Goal: Task Accomplishment & Management: Use online tool/utility

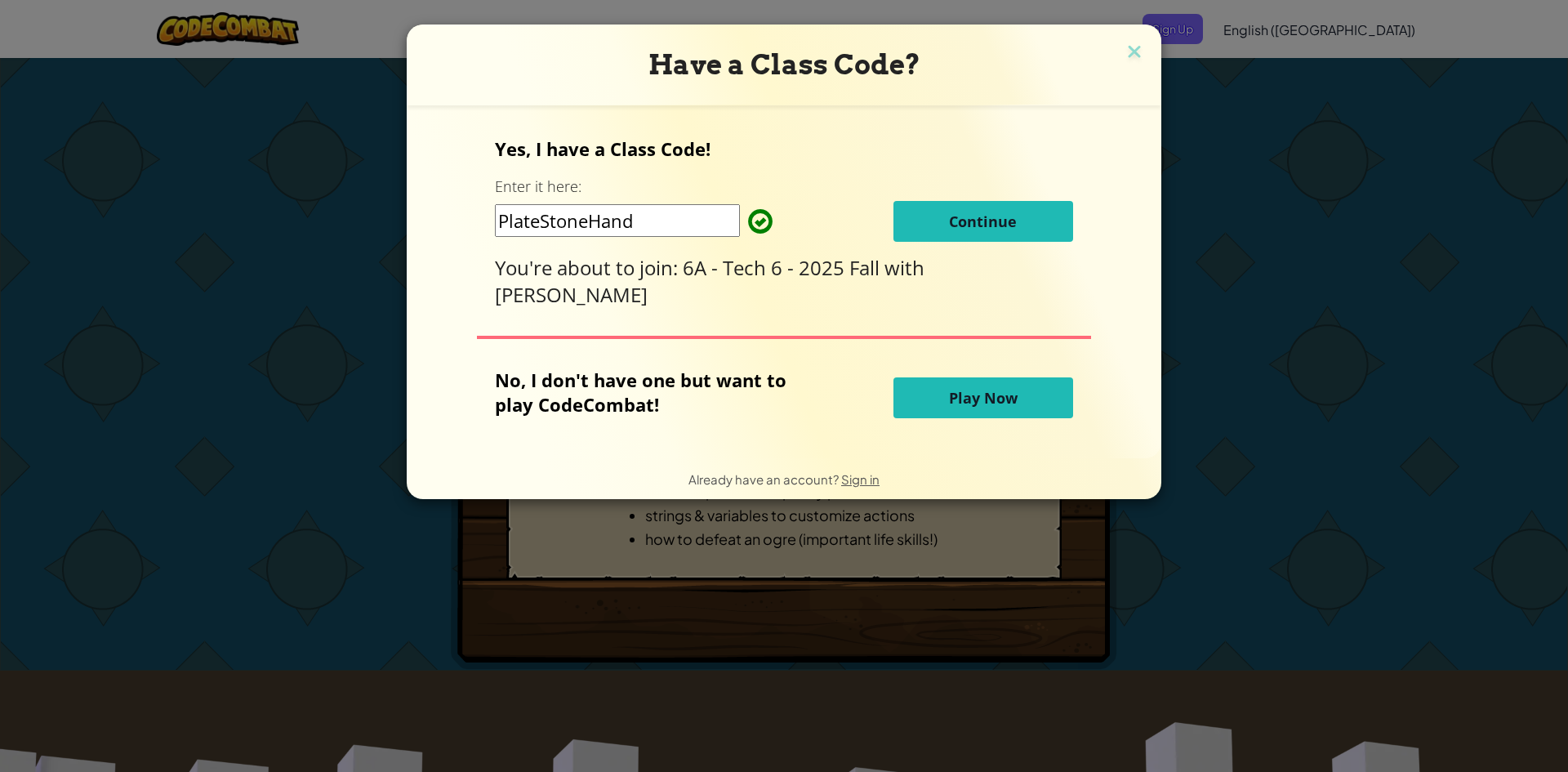
click at [962, 219] on span "Continue" at bounding box center [982, 221] width 68 height 20
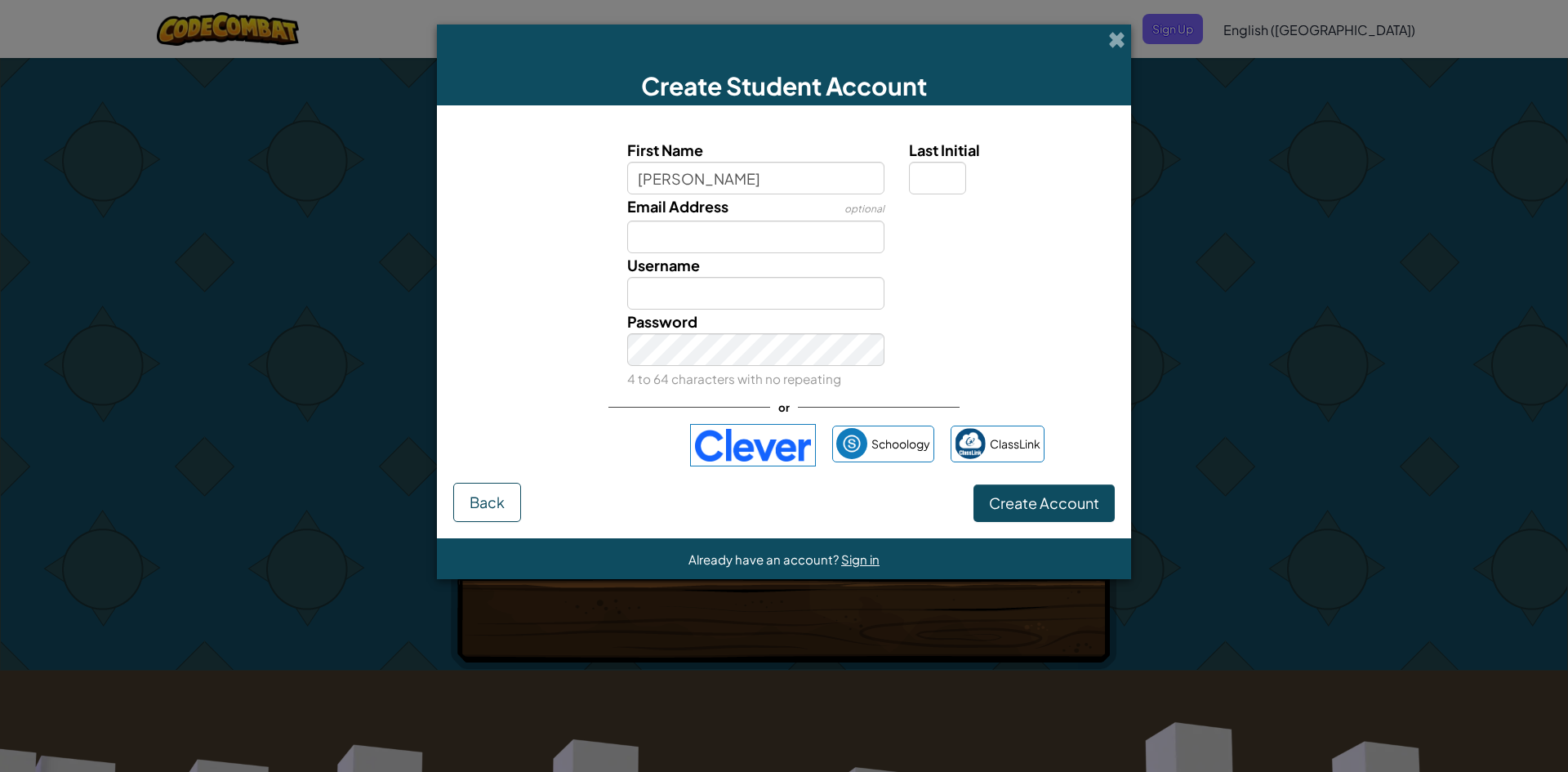
type input "Avery"
click at [757, 288] on input "Avery" at bounding box center [756, 293] width 258 height 33
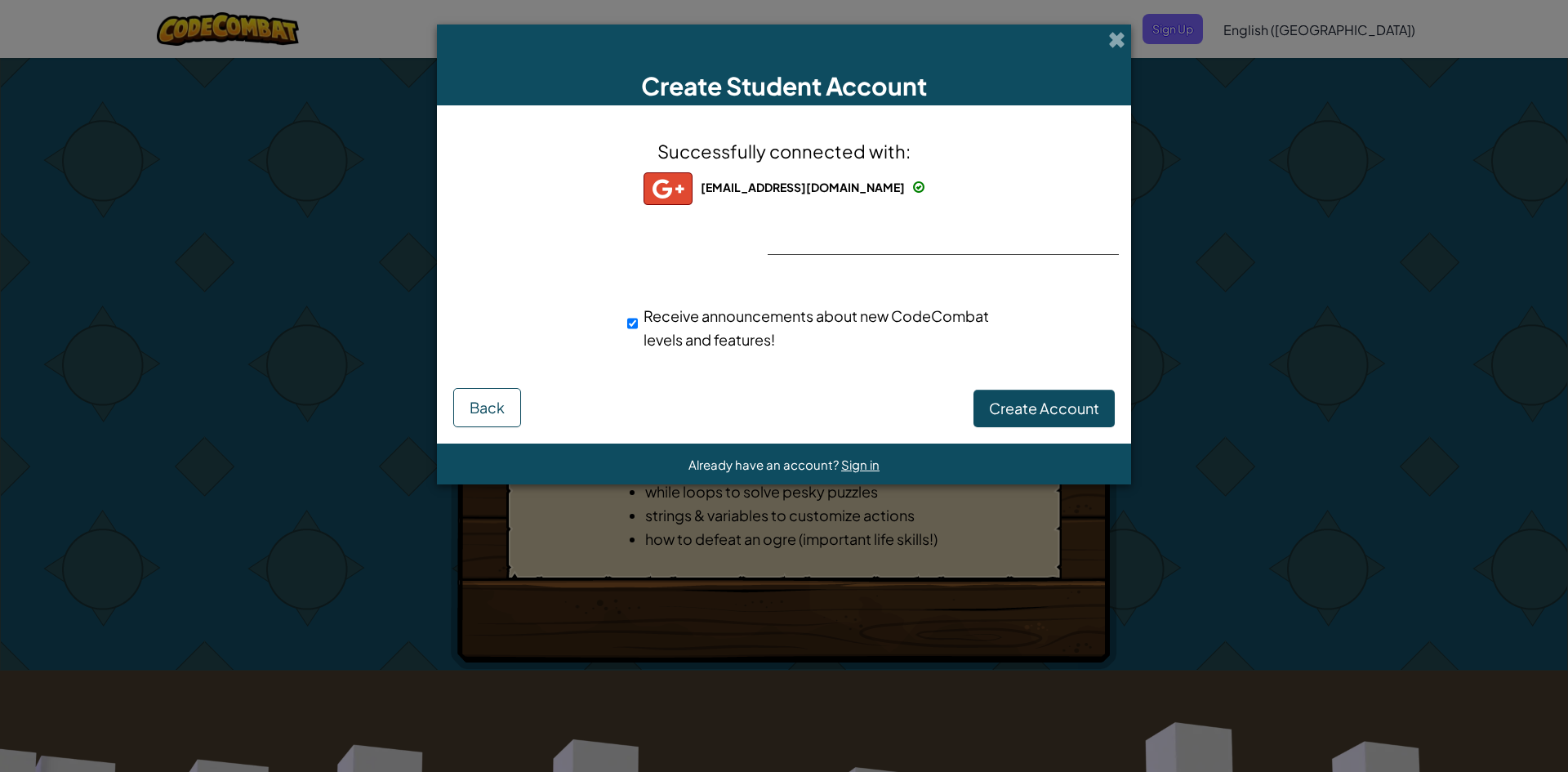
click at [929, 234] on div "Successfully connected with: 768489@aacps.org 768489@aacps.org 768489+gplus Rec…" at bounding box center [784, 254] width 653 height 266
click at [1027, 408] on span "Create Account" at bounding box center [1044, 408] width 110 height 19
click at [1023, 395] on button "Create Account" at bounding box center [1044, 408] width 141 height 38
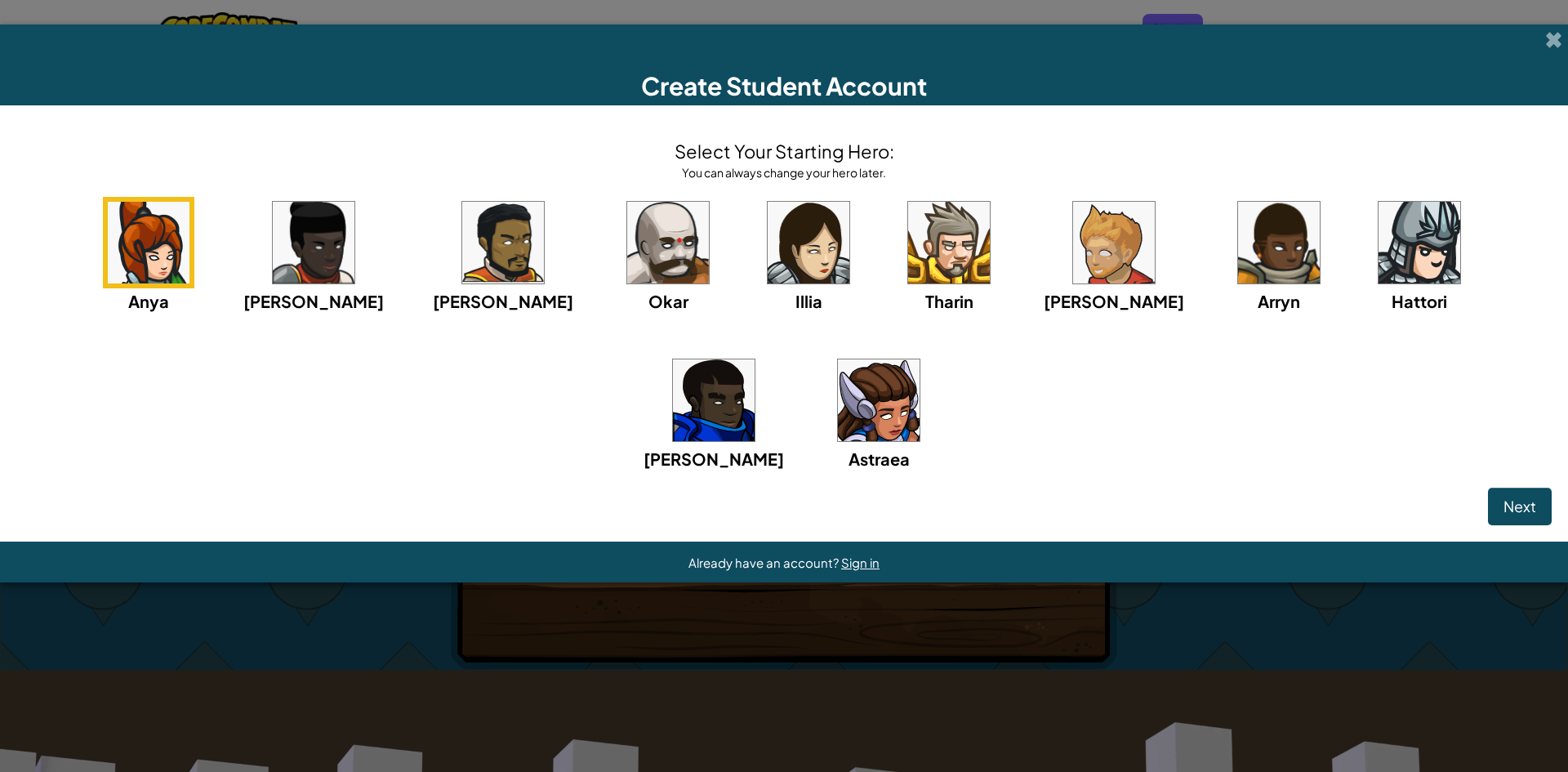
click at [1378, 277] on img at bounding box center [1419, 242] width 82 height 82
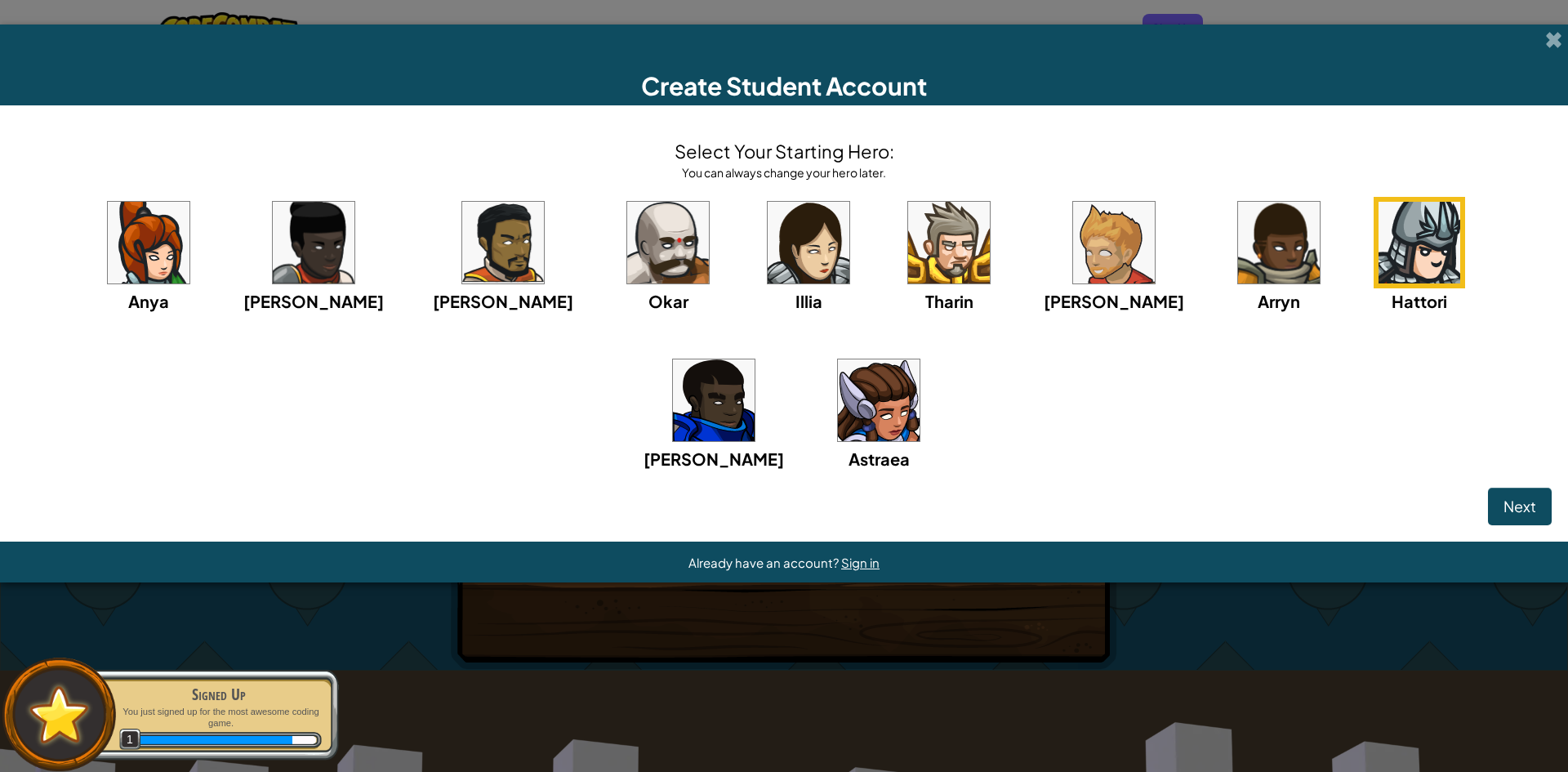
click at [1073, 262] on img at bounding box center [1113, 242] width 82 height 82
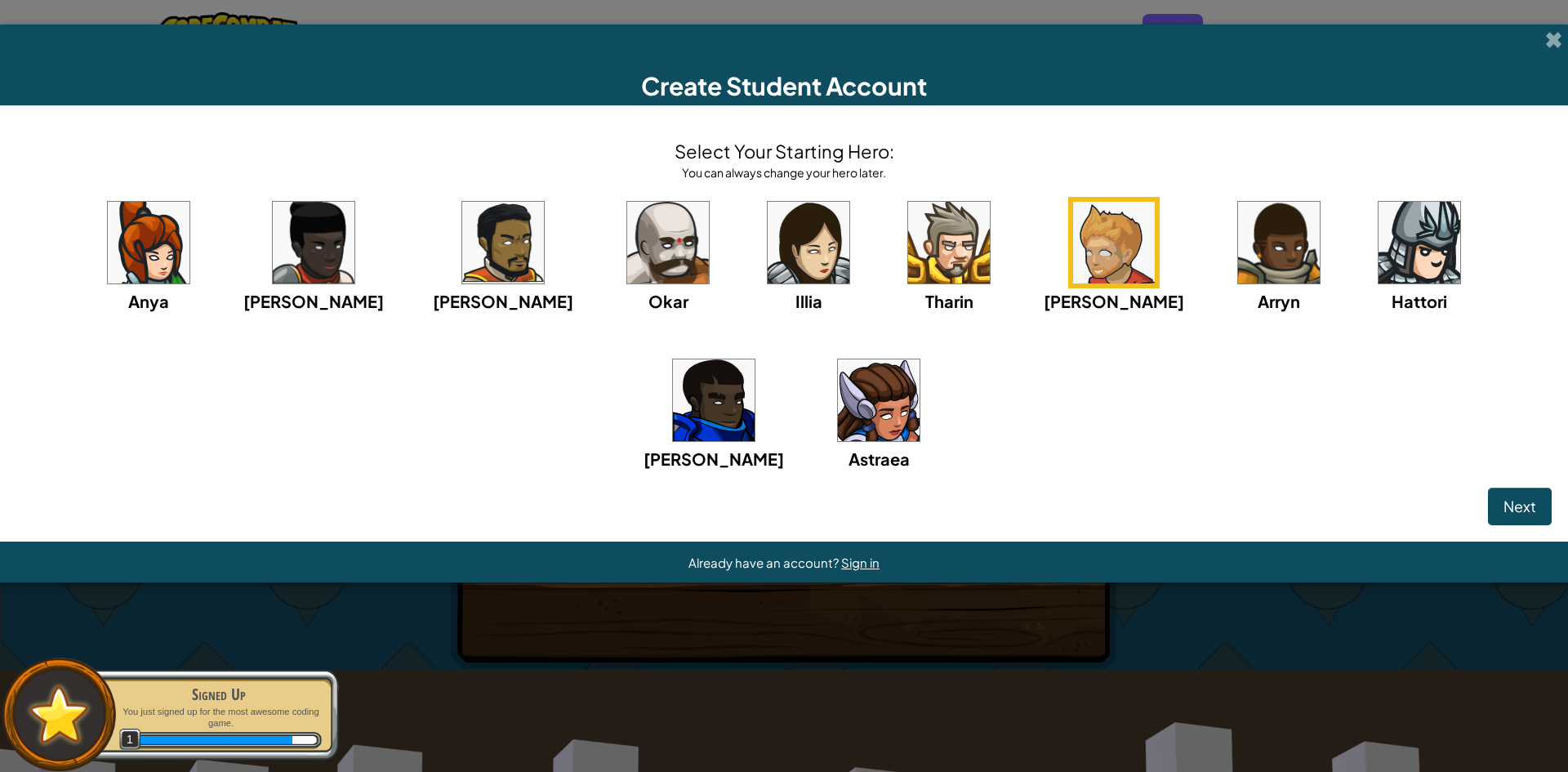
click at [776, 582] on div "Already have an account? Sign in" at bounding box center [784, 561] width 1568 height 40
click at [1517, 494] on button "Next" at bounding box center [1520, 507] width 64 height 38
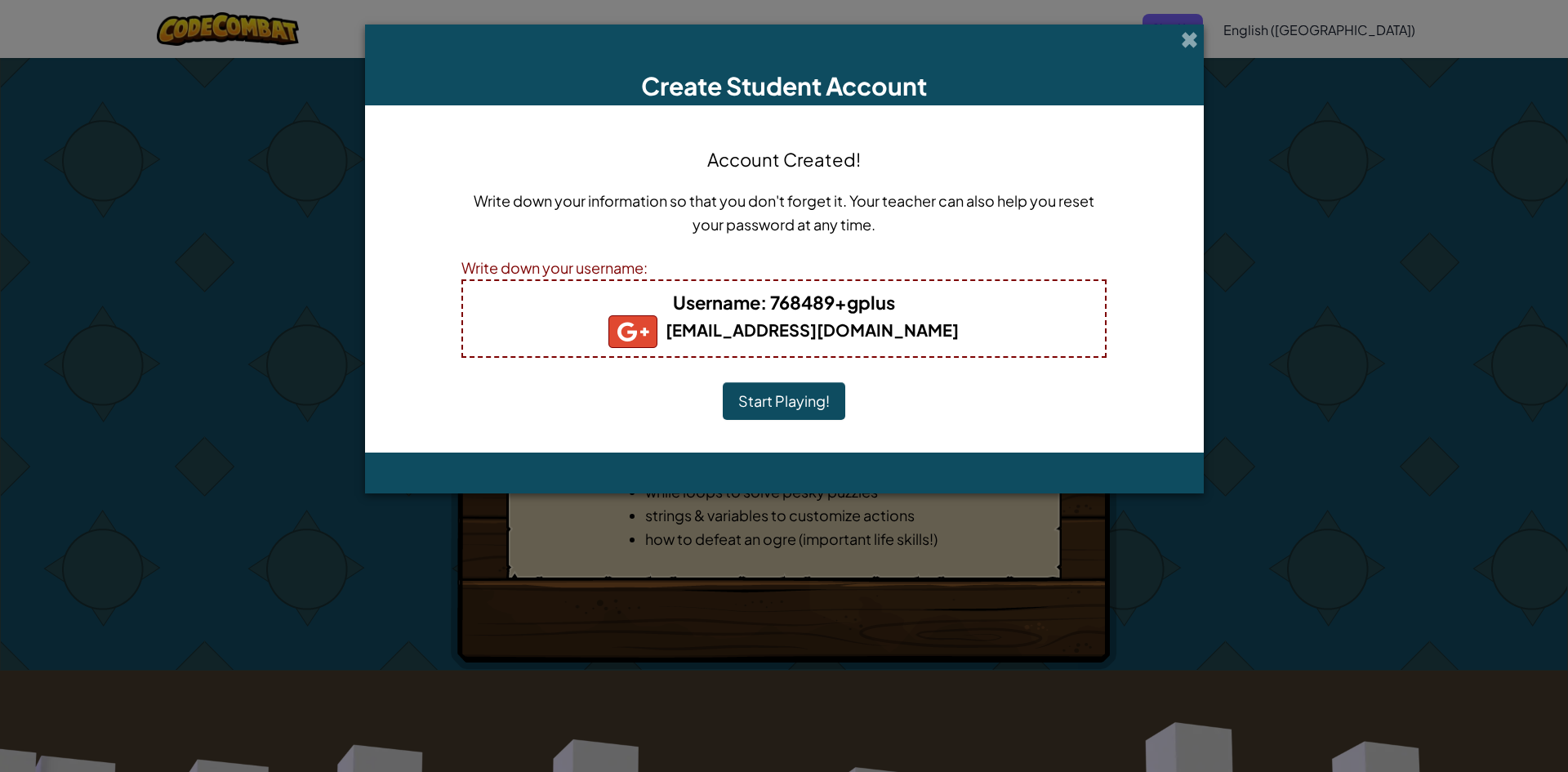
click at [795, 389] on button "Start Playing!" at bounding box center [784, 402] width 122 height 38
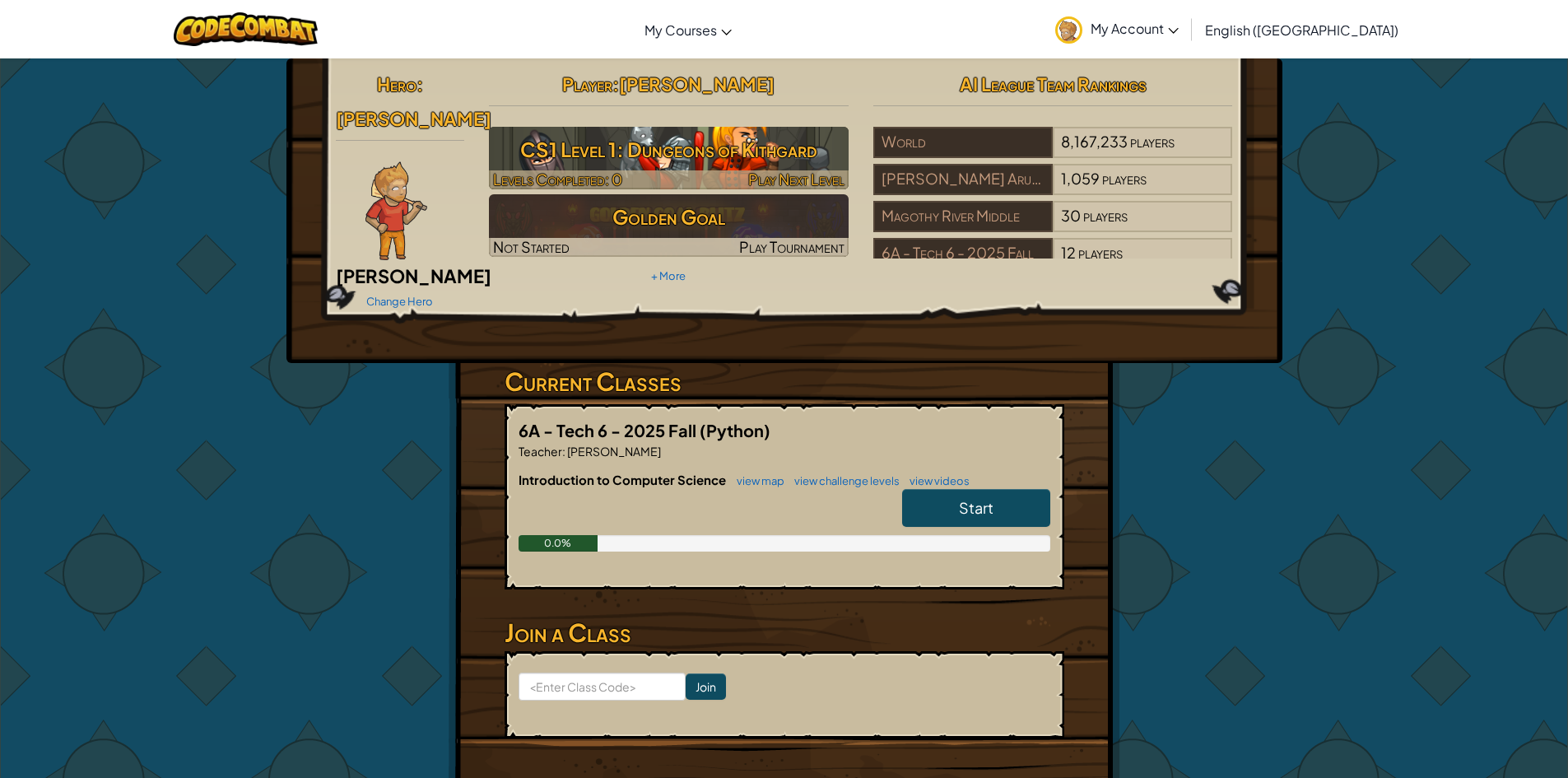
click at [709, 149] on h3 "CS1 Level 1: Dungeons of Kithgard" at bounding box center [669, 149] width 360 height 37
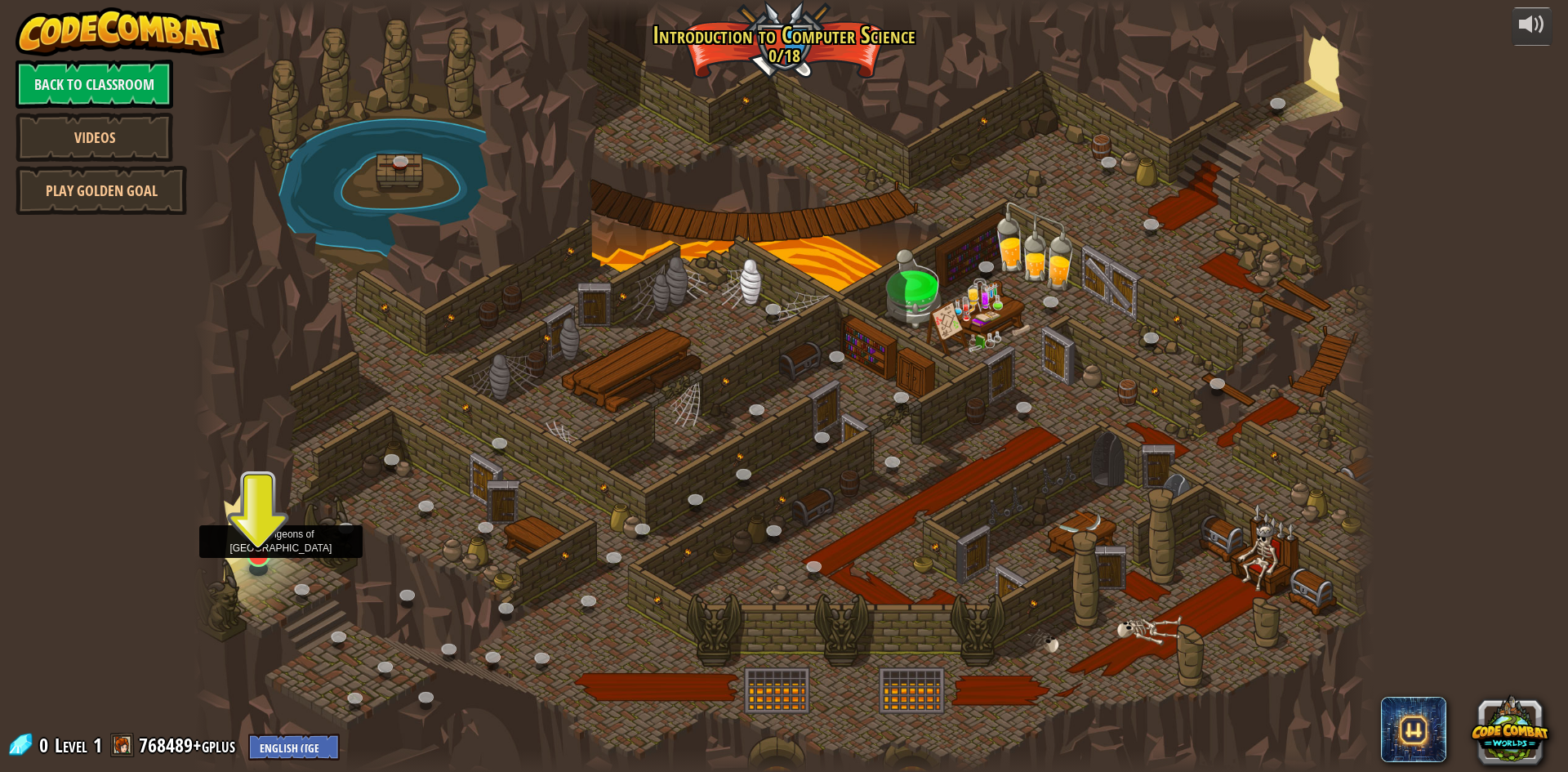
click at [242, 555] on img at bounding box center [258, 520] width 32 height 72
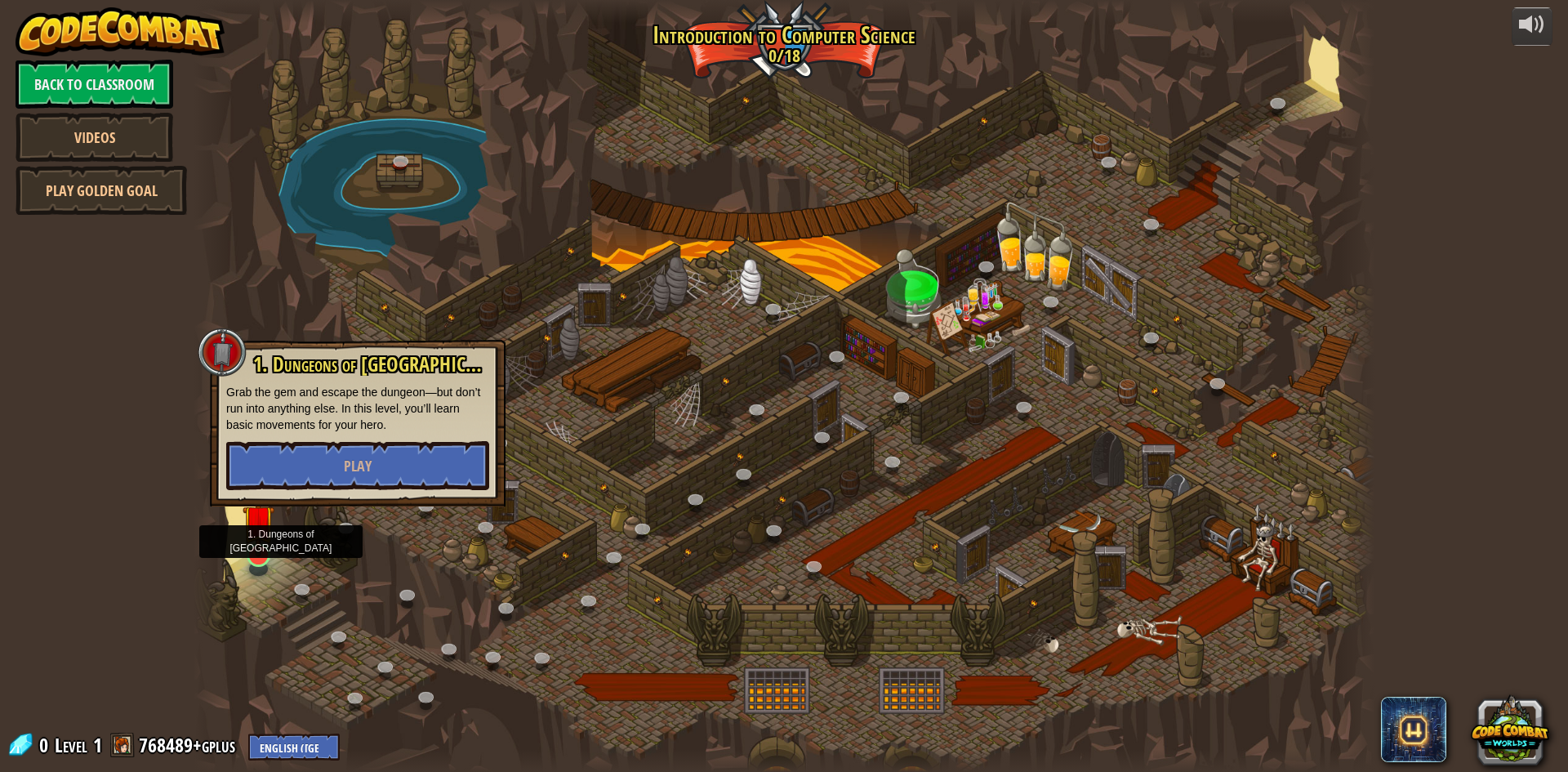
click at [250, 555] on img at bounding box center [258, 520] width 32 height 72
click at [356, 456] on span "Play" at bounding box center [358, 466] width 28 height 21
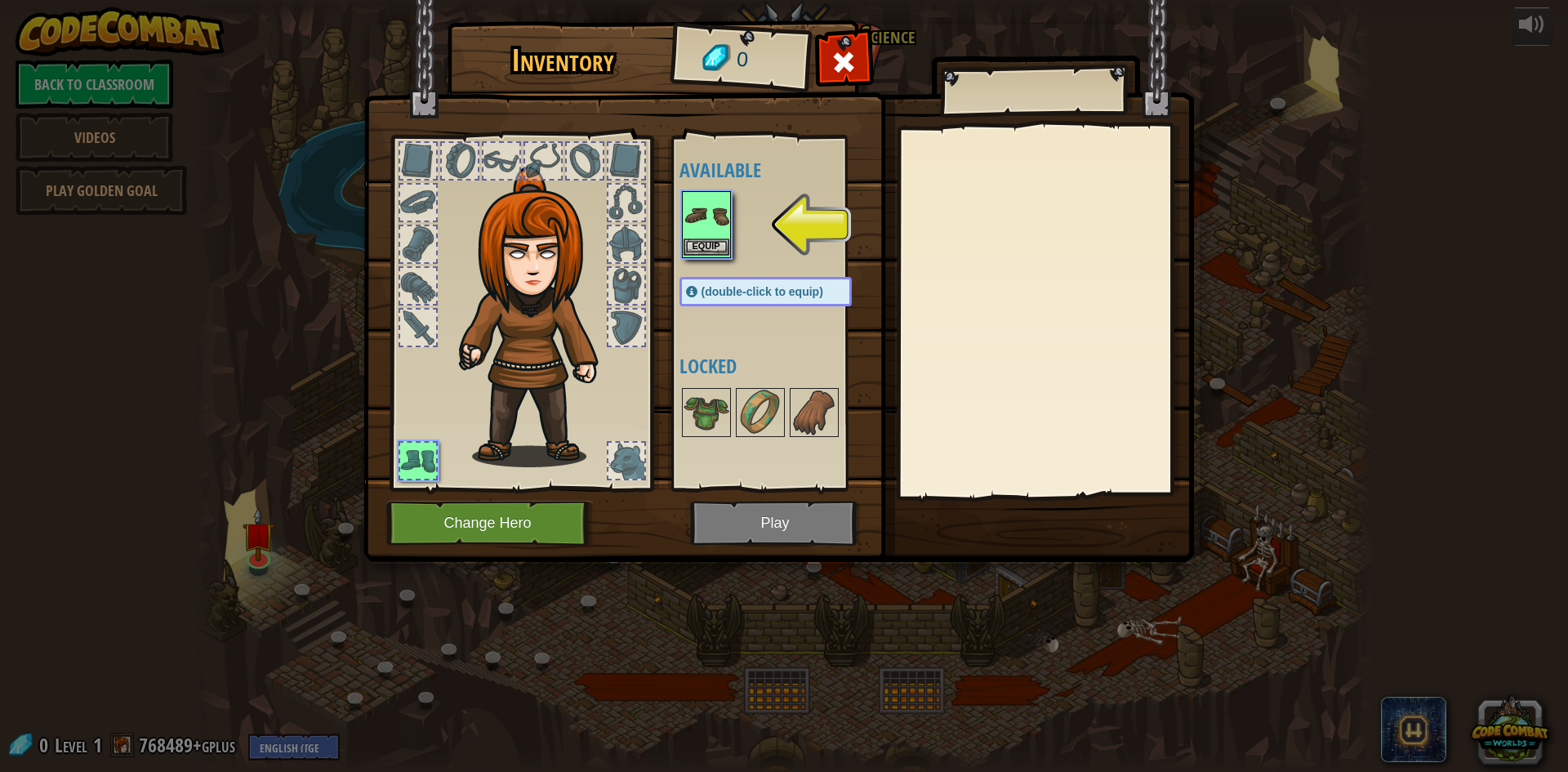
click at [710, 237] on img at bounding box center [706, 215] width 46 height 46
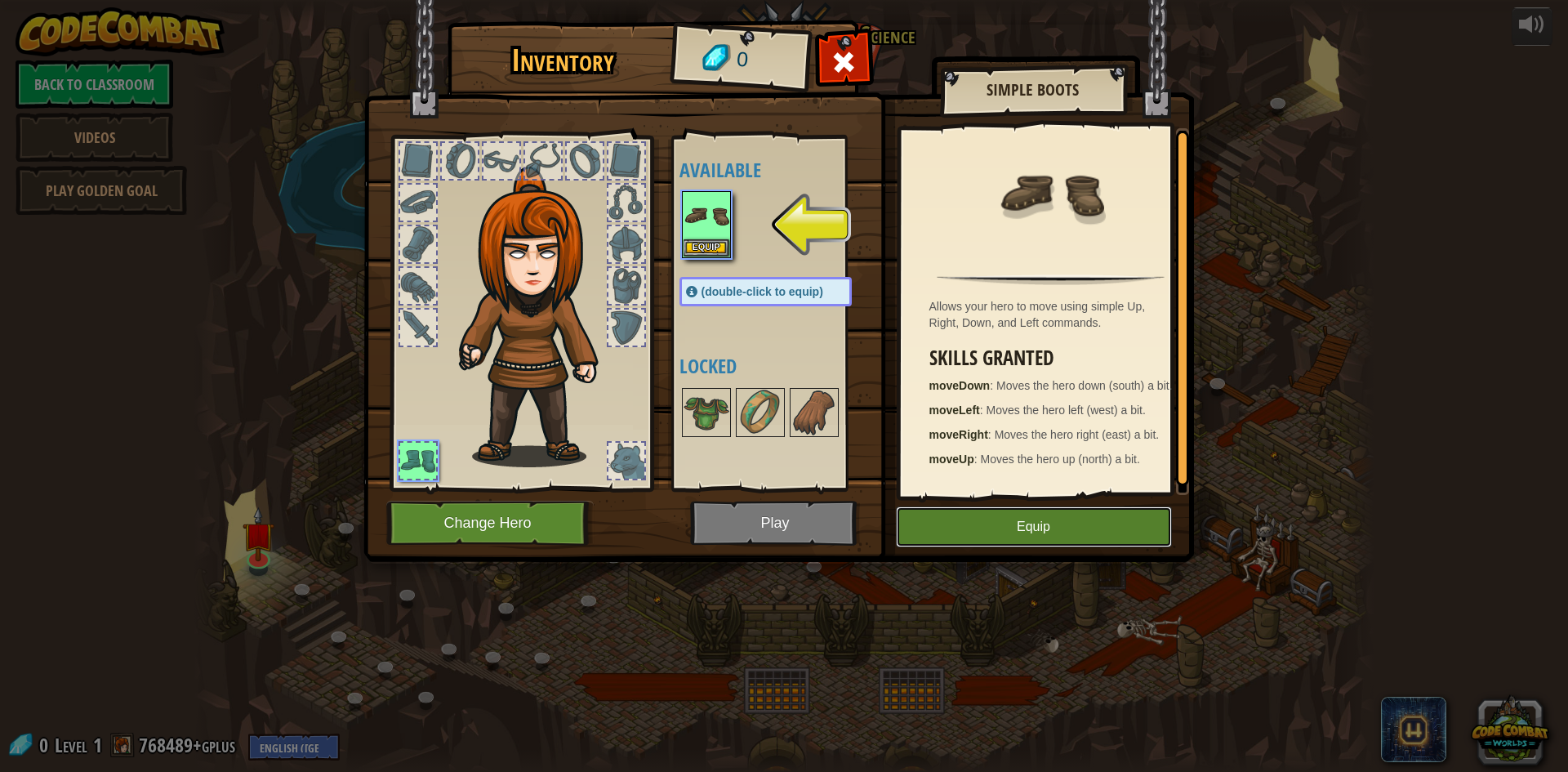
click at [1026, 528] on button "Equip" at bounding box center [1034, 526] width 276 height 40
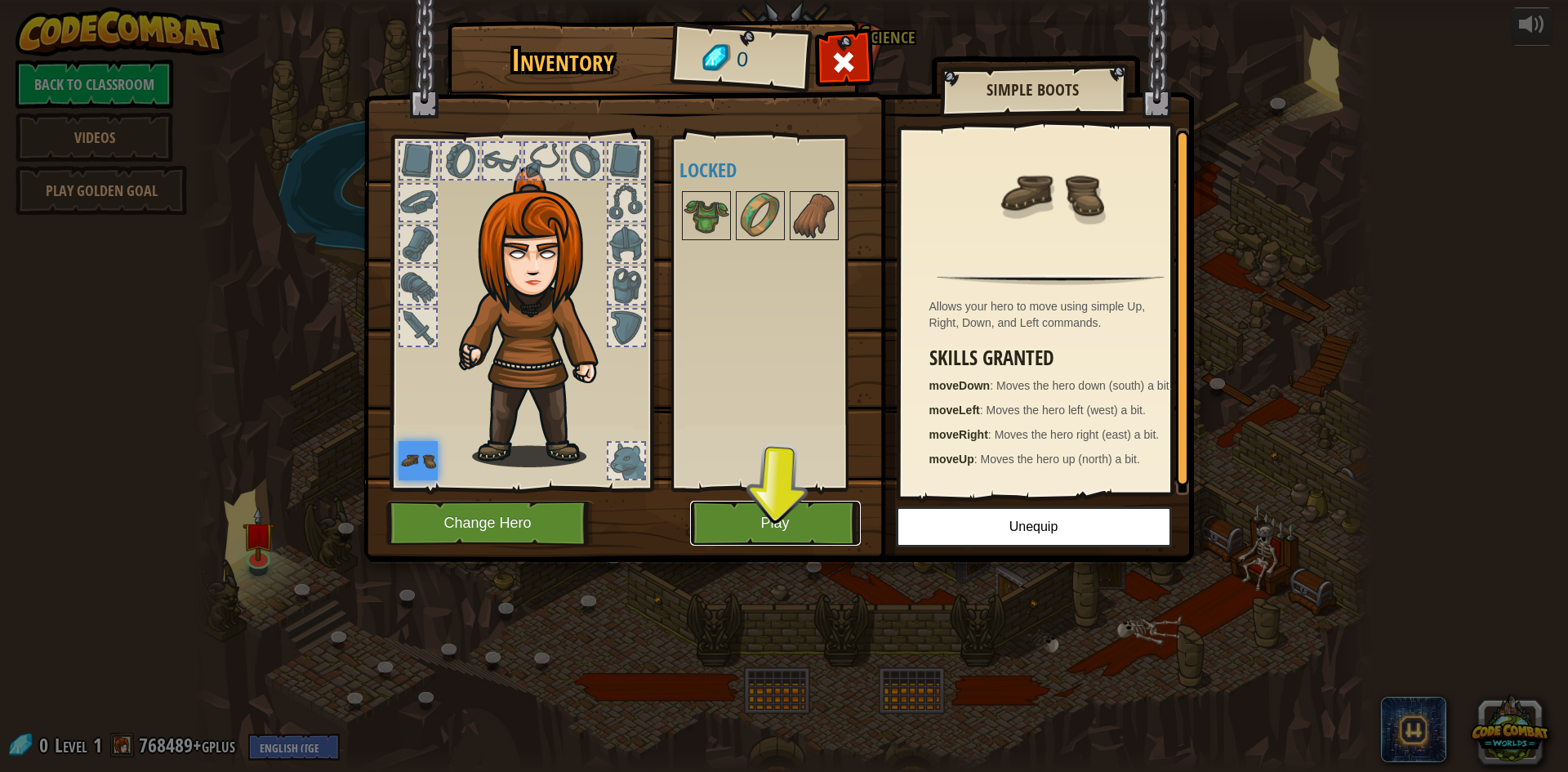
click at [805, 508] on button "Play" at bounding box center [775, 523] width 171 height 45
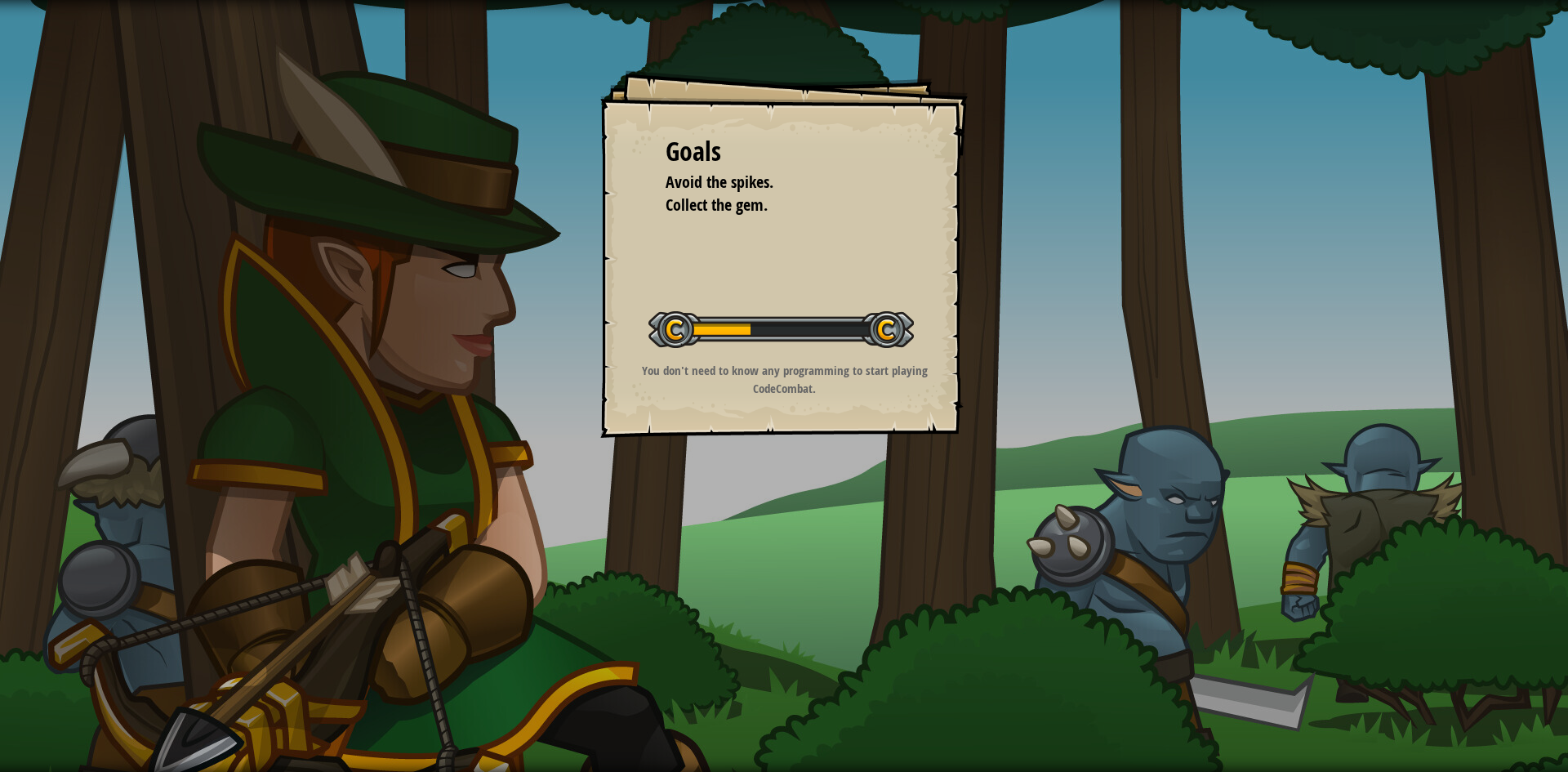
drag, startPoint x: 890, startPoint y: 476, endPoint x: 884, endPoint y: 486, distance: 11.7
click at [890, 478] on div "Goals Avoid the spikes. Collect the gem. Start Level Error loading from server.…" at bounding box center [784, 386] width 1568 height 772
click at [882, 458] on div "Goals Avoid the spikes. Collect the gem. Start Level Error loading from server.…" at bounding box center [784, 386] width 1568 height 772
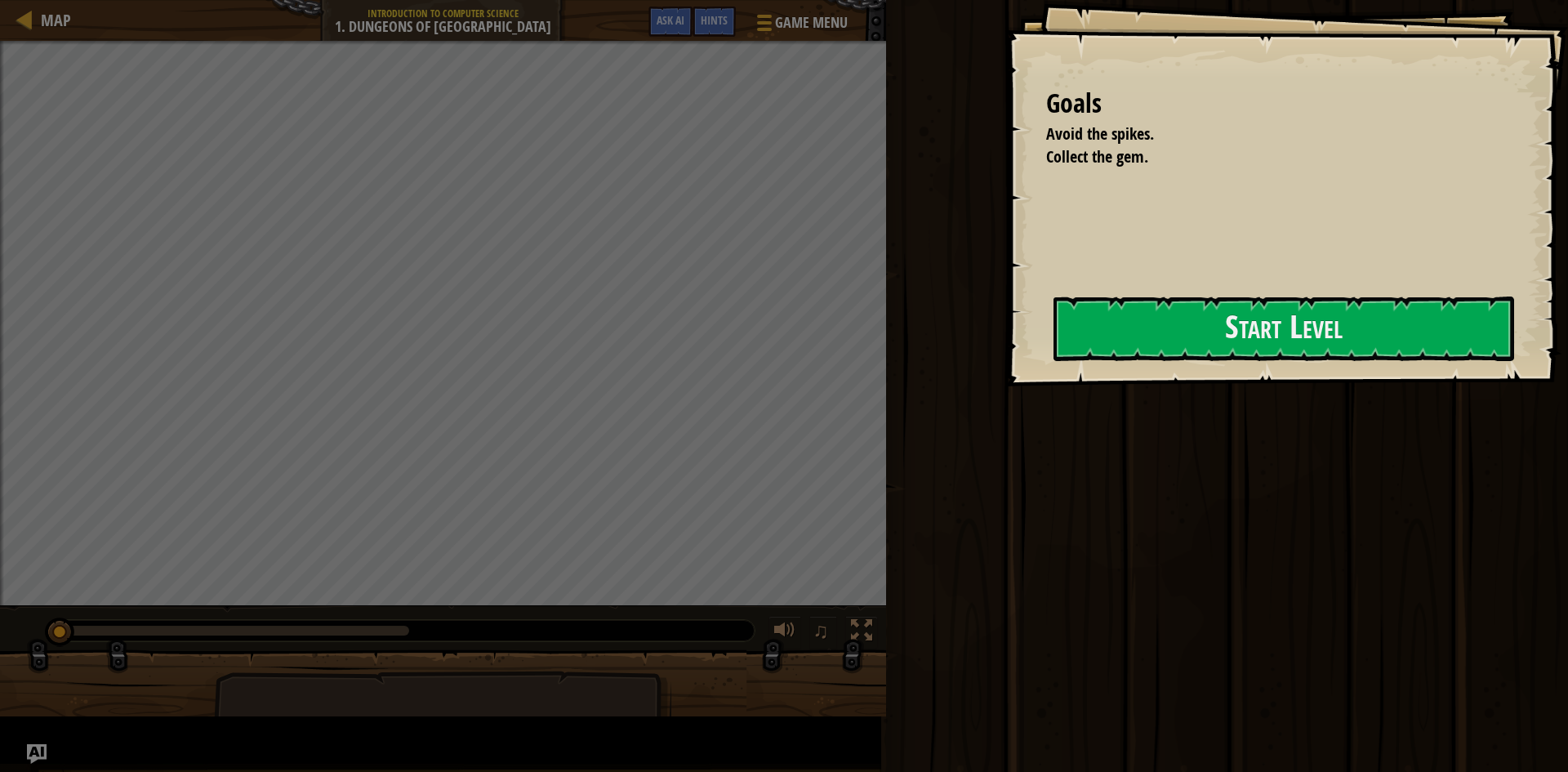
click at [1054, 414] on div at bounding box center [1284, 395] width 461 height 37
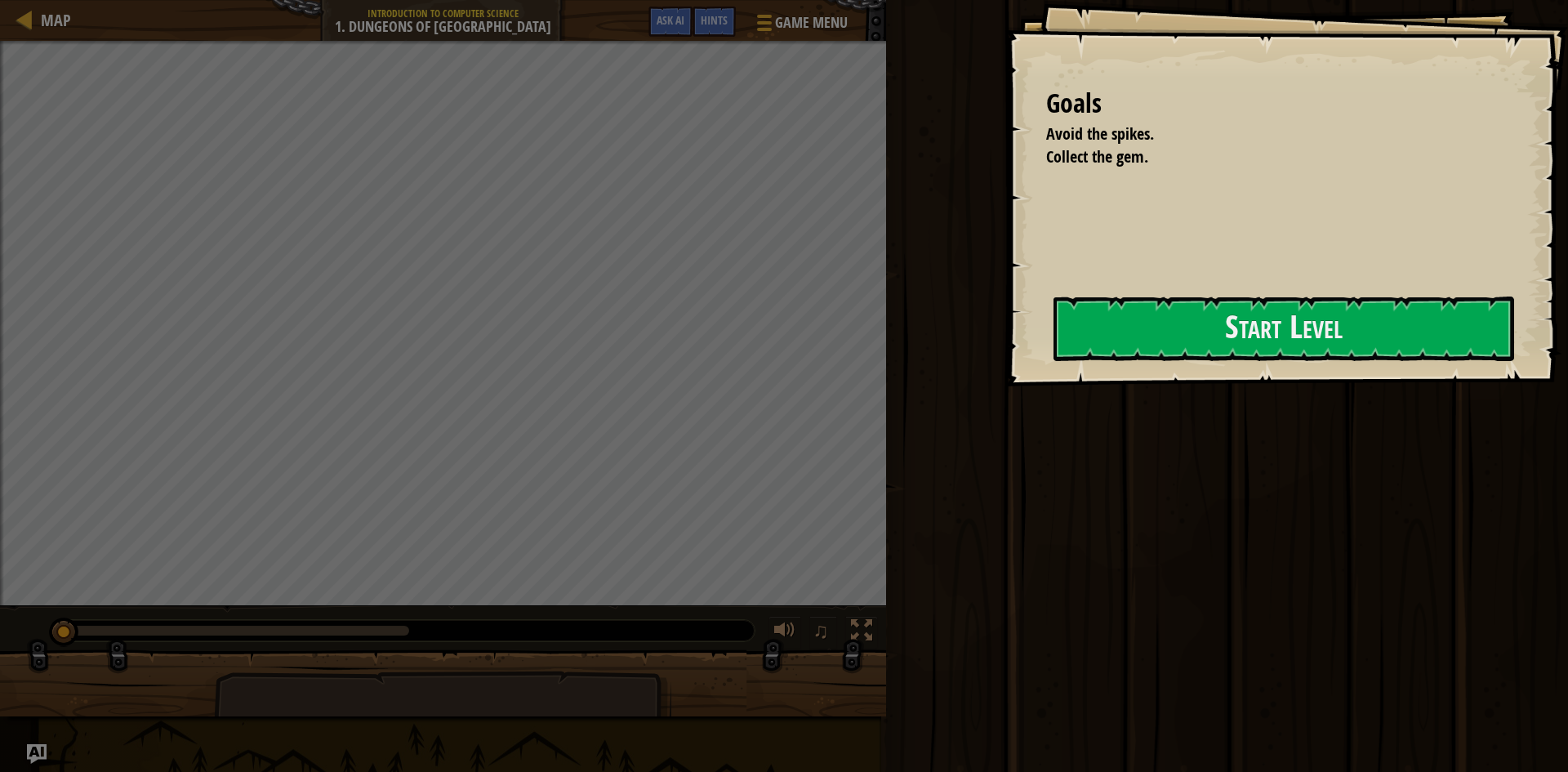
drag, startPoint x: 867, startPoint y: 432, endPoint x: 851, endPoint y: 428, distance: 16.5
click at [1054, 414] on div at bounding box center [1284, 395] width 461 height 37
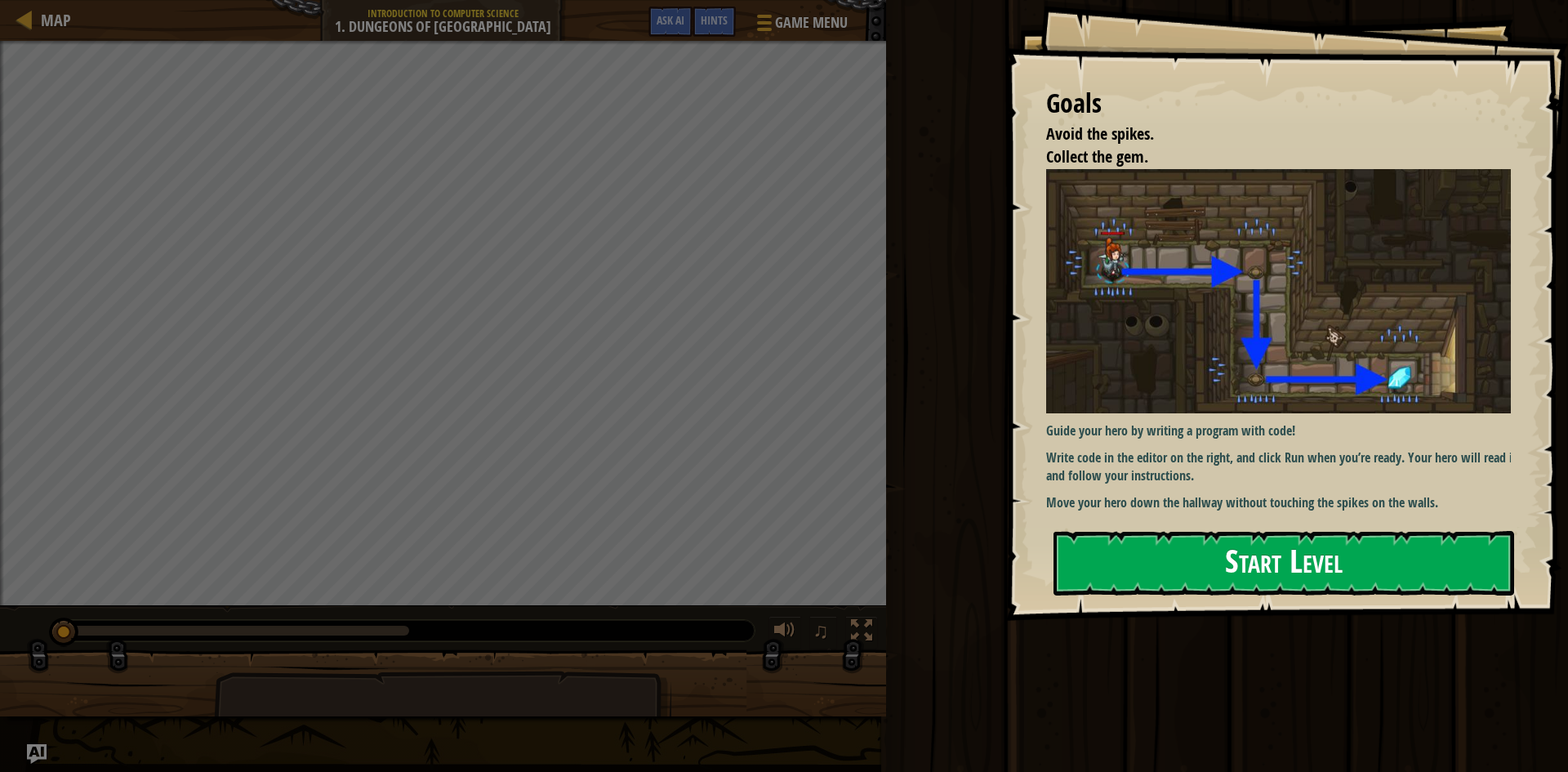
click at [1210, 531] on button "Start Level" at bounding box center [1284, 563] width 461 height 65
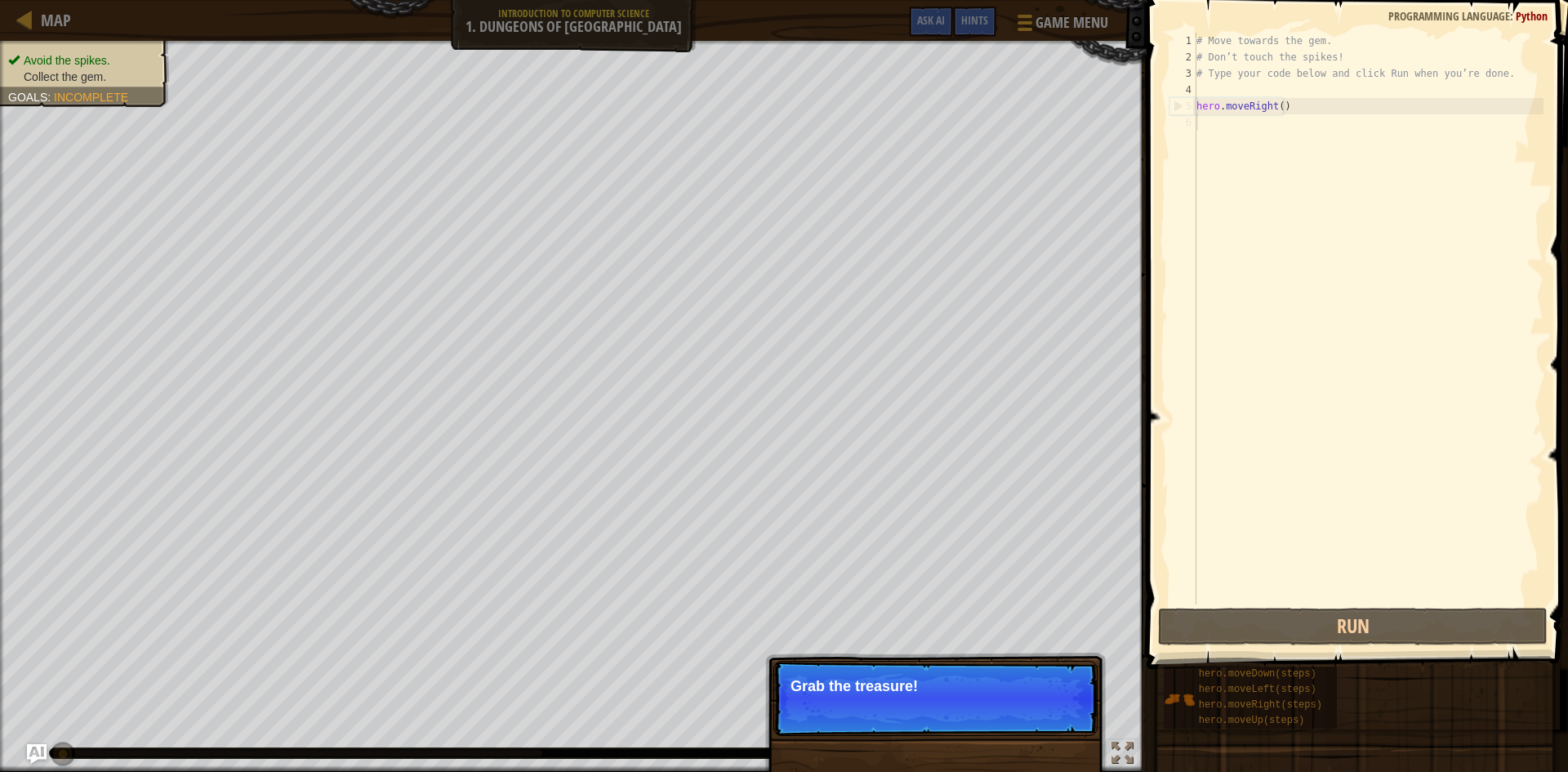
click at [859, 671] on div "Avoid the spikes. Collect the gem. Goals : Incomplete ♫ Anya 11 x: 7 y: 18 x: 1…" at bounding box center [784, 406] width 1568 height 731
click at [944, 686] on p "Grab the treasure!" at bounding box center [935, 686] width 289 height 16
click at [832, 628] on div "Avoid the spikes. Collect the gem. Goals : Incomplete ♫ Anya 11 x: 7 y: 18 x: 1…" at bounding box center [784, 406] width 1568 height 731
drag, startPoint x: 1087, startPoint y: 750, endPoint x: 1081, endPoint y: 727, distance: 23.8
click at [1089, 750] on div "Skip (esc) Continue Grab the treasure!" at bounding box center [935, 781] width 340 height 242
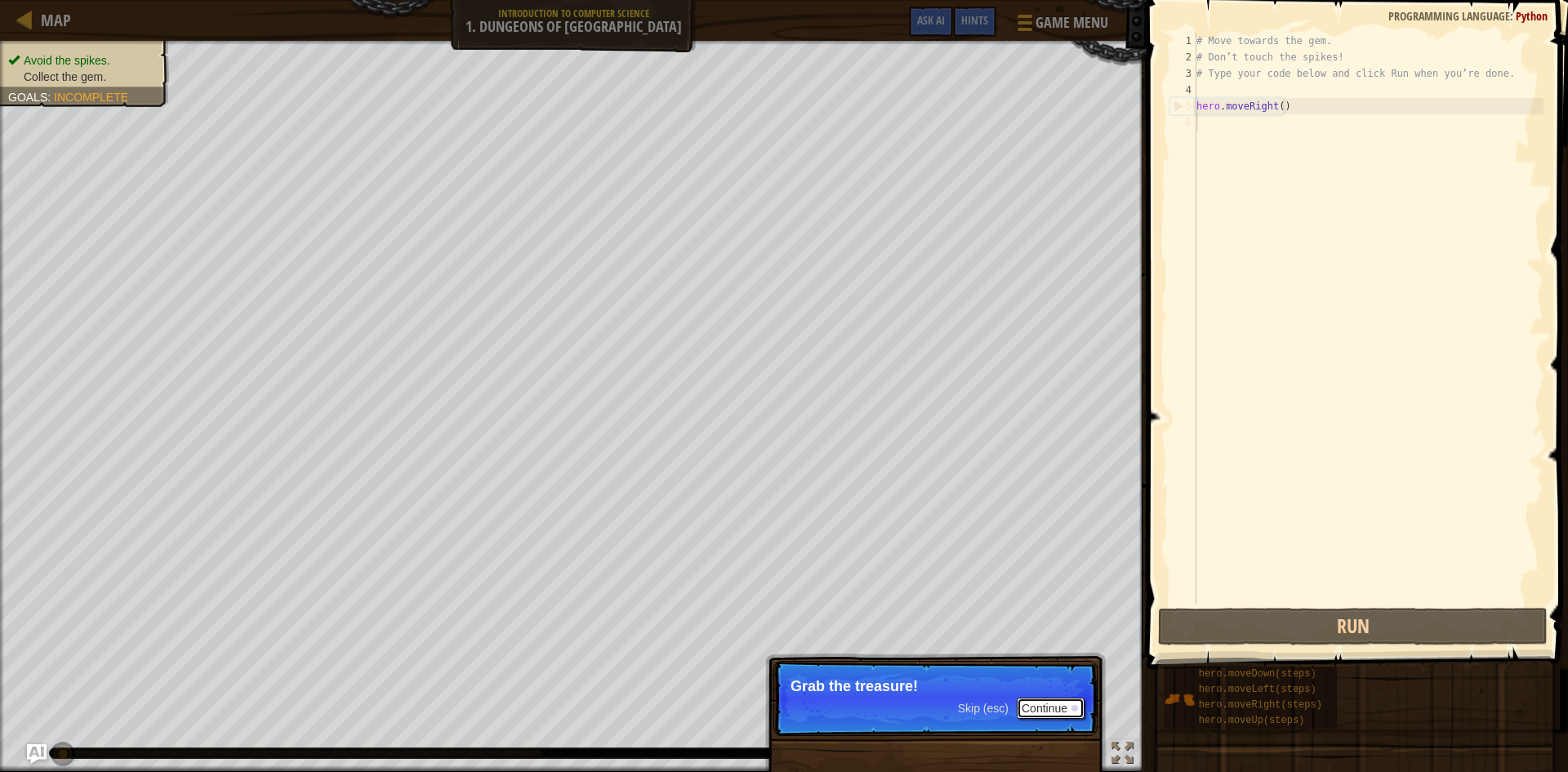
click at [1056, 713] on button "Continue" at bounding box center [1050, 707] width 68 height 22
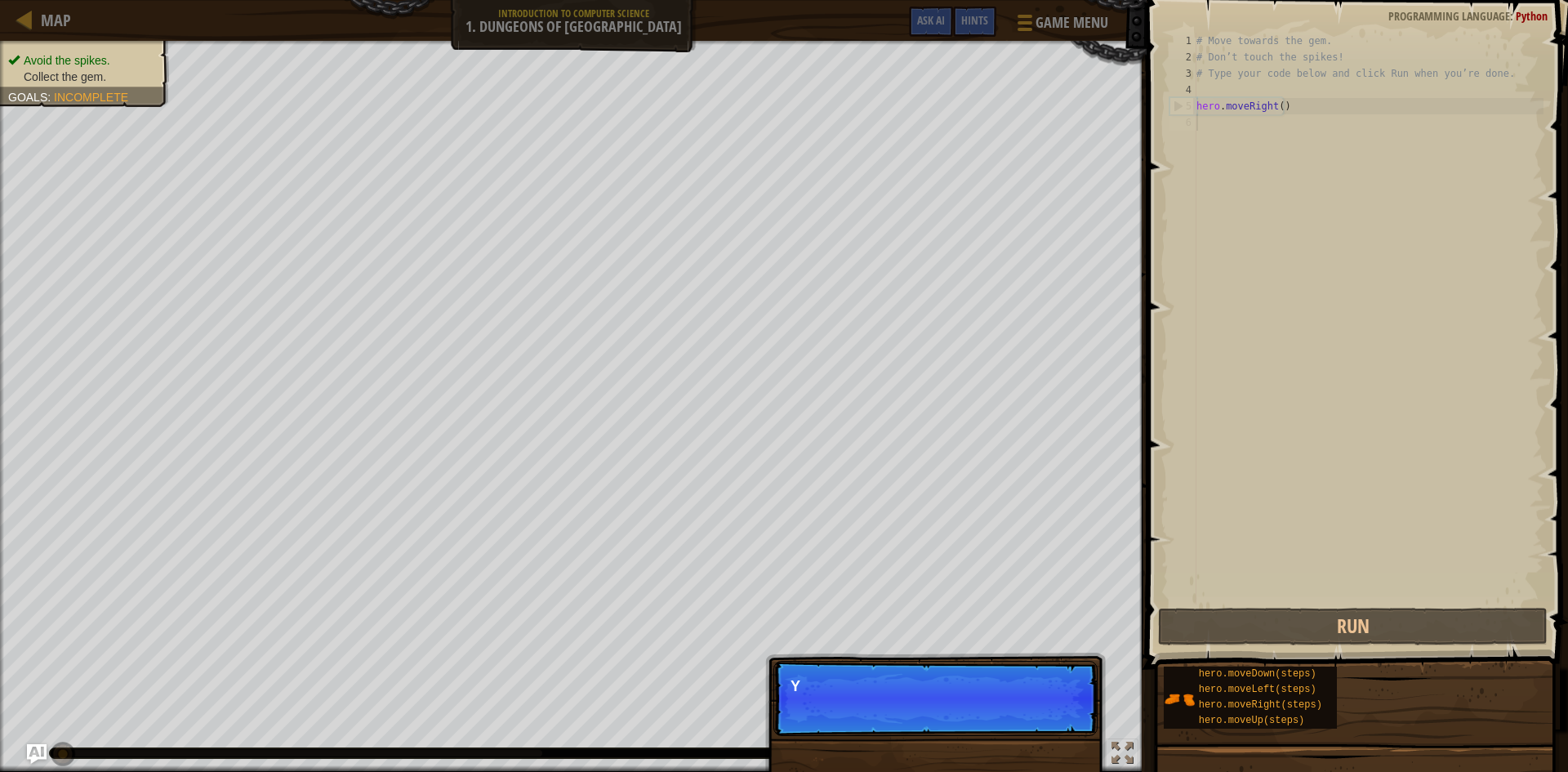
scroll to position [8, 0]
click at [1056, 713] on p "Skip (esc) Continue Y" at bounding box center [935, 698] width 324 height 75
click at [1284, 755] on div "Map Introduction to Computer Science 1. Dungeons of Kithgard Game Menu Done Hin…" at bounding box center [784, 386] width 1568 height 772
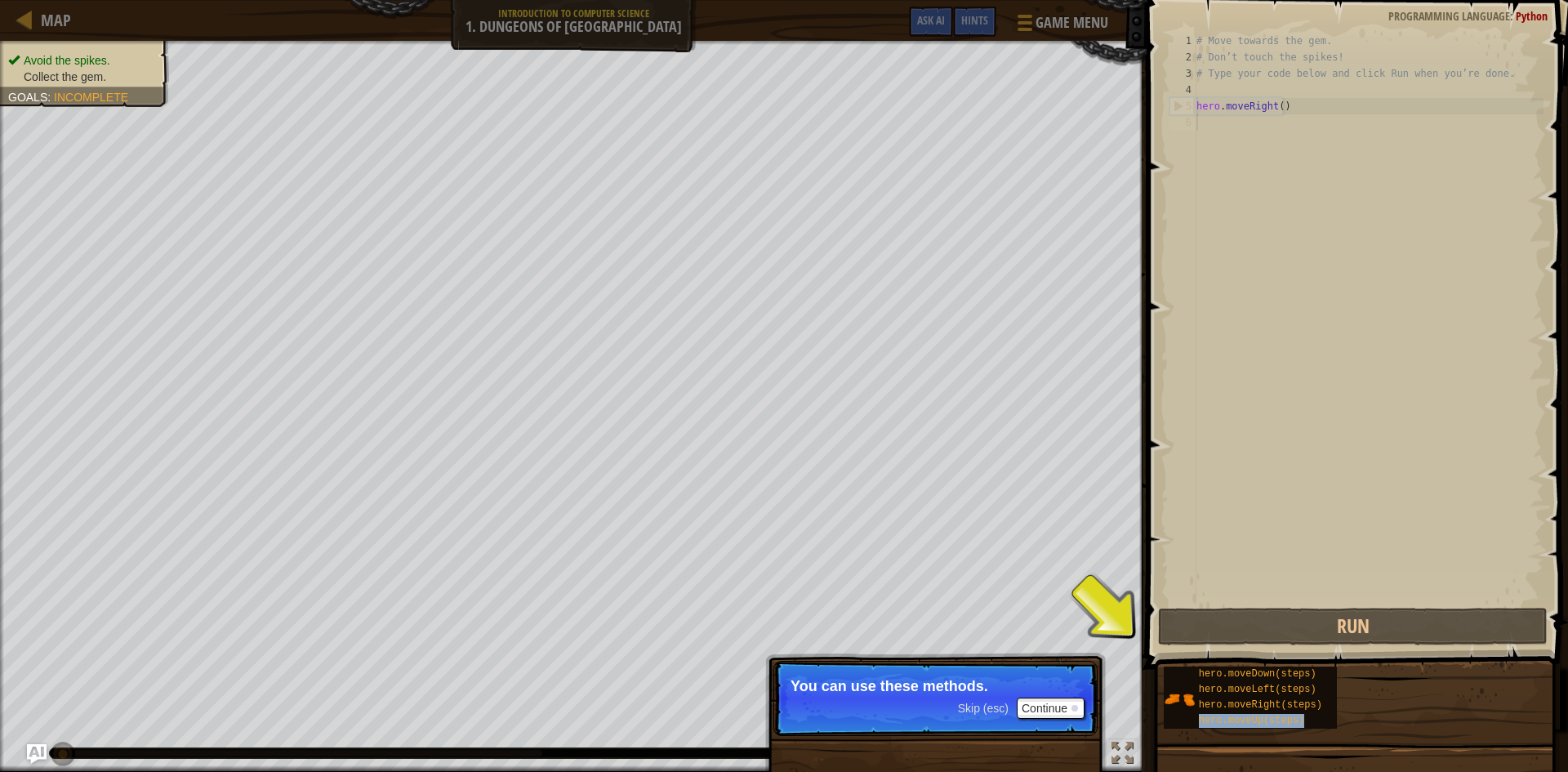
click at [1206, 665] on div "hero.moveDown(steps) hero.moveLeft(steps) hero.moveRight(steps) hero.moveUp(ste…" at bounding box center [1360, 697] width 394 height 64
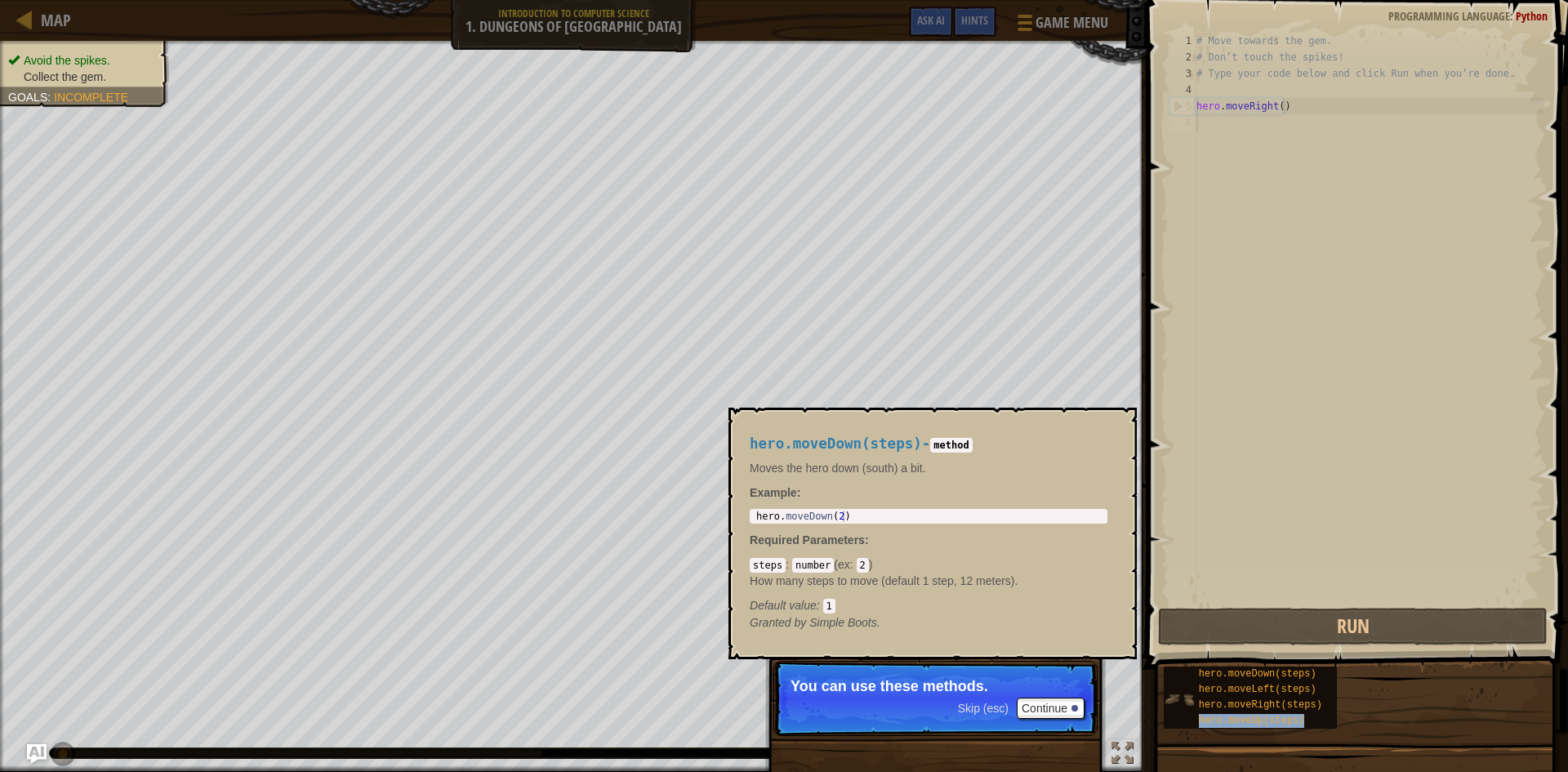
drag, startPoint x: 1168, startPoint y: 676, endPoint x: 1070, endPoint y: 665, distance: 98.6
click at [1163, 676] on div "hero.moveDown(steps) hero.moveLeft(steps) hero.moveRight(steps) hero.moveUp(ste…" at bounding box center [1249, 697] width 173 height 62
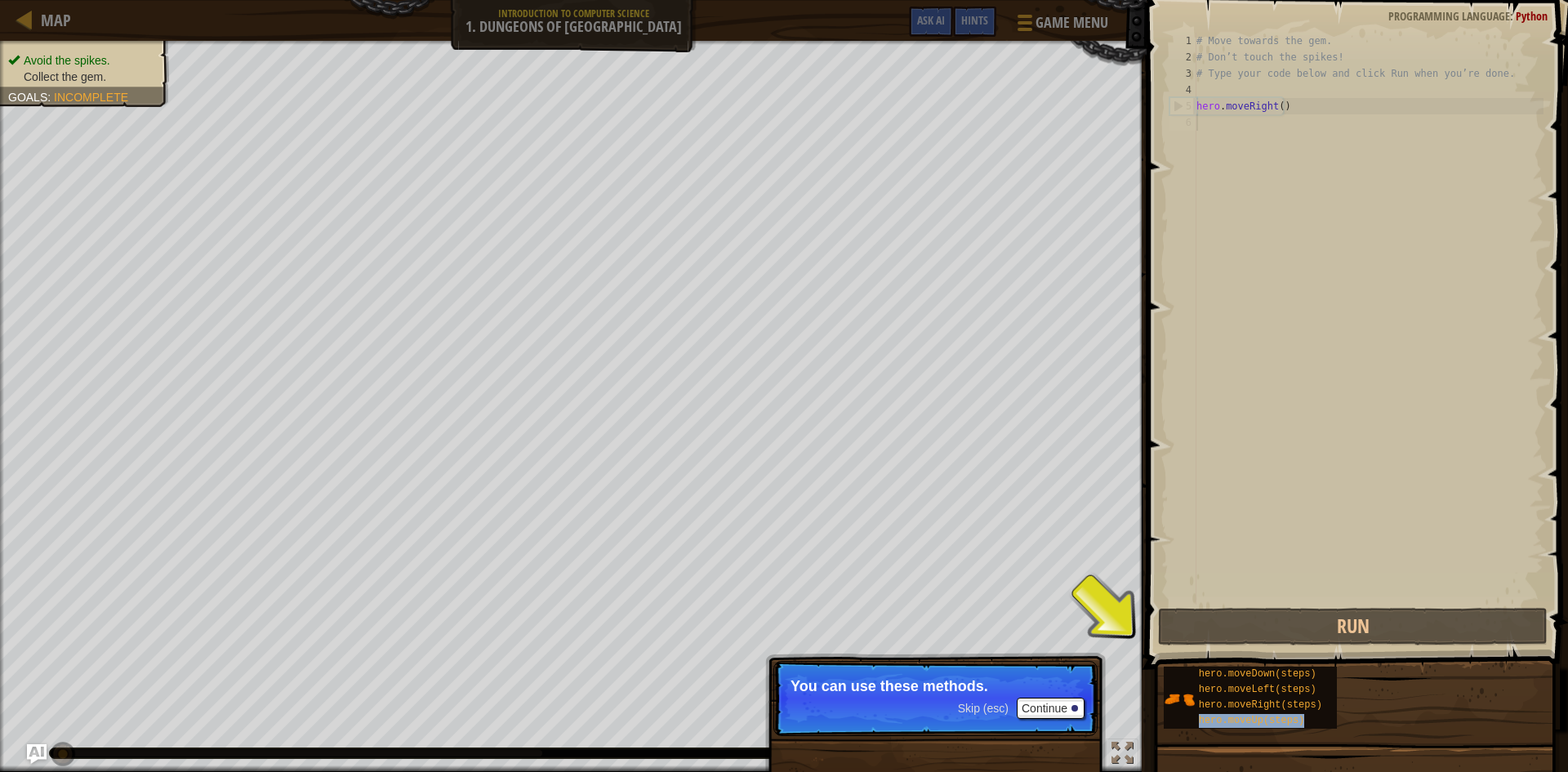
click at [1100, 653] on div "Avoid the spikes. Collect the gem. Goals : Incomplete ♫ Anya 11 x: 7 y: 18 x: 1…" at bounding box center [784, 406] width 1568 height 731
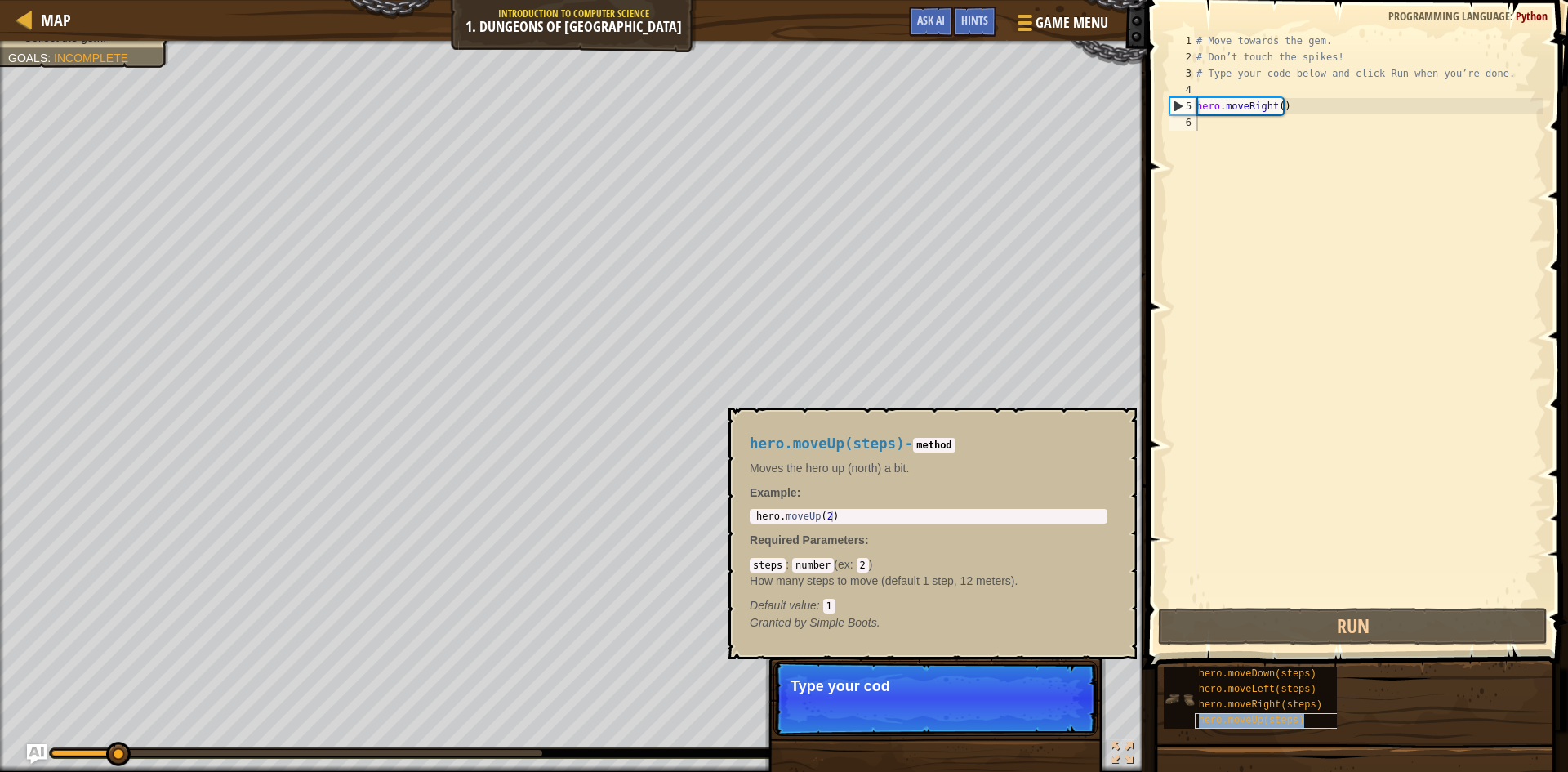
click at [1210, 721] on span "hero.moveUp(steps)" at bounding box center [1251, 719] width 106 height 11
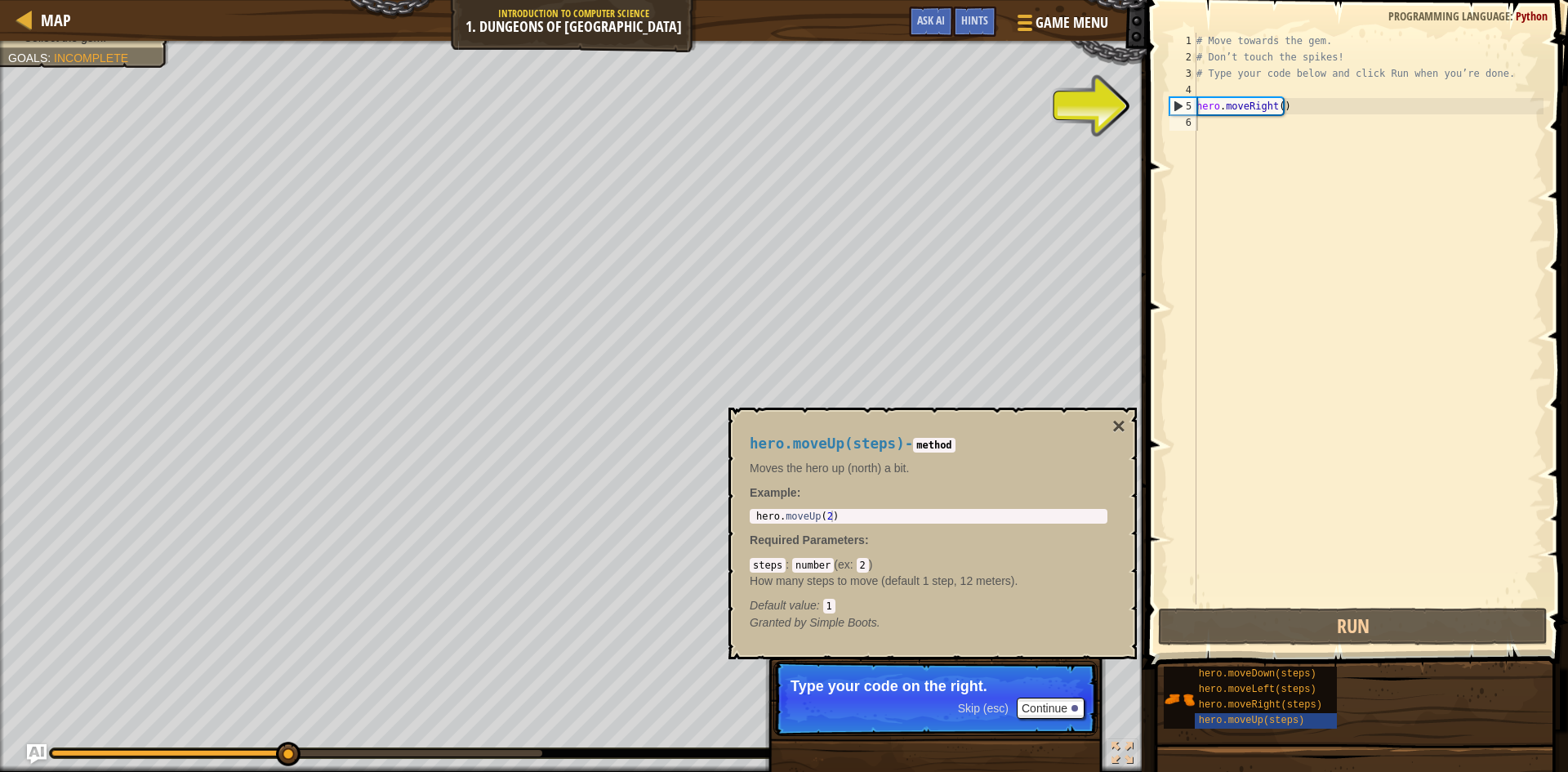
click at [804, 462] on p "Moves the hero up (north) a bit." at bounding box center [928, 468] width 358 height 16
click at [1203, 104] on div "# Move towards the gem. # Don’t touch the spikes! # Type your code below and cl…" at bounding box center [1368, 334] width 351 height 604
click at [1177, 107] on div "5" at bounding box center [1183, 106] width 26 height 16
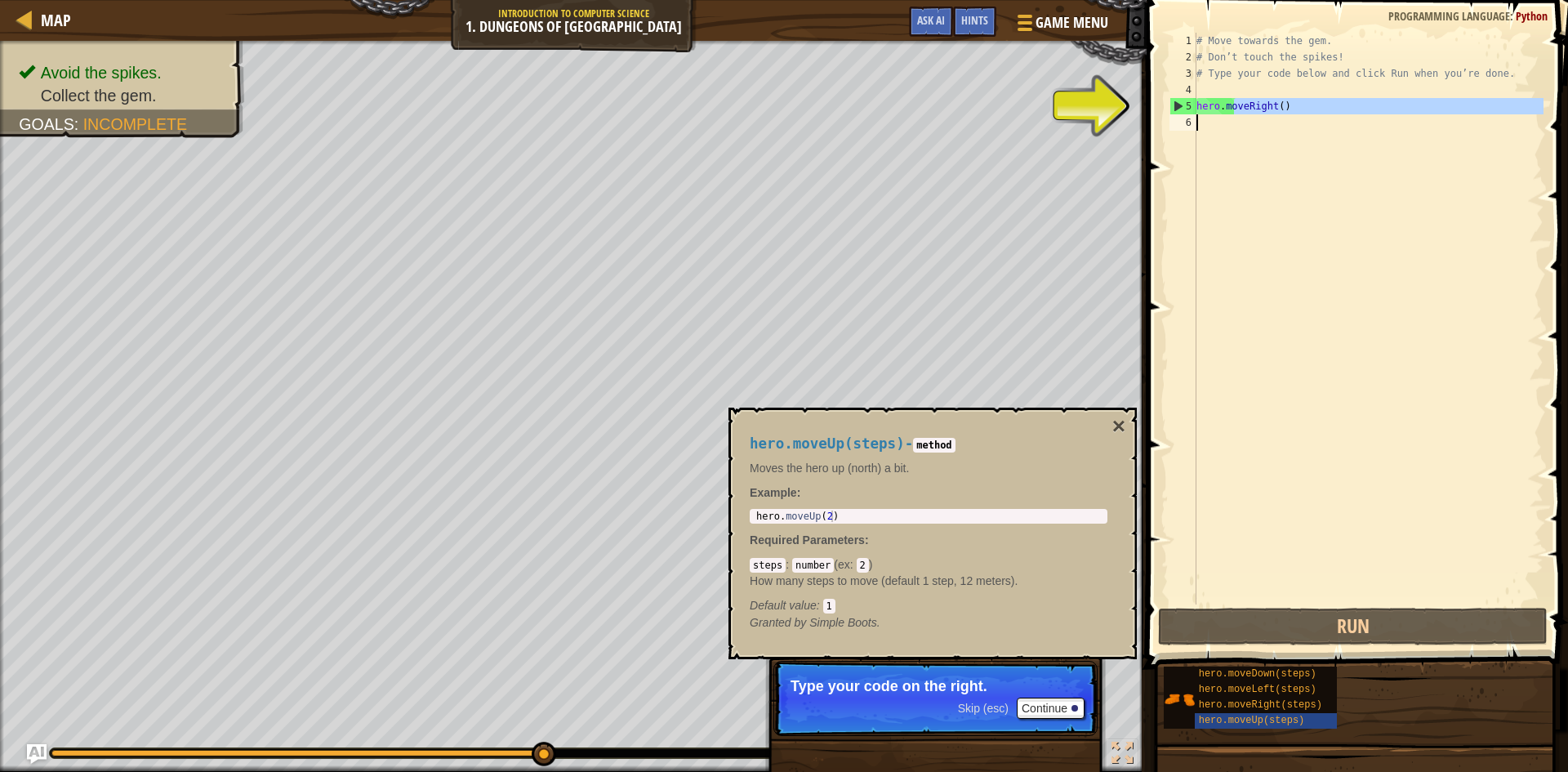
drag, startPoint x: 1225, startPoint y: 97, endPoint x: 1442, endPoint y: 163, distance: 226.8
click at [1442, 163] on div "# Move towards the gem. # Don’t touch the spikes! # Type your code below and cl…" at bounding box center [1368, 334] width 351 height 604
type textarea "hero.moveRight()"
drag, startPoint x: 1279, startPoint y: 153, endPoint x: 1174, endPoint y: 91, distance: 121.9
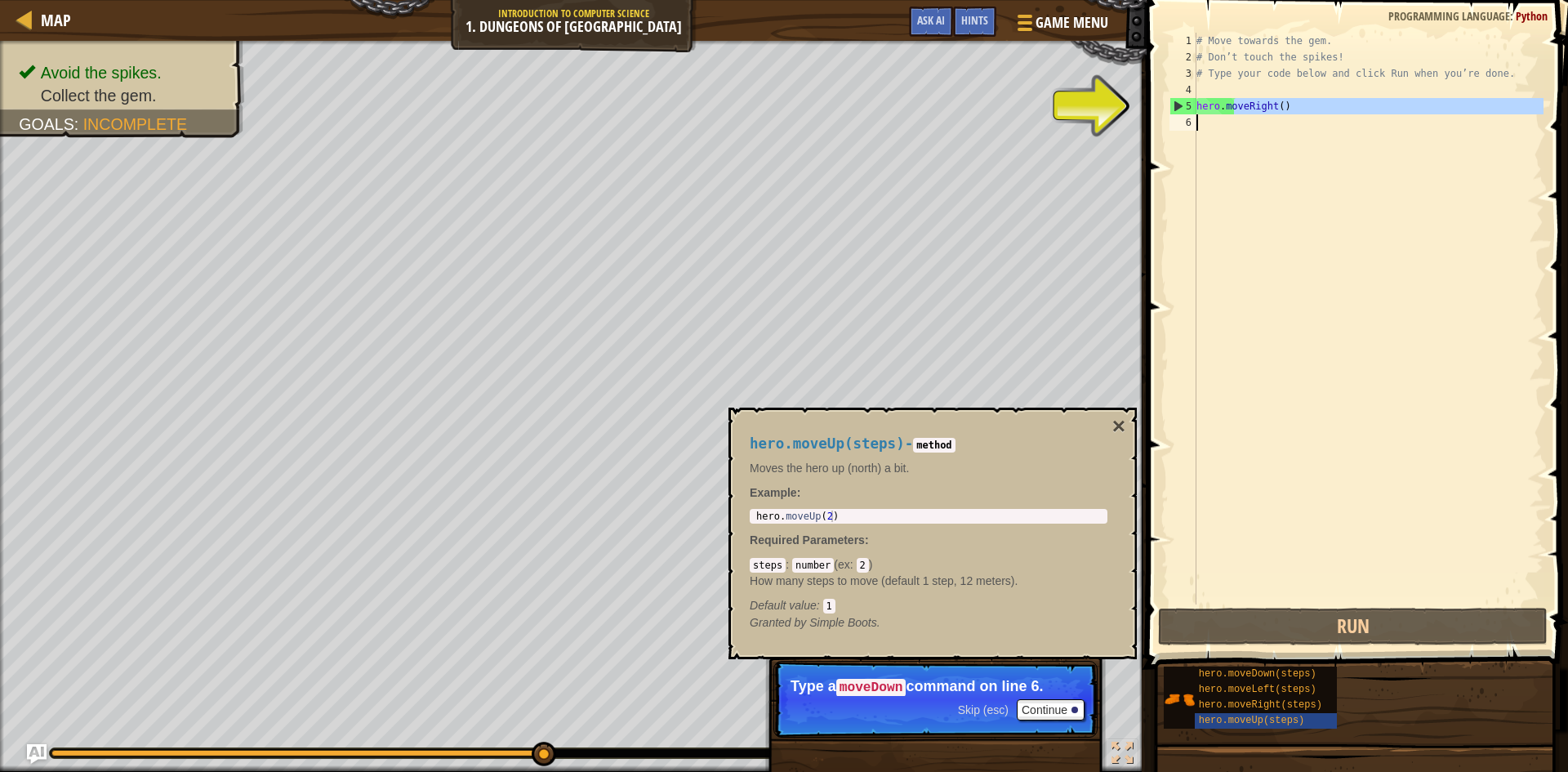
click at [1277, 153] on div "# Move towards the gem. # Don’t touch the spikes! # Type your code below and cl…" at bounding box center [1368, 318] width 351 height 571
drag, startPoint x: 1194, startPoint y: 102, endPoint x: 1181, endPoint y: 100, distance: 13.2
click at [1194, 102] on div "5" at bounding box center [1183, 106] width 26 height 16
click at [1178, 99] on div "5" at bounding box center [1183, 106] width 26 height 16
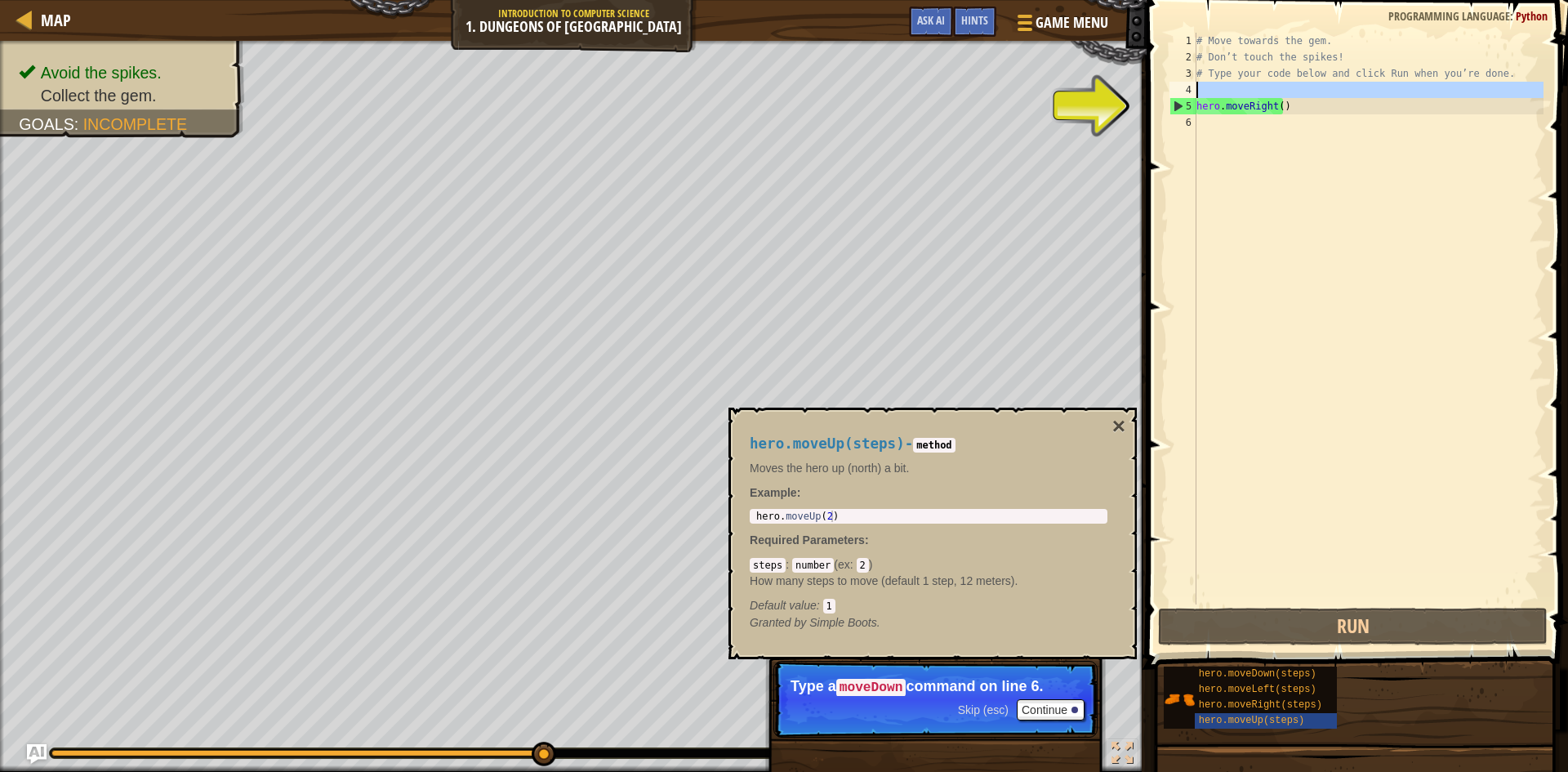
click at [1178, 97] on div "4" at bounding box center [1182, 90] width 27 height 16
type textarea "hero.moveRight()"
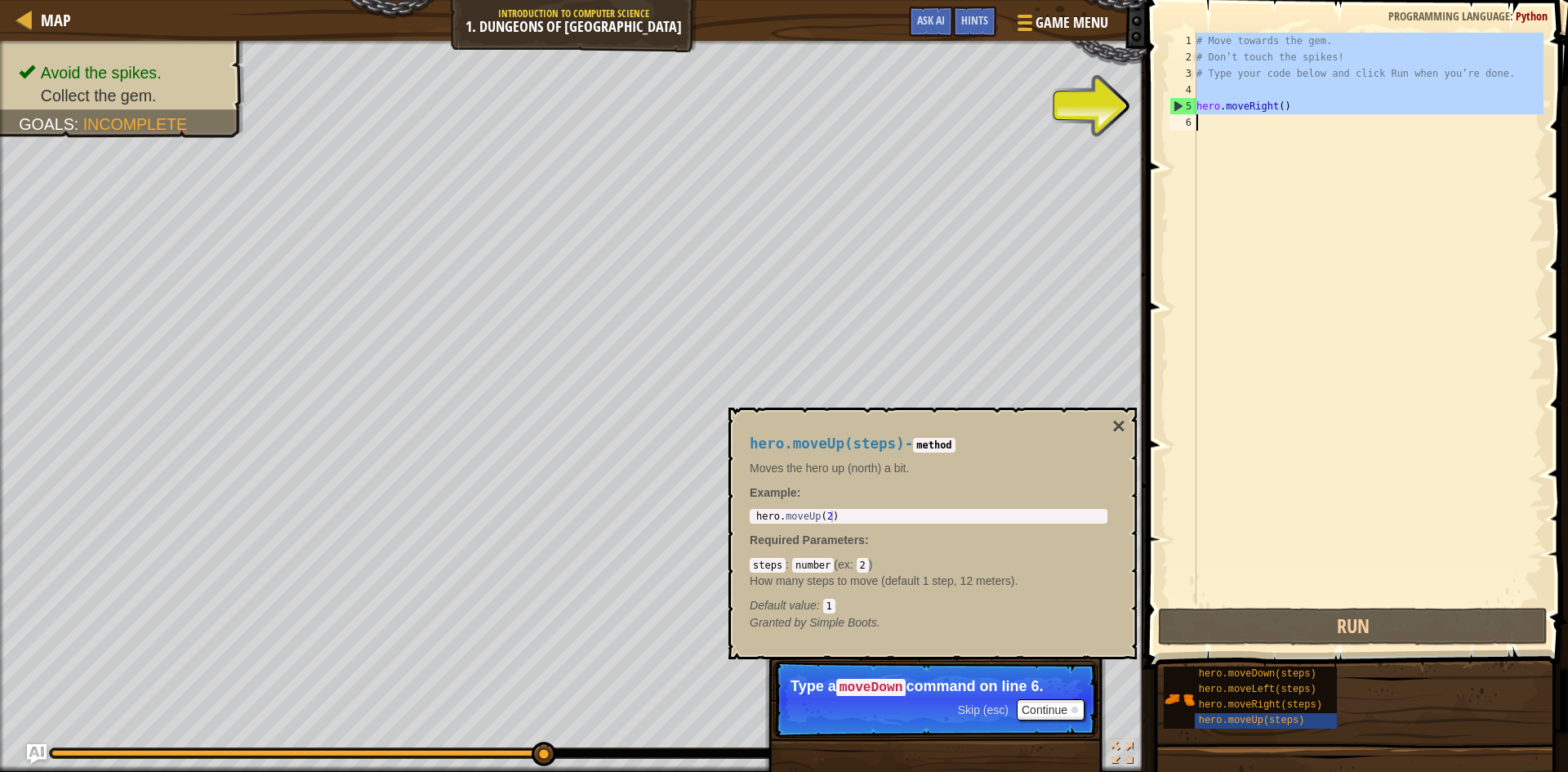
click at [1178, 97] on div "4" at bounding box center [1182, 90] width 27 height 16
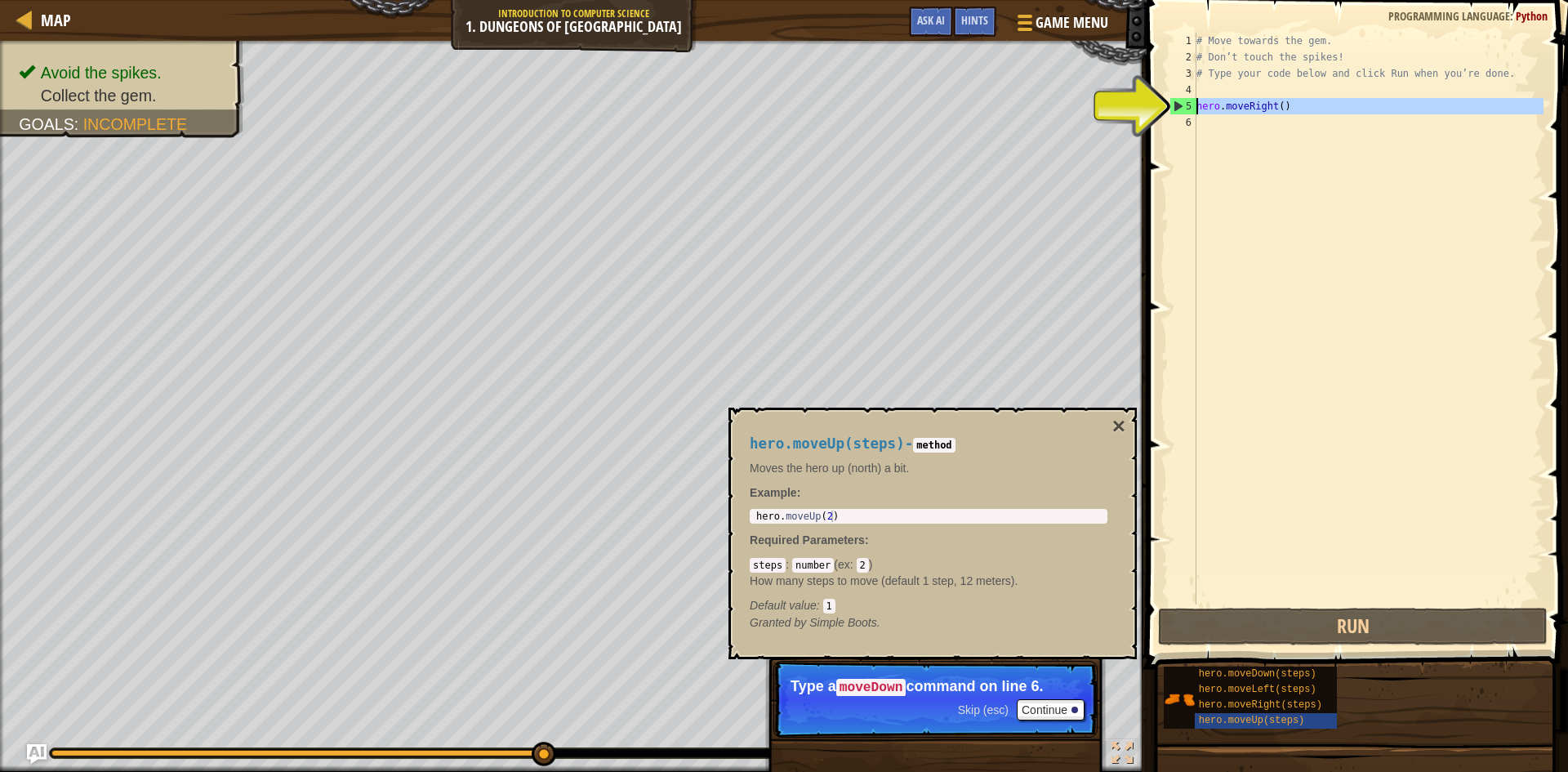
click at [1175, 99] on div "5" at bounding box center [1183, 106] width 26 height 16
type textarea "hero.moveRight()"
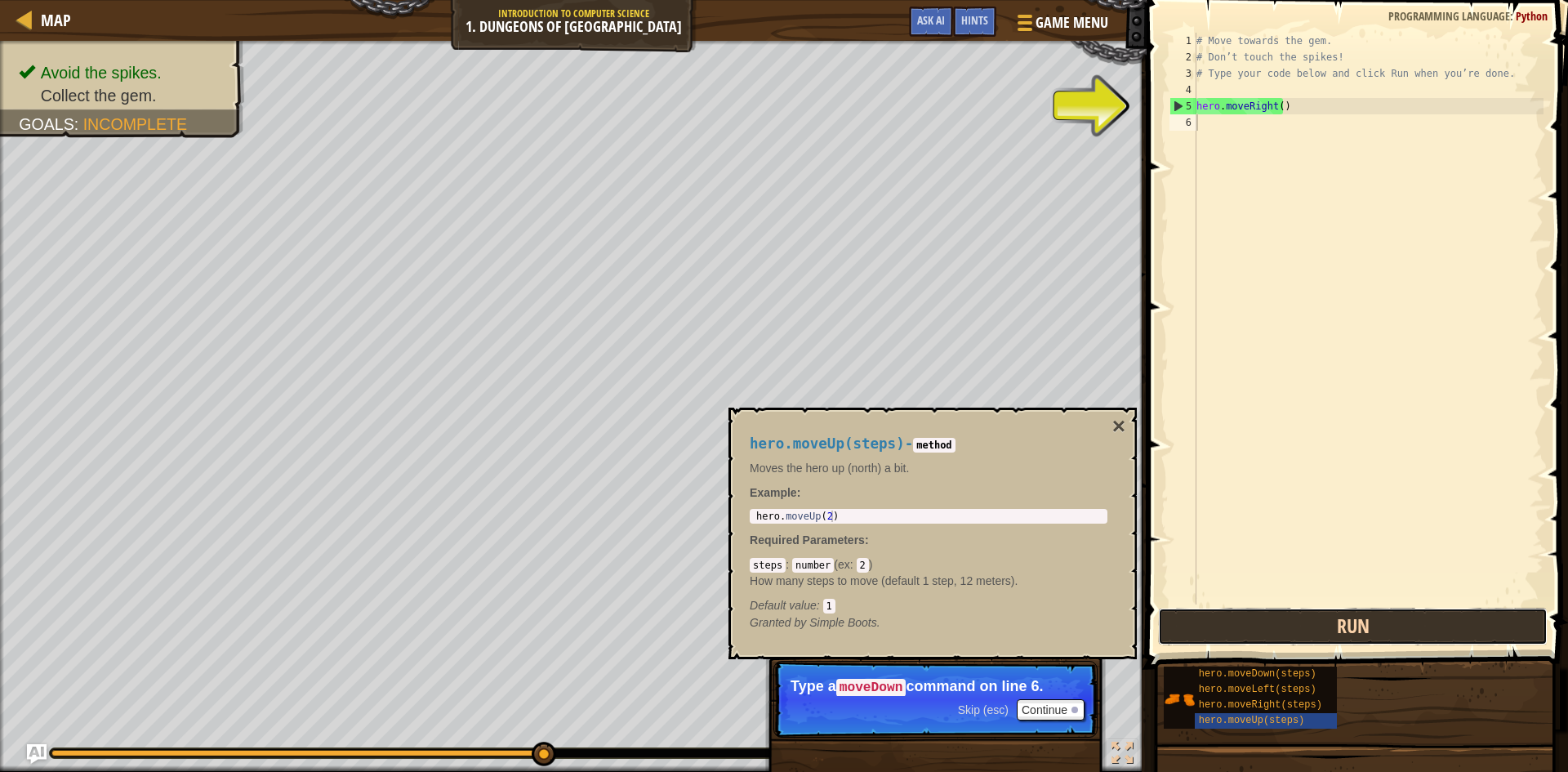
click at [1193, 636] on button "Run" at bounding box center [1353, 626] width 389 height 38
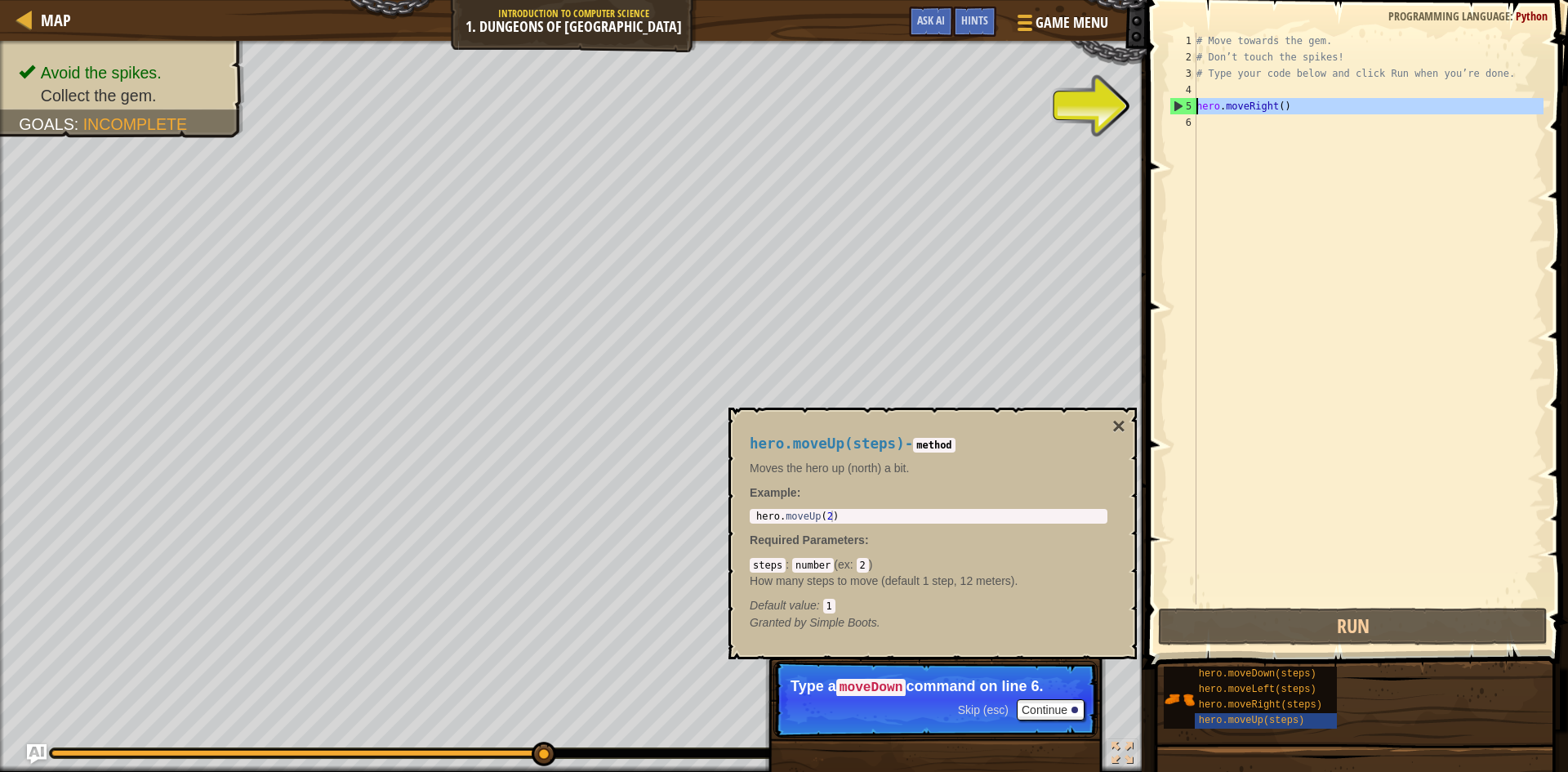
click at [1174, 109] on div "5" at bounding box center [1183, 106] width 26 height 16
type textarea "hero.moveRight()"
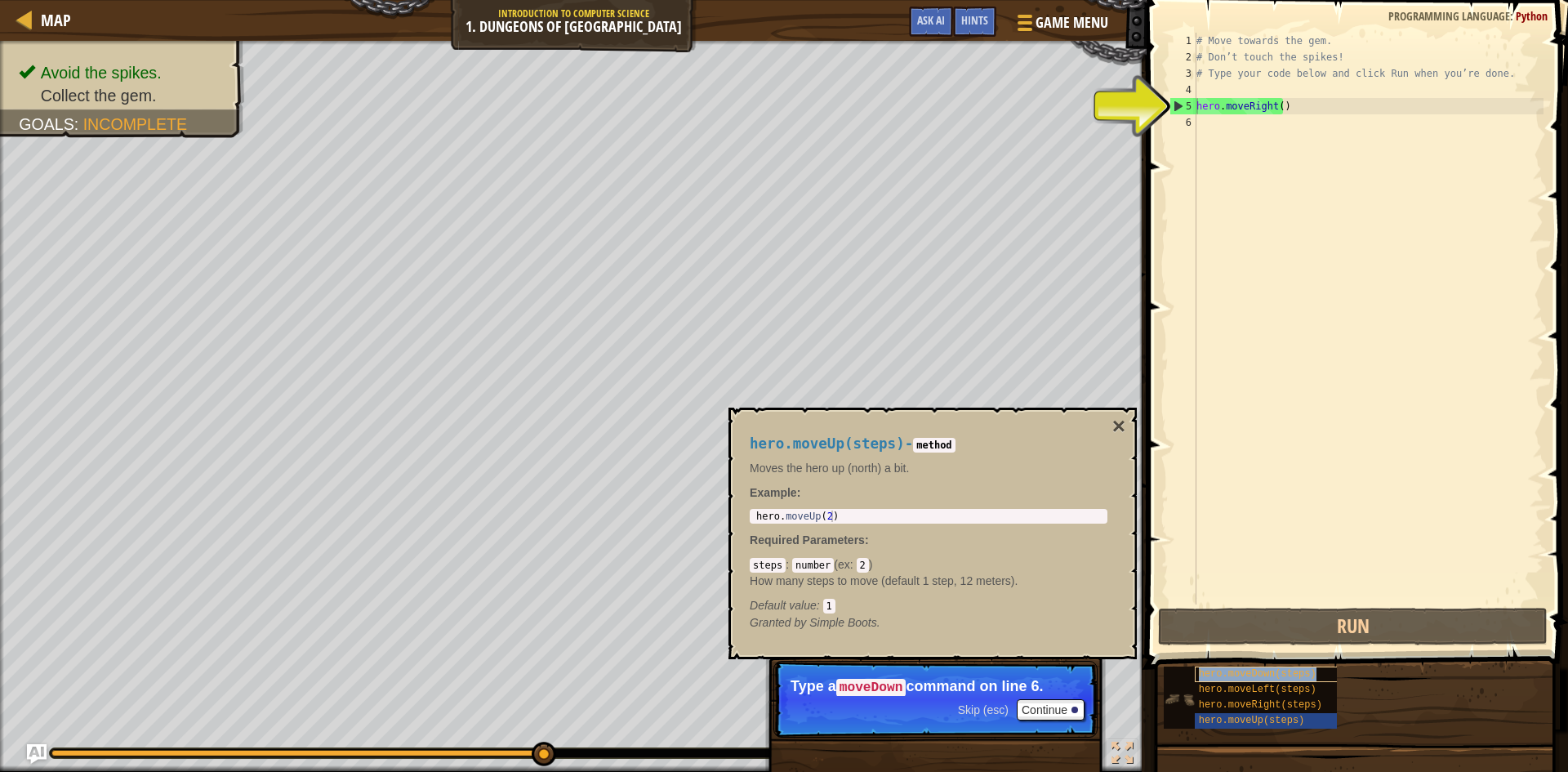
click at [1276, 678] on span "hero.moveDown(steps)" at bounding box center [1257, 673] width 117 height 11
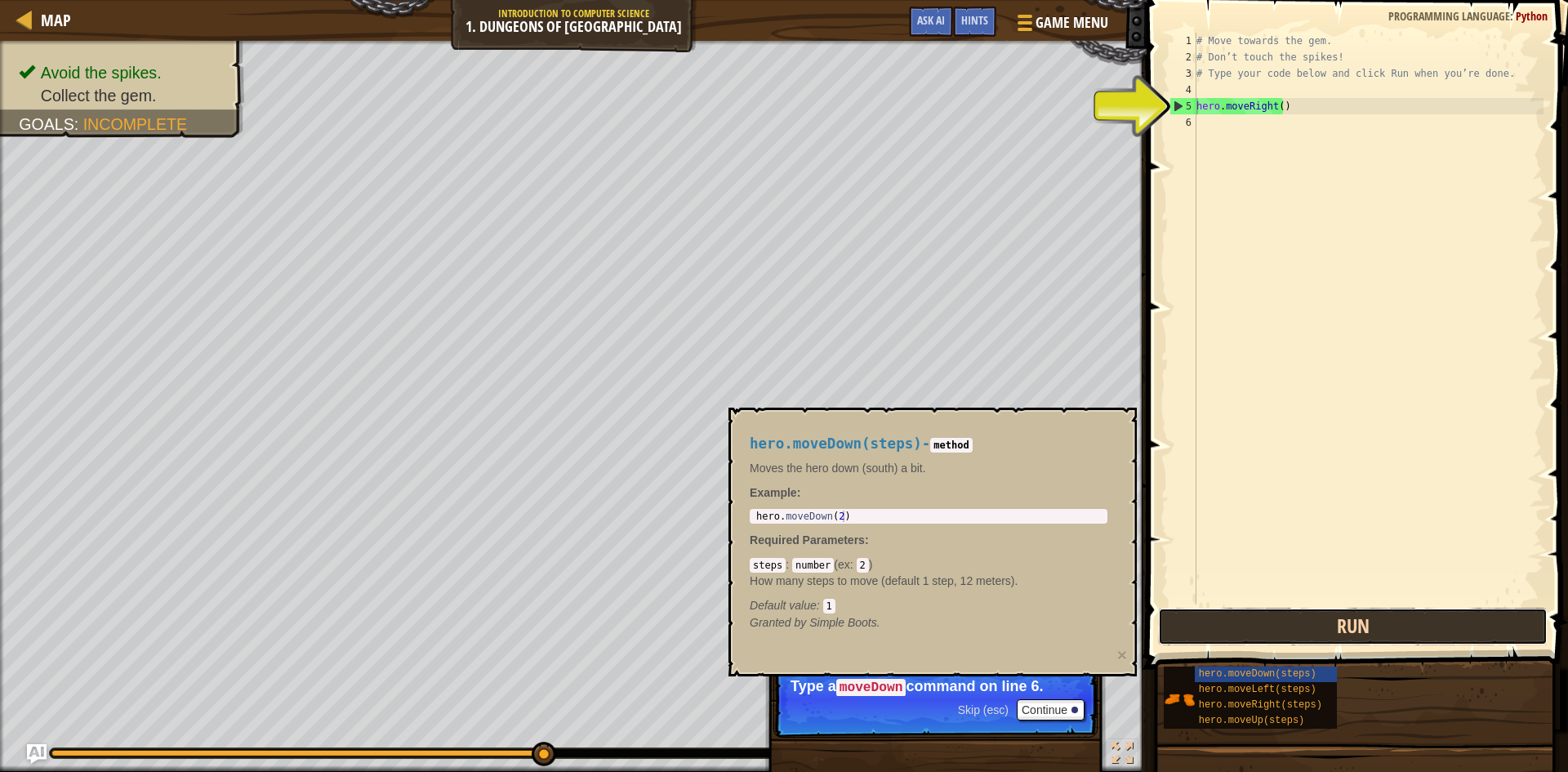
click at [1260, 631] on button "Run" at bounding box center [1353, 626] width 389 height 38
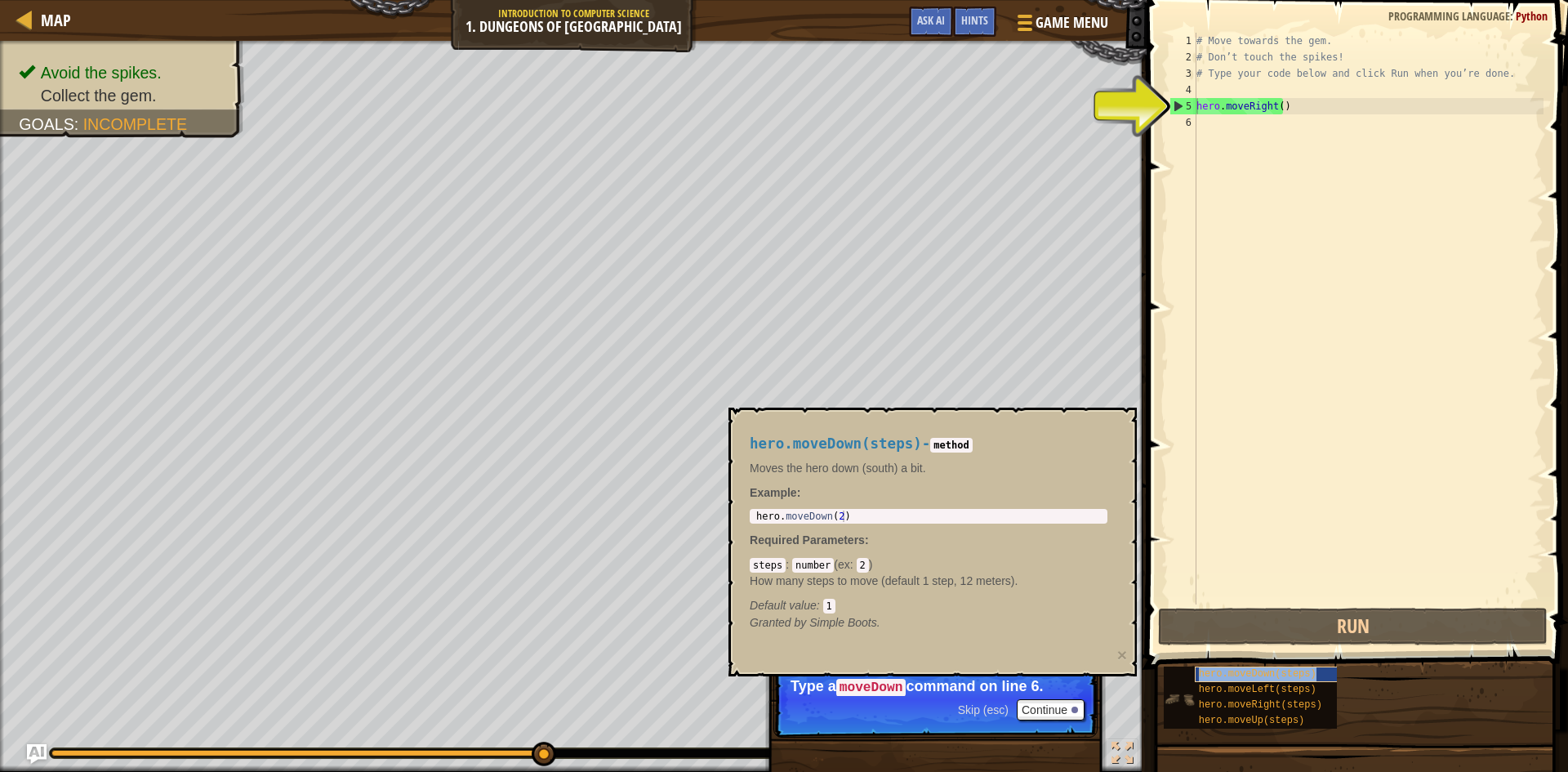
click at [1233, 669] on span "hero.moveDown(steps)" at bounding box center [1257, 673] width 117 height 11
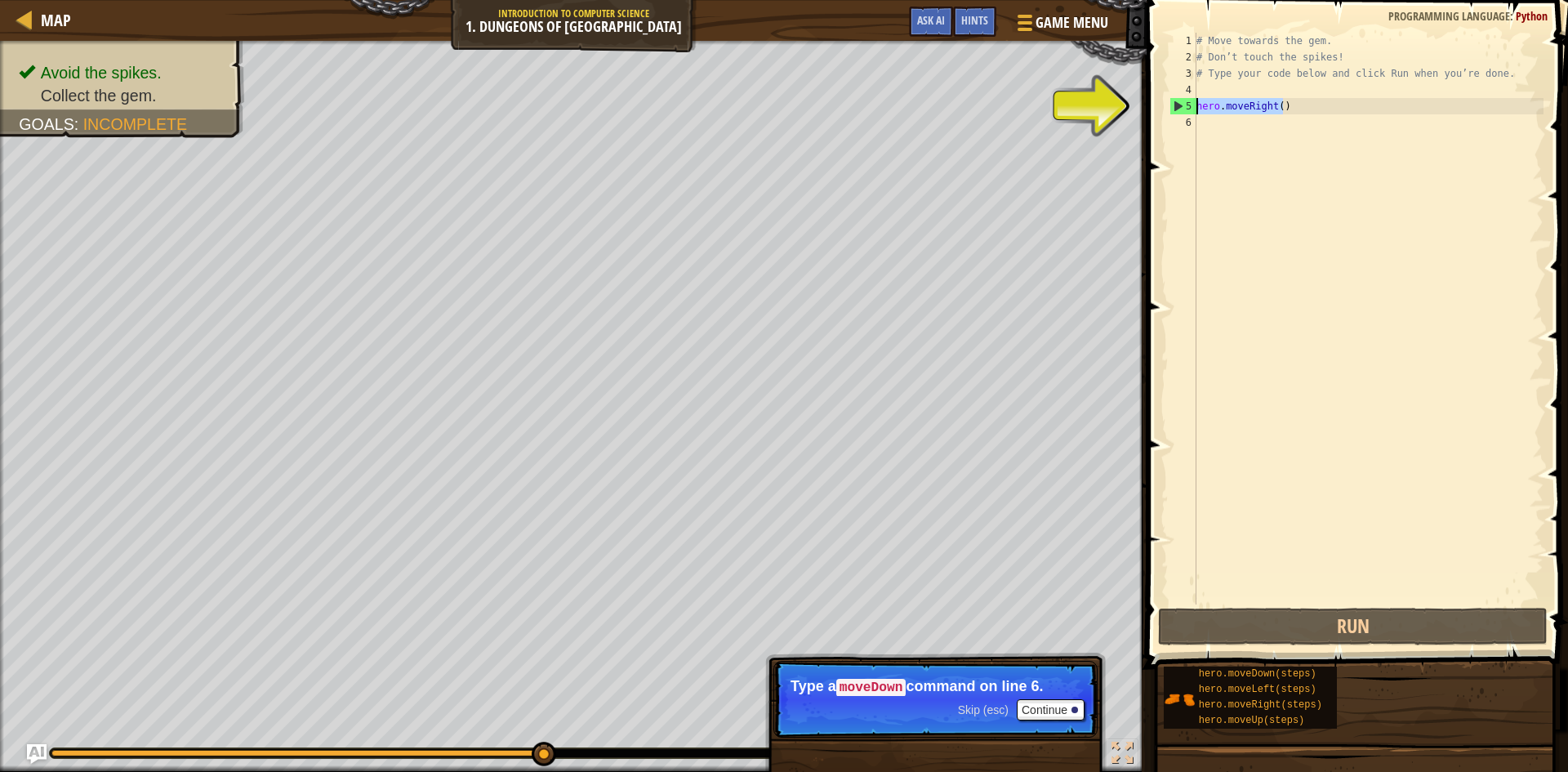
drag, startPoint x: 1272, startPoint y: 104, endPoint x: 1192, endPoint y: 102, distance: 80.0
click at [1192, 102] on div "hero.moveRight() 1 2 3 4 5 6 # Move towards the gem. # Don’t touch the spikes! …" at bounding box center [1354, 318] width 377 height 571
drag, startPoint x: 1341, startPoint y: 173, endPoint x: 1324, endPoint y: 181, distance: 18.8
click at [1324, 181] on div "# Move towards the gem. # Don’t touch the spikes! # Type your code below and cl…" at bounding box center [1368, 334] width 351 height 604
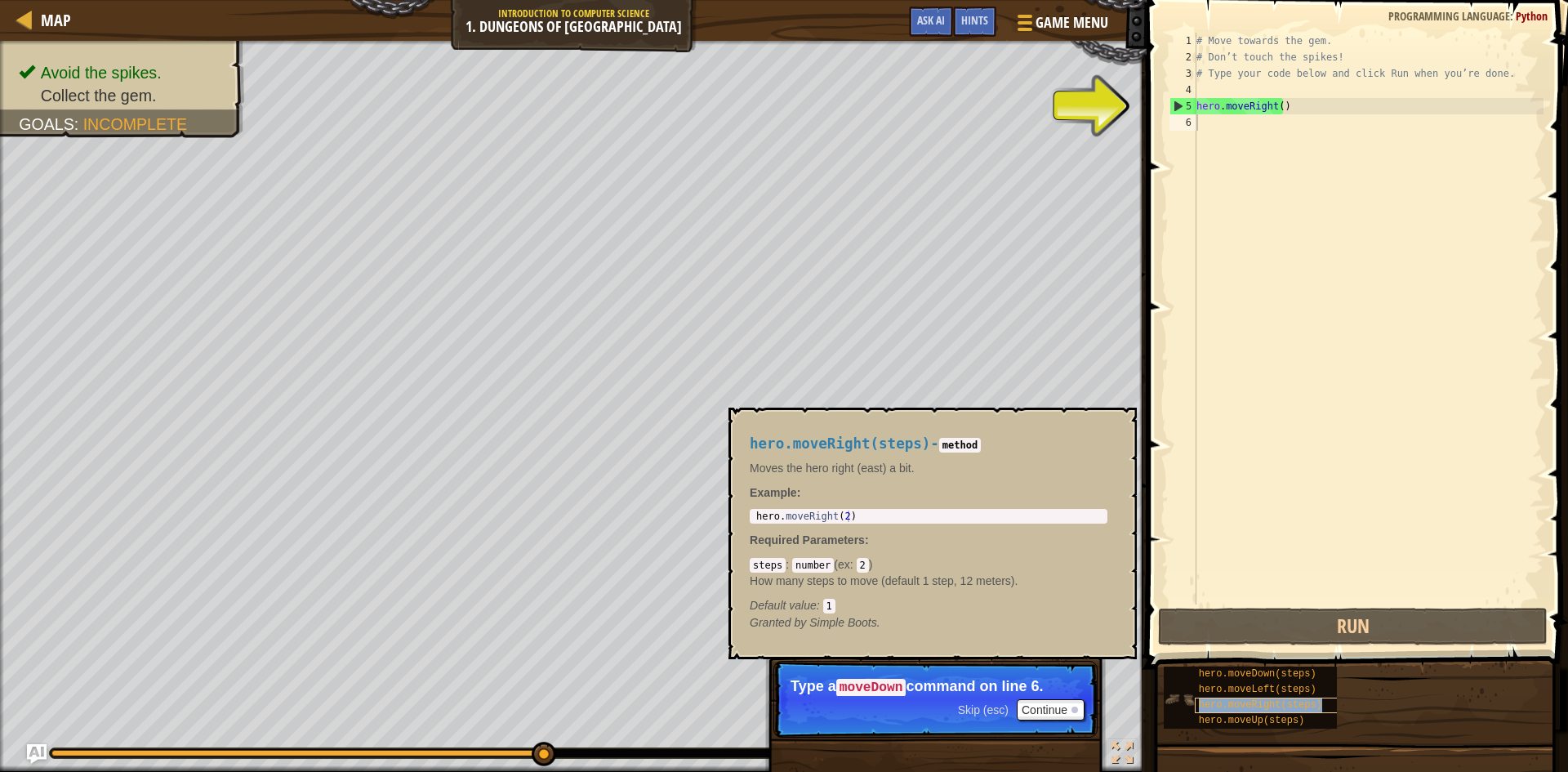
click at [1210, 701] on span "hero.moveRight(steps)" at bounding box center [1260, 704] width 123 height 11
click at [1226, 604] on span at bounding box center [1359, 311] width 434 height 717
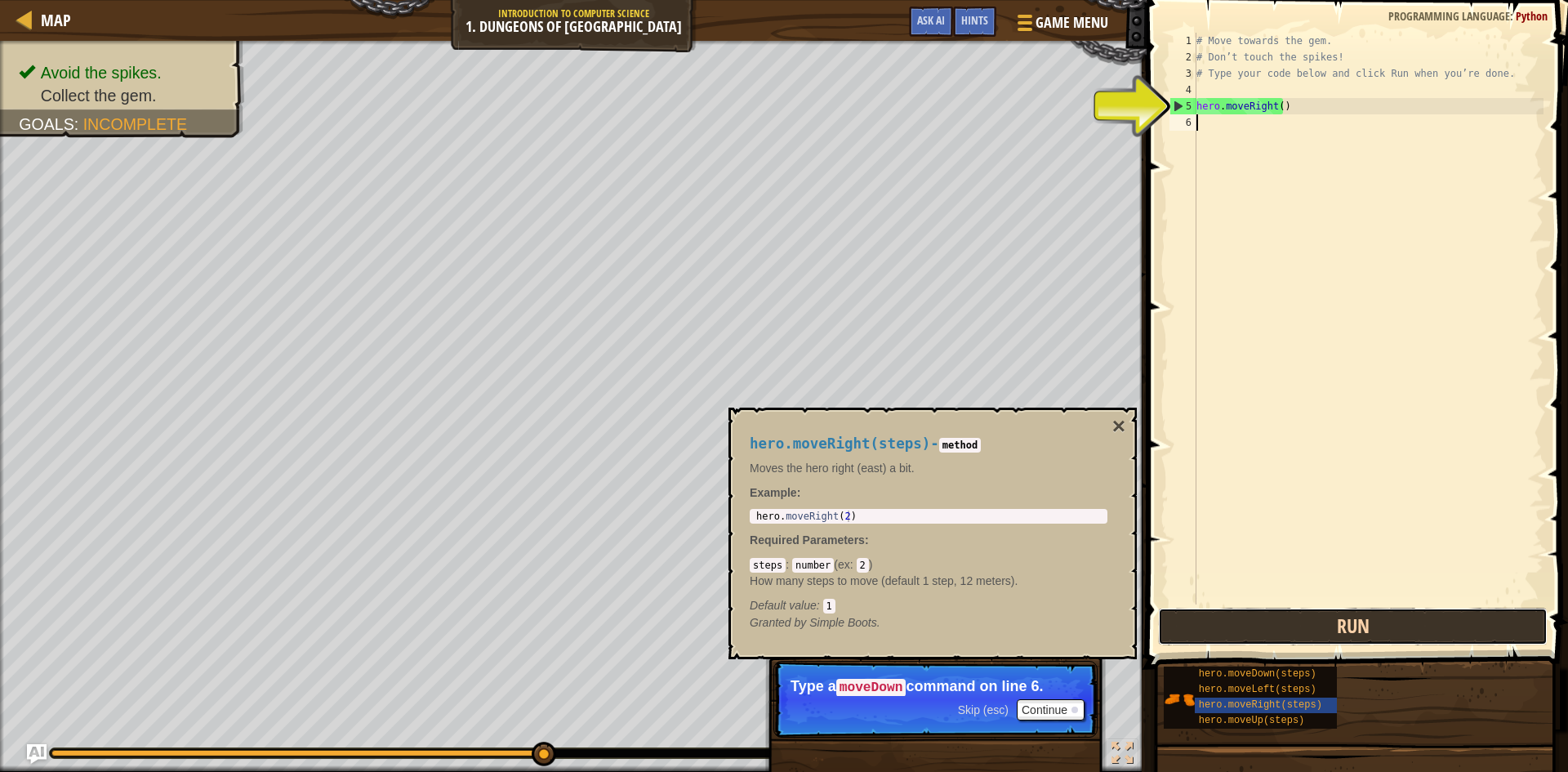
click at [1228, 619] on button "Run" at bounding box center [1353, 626] width 389 height 38
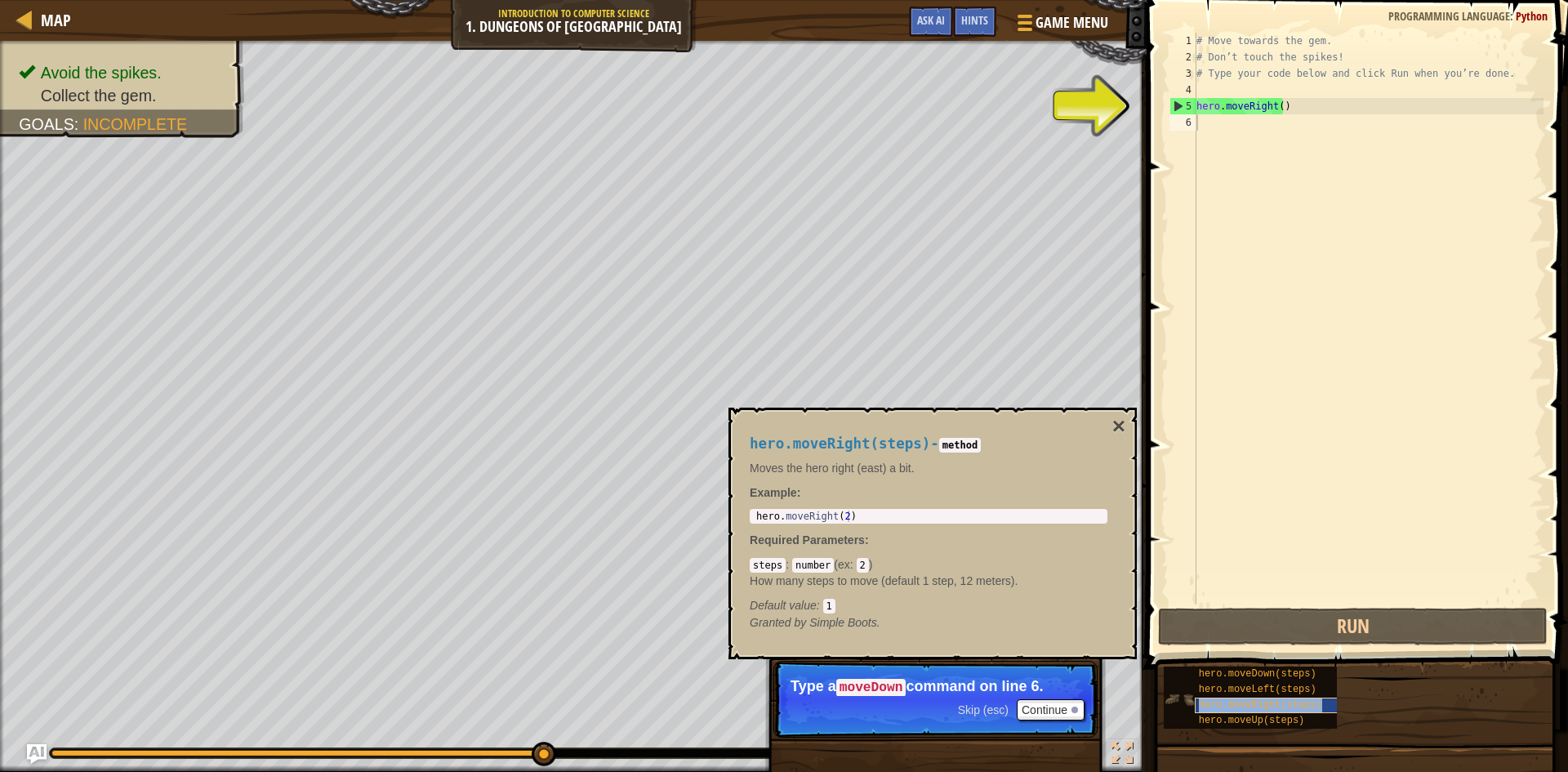
click at [1249, 706] on span "hero.moveRight(steps)" at bounding box center [1260, 704] width 123 height 11
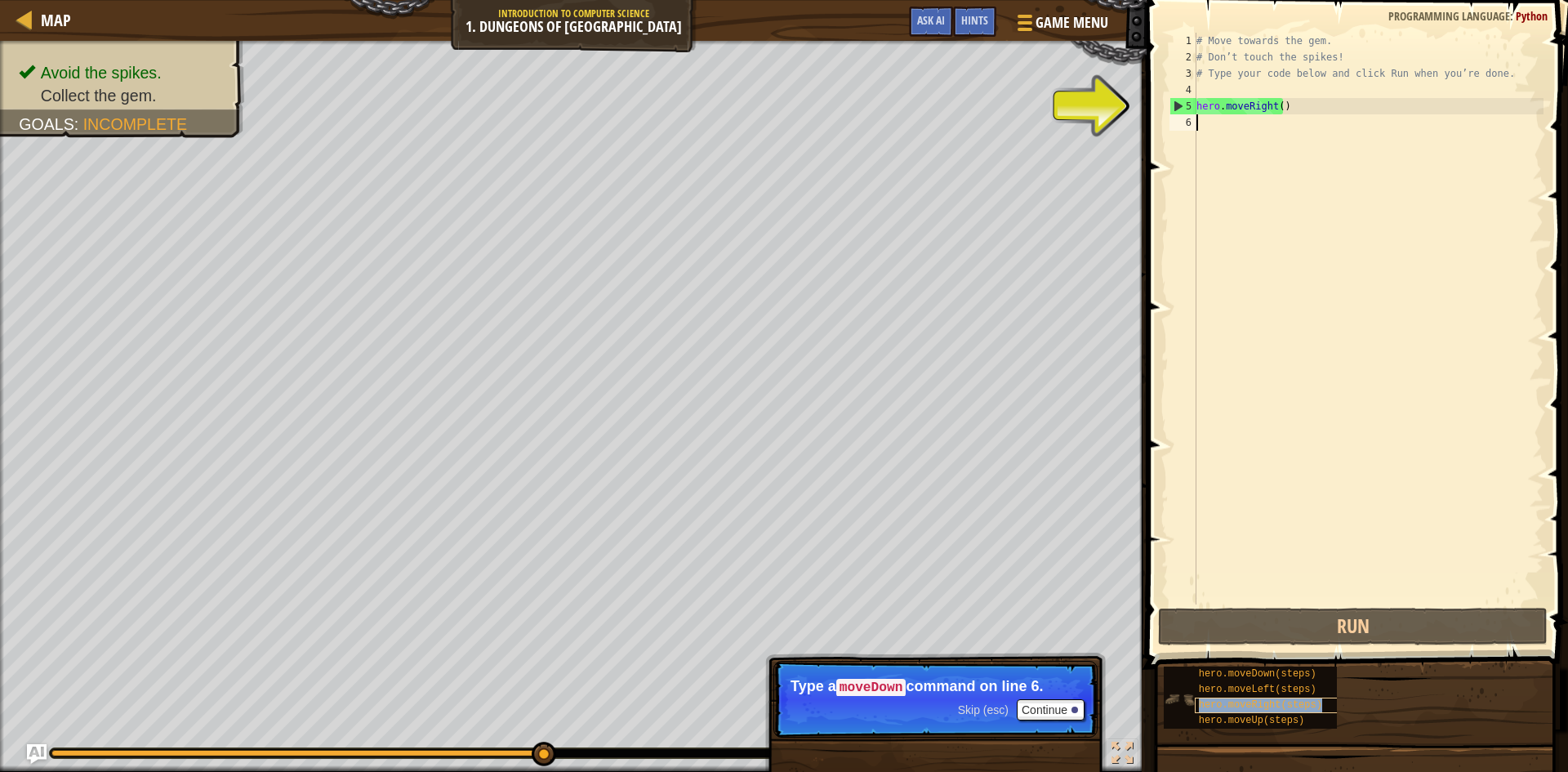
click at [1250, 702] on span "hero.moveRight(steps)" at bounding box center [1260, 704] width 123 height 11
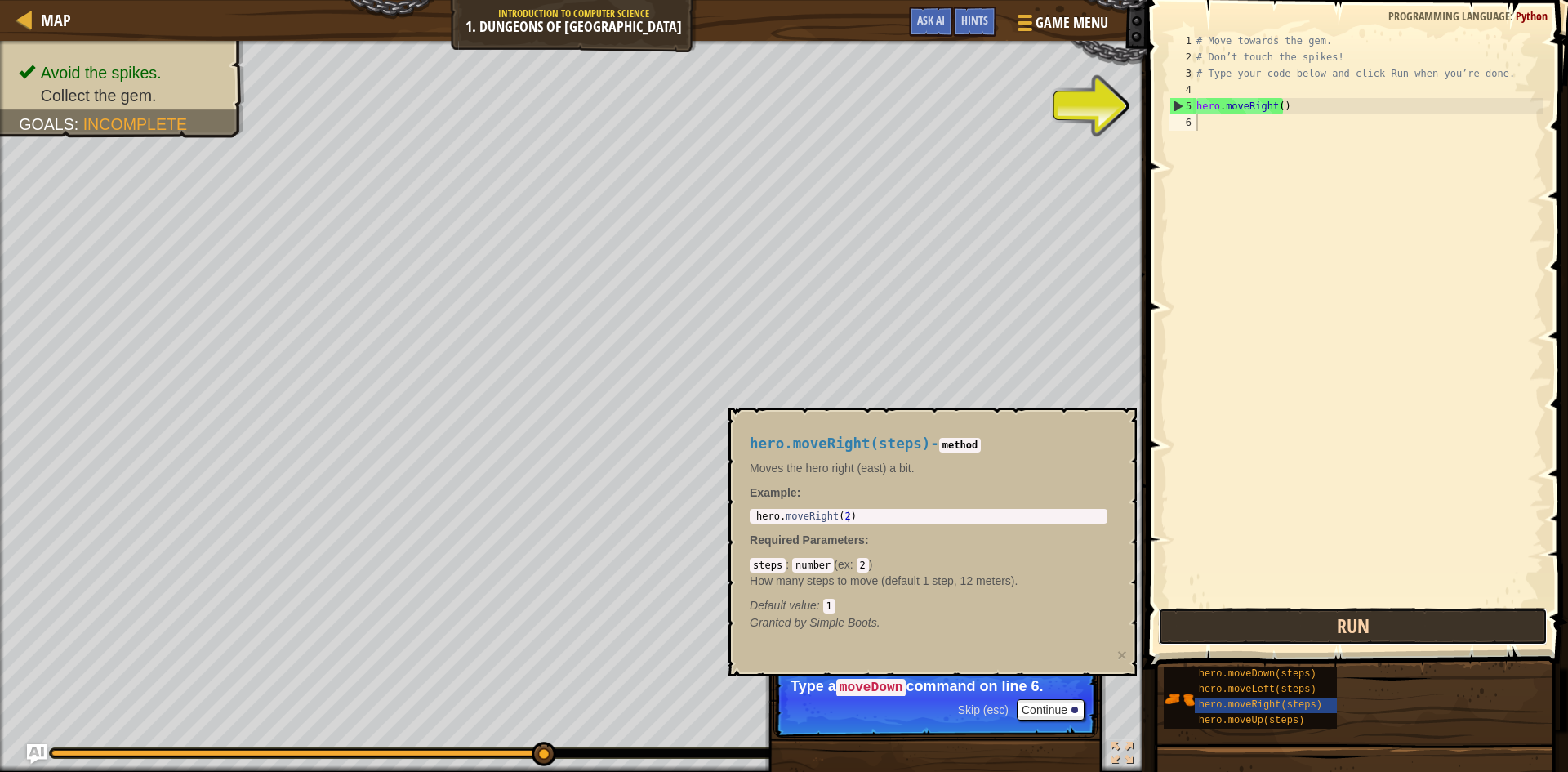
click at [1266, 633] on button "Run" at bounding box center [1353, 626] width 389 height 38
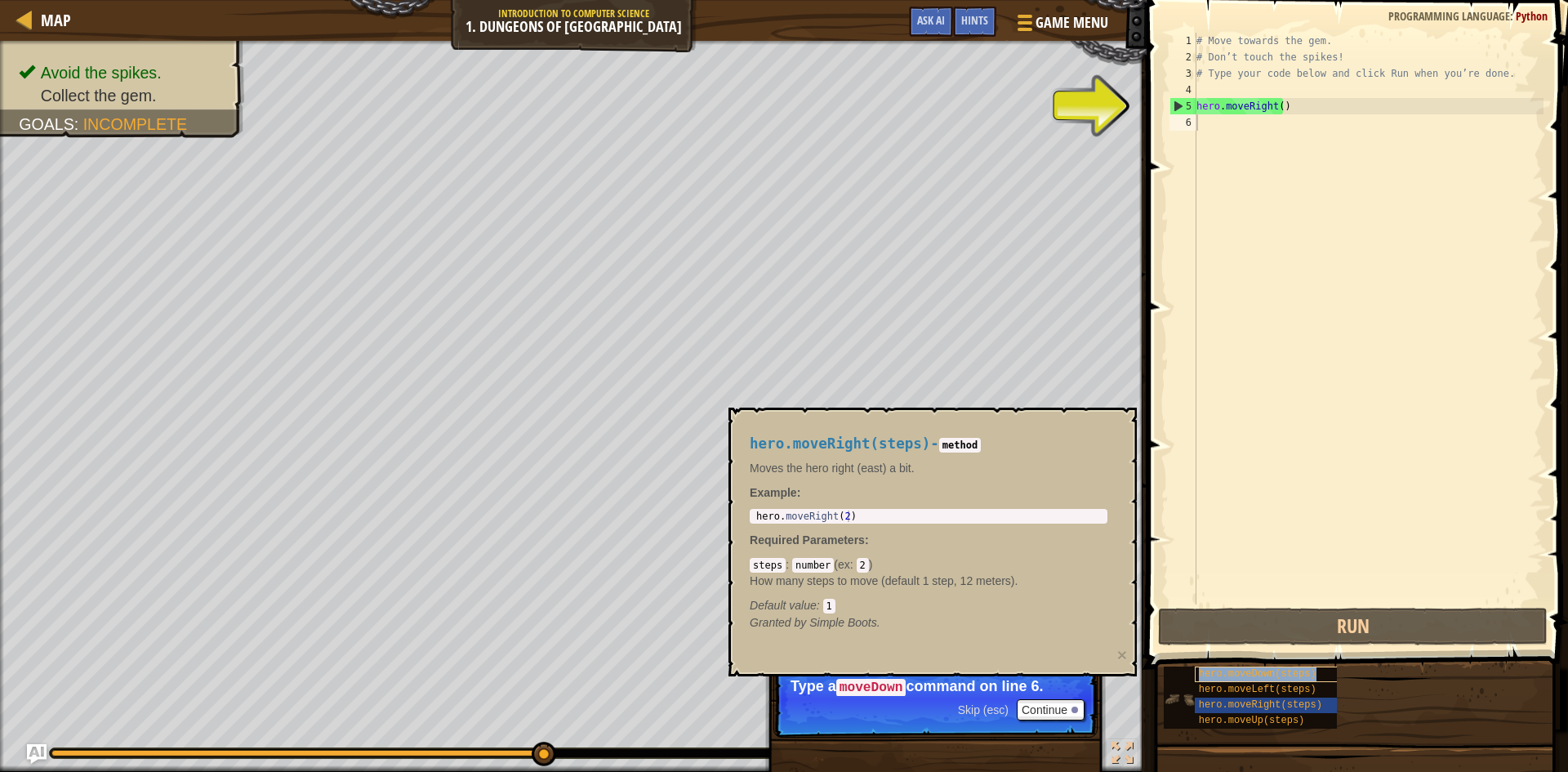
click at [1221, 669] on span "hero.moveDown(steps)" at bounding box center [1257, 673] width 117 height 11
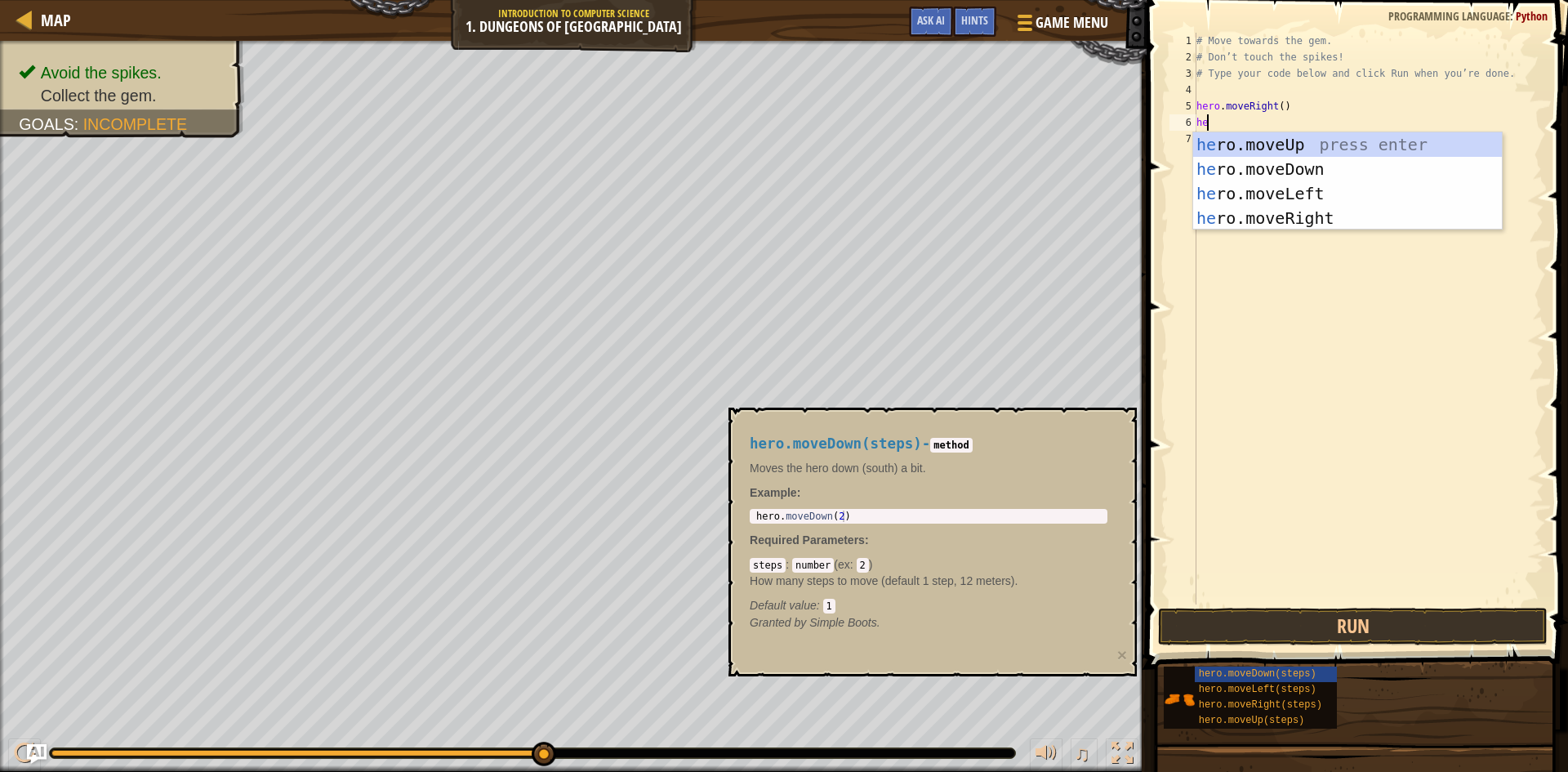
type textarea "her"
click at [1427, 161] on div "her o.moveUp press enter her o.moveDown press enter her o.moveLeft press enter …" at bounding box center [1347, 206] width 308 height 147
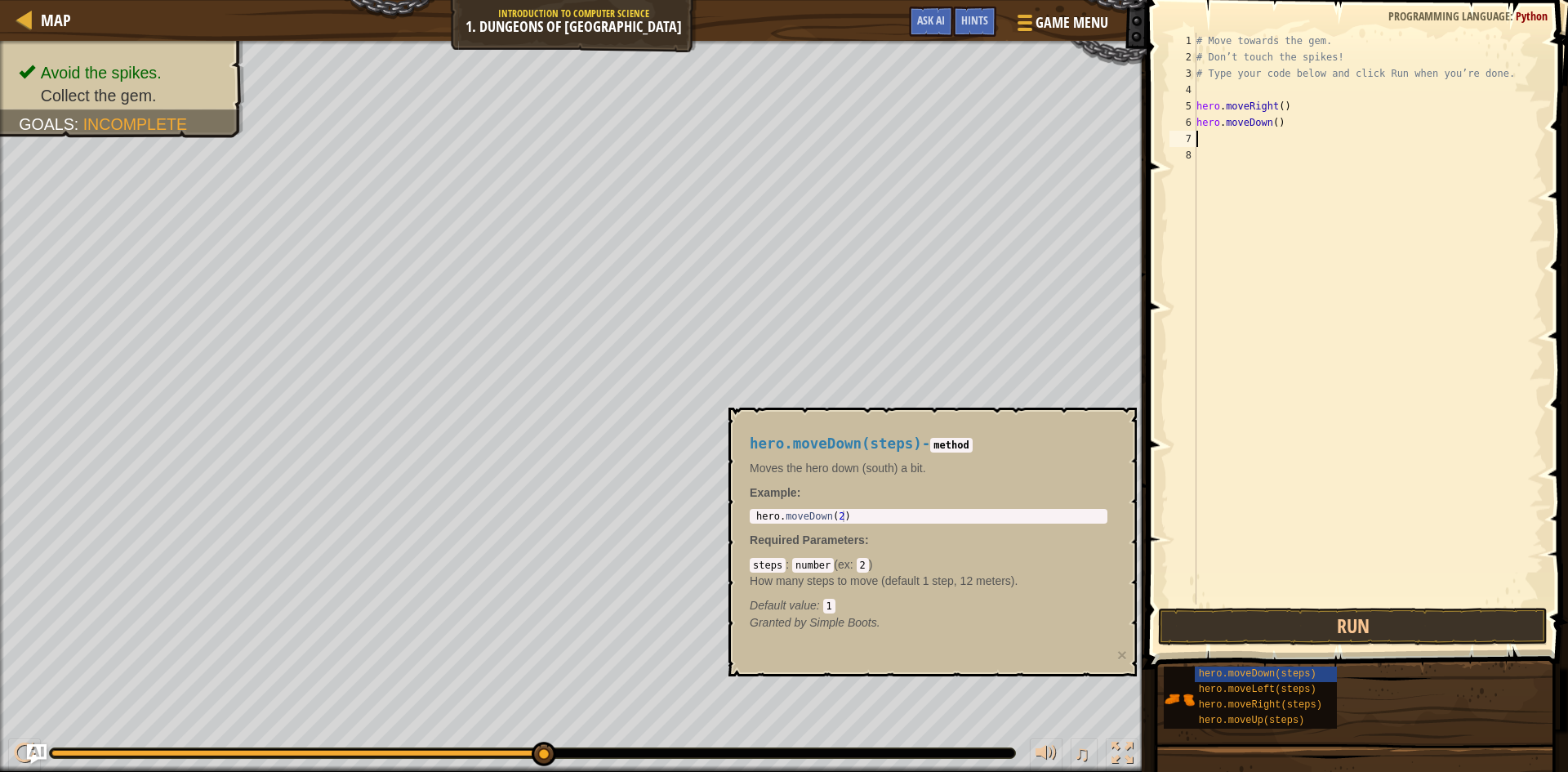
scroll to position [8, 0]
click at [1343, 623] on button "Run" at bounding box center [1353, 626] width 389 height 38
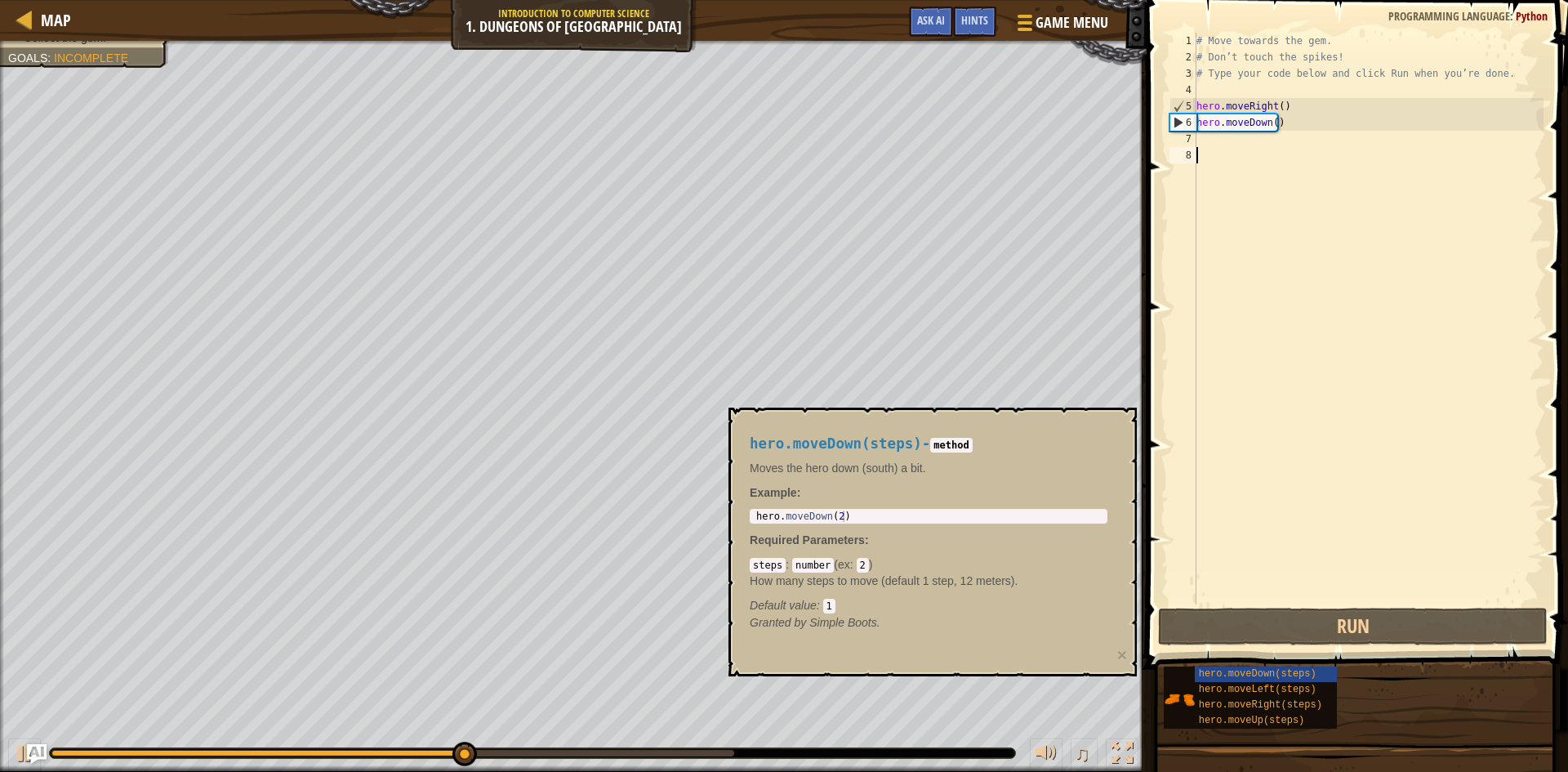
click at [1247, 218] on div "# Move towards the gem. # Don’t touch the spikes! # Type your code below and cl…" at bounding box center [1368, 334] width 351 height 604
click at [1229, 145] on div "# Move towards the gem. # Don’t touch the spikes! # Type your code below and cl…" at bounding box center [1368, 334] width 351 height 604
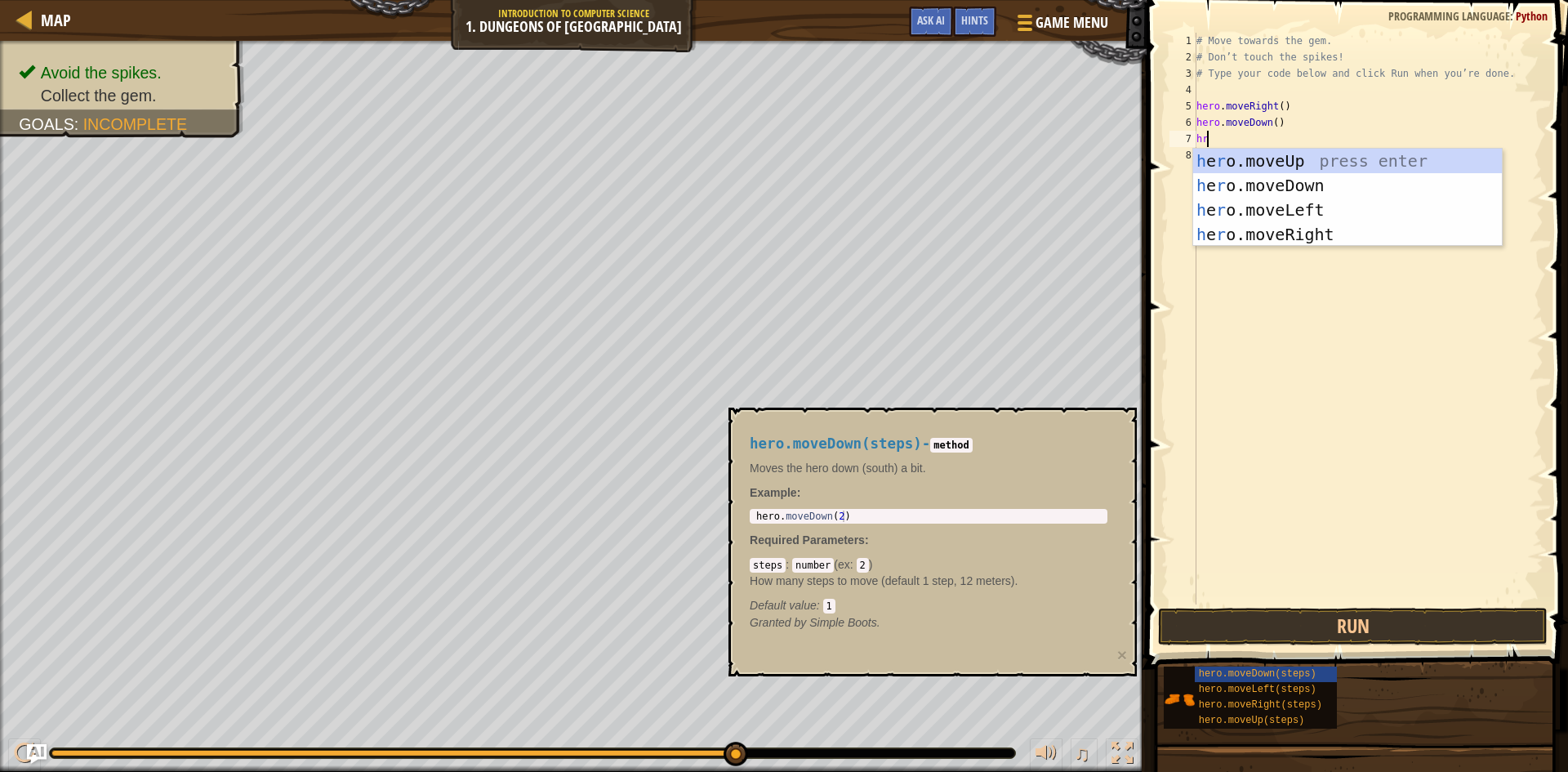
scroll to position [8, 1]
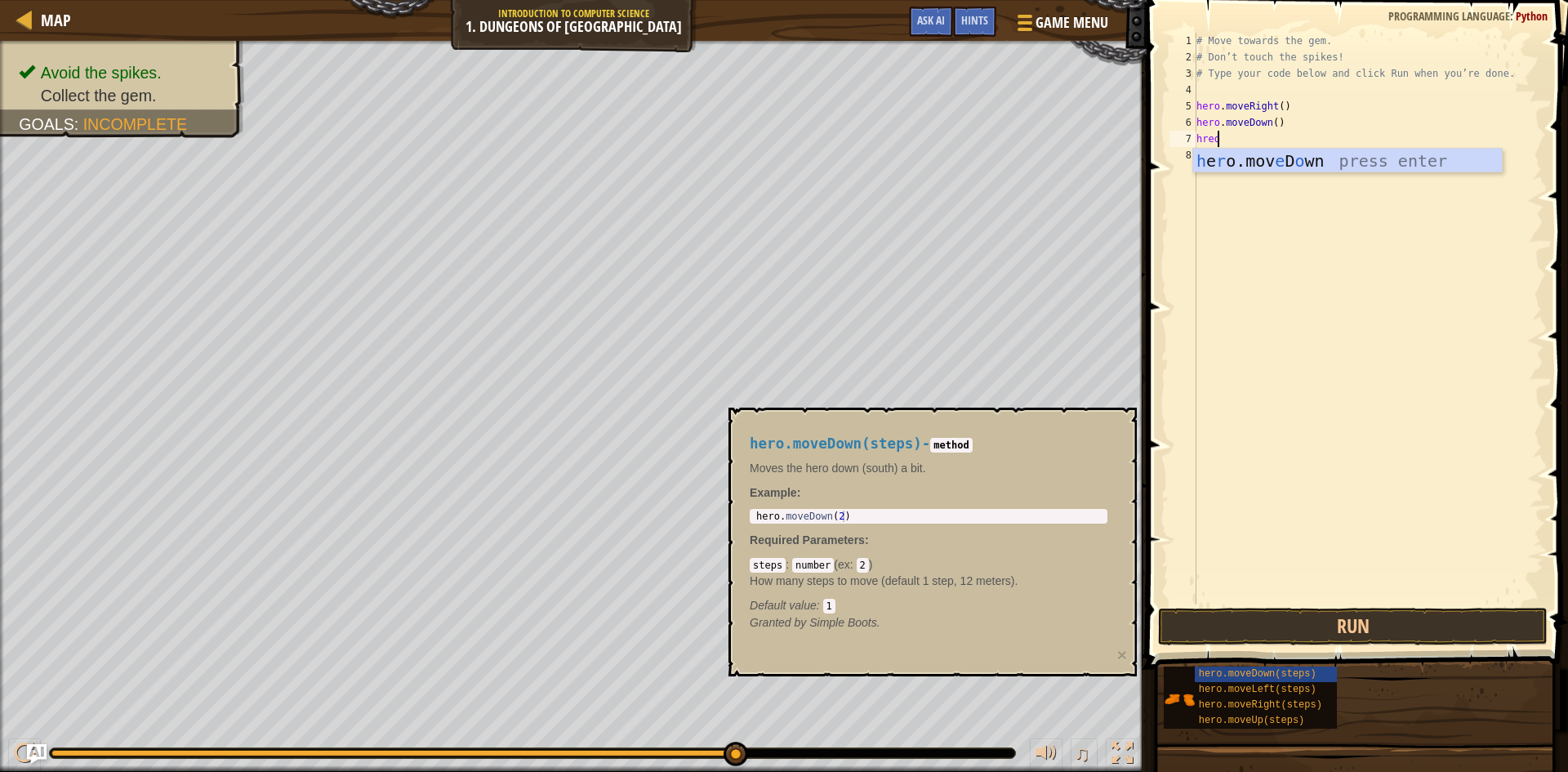
type textarea "hre"
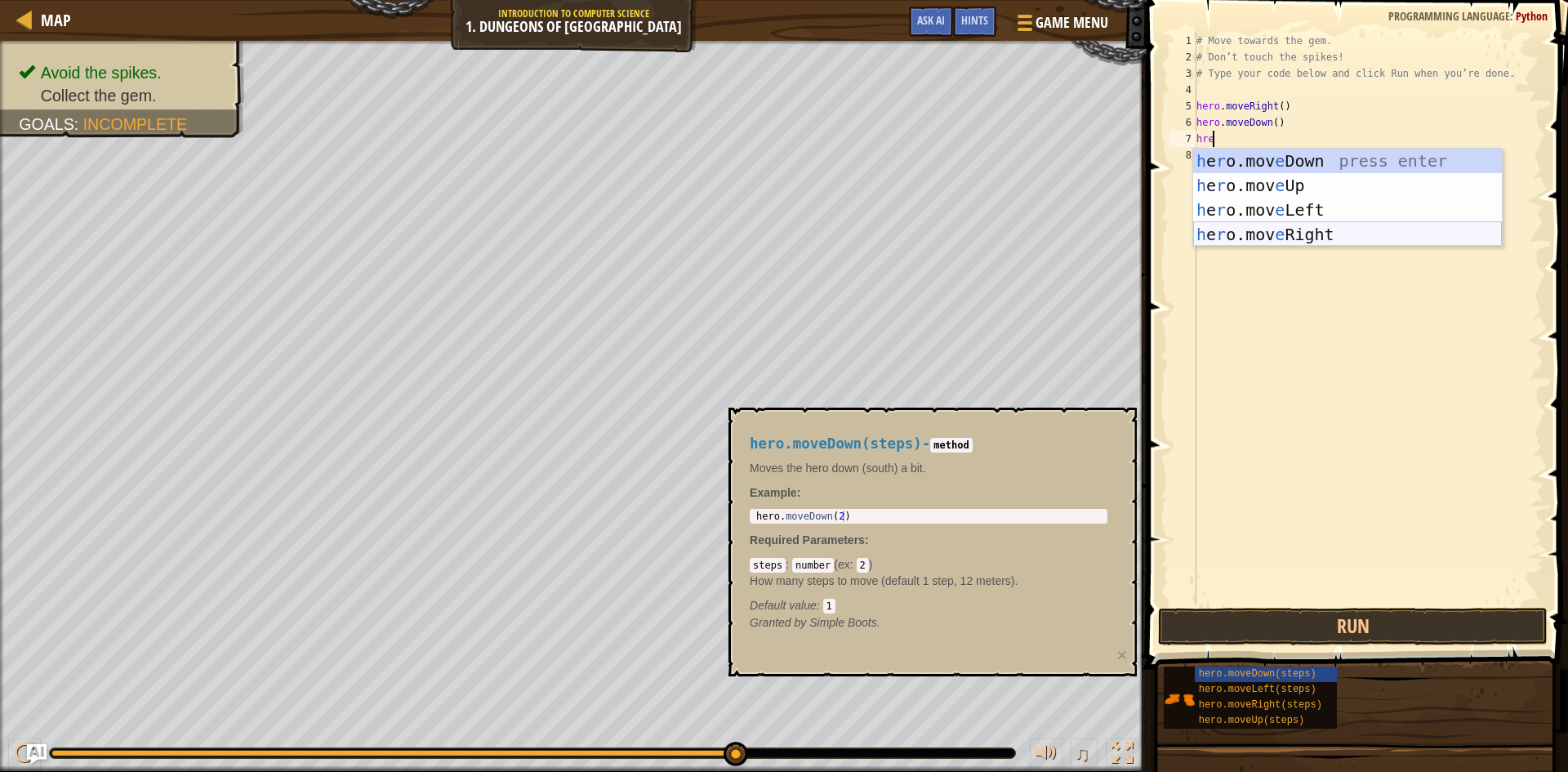
click at [1250, 238] on div "h e r o.mov e Down press enter h e r o.mov e Up press enter h e r o.mov e Left …" at bounding box center [1347, 221] width 308 height 147
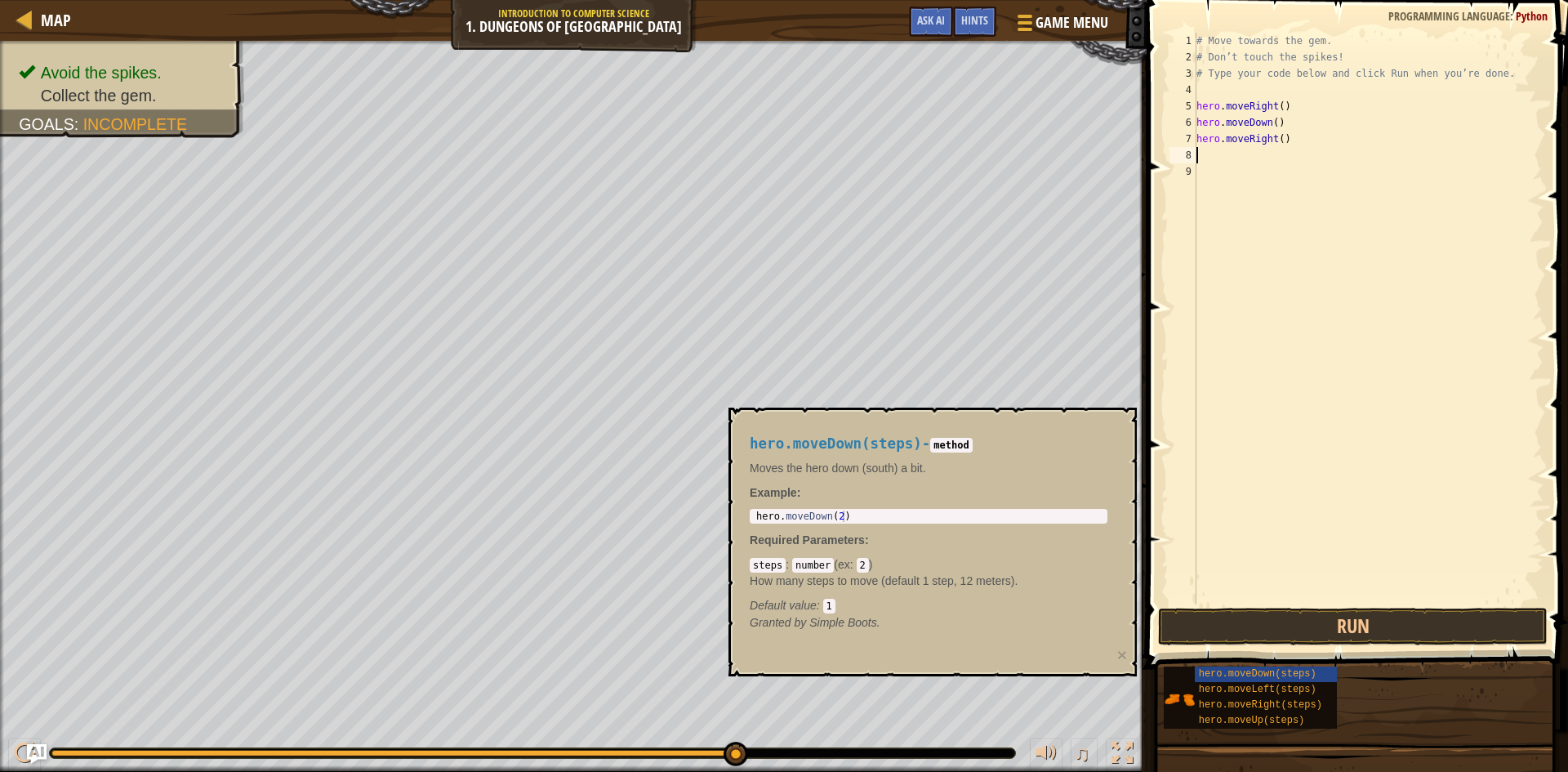
scroll to position [8, 0]
click at [1201, 608] on button "Run" at bounding box center [1353, 626] width 389 height 38
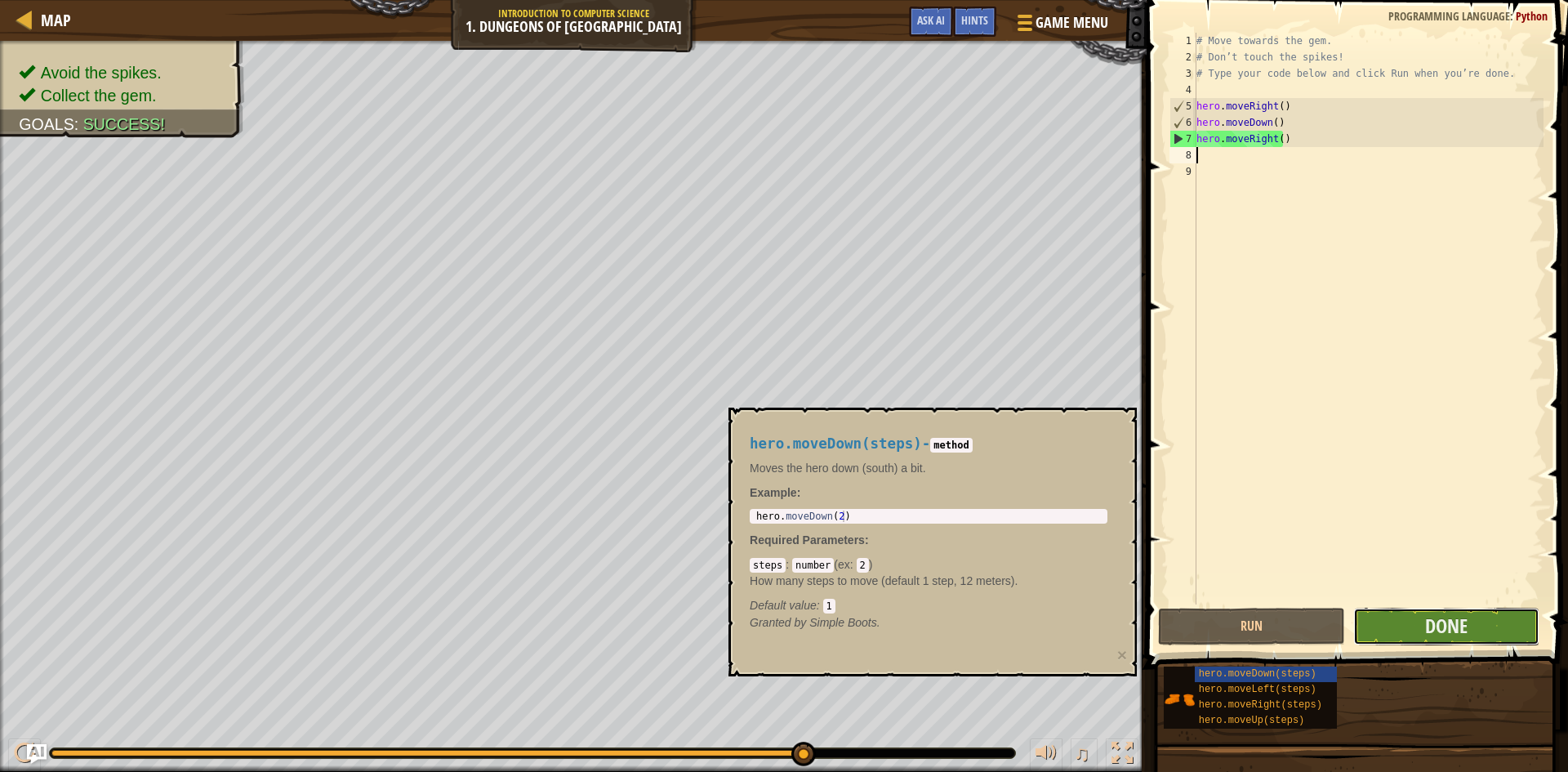
click at [1365, 624] on button "Done" at bounding box center [1446, 626] width 187 height 38
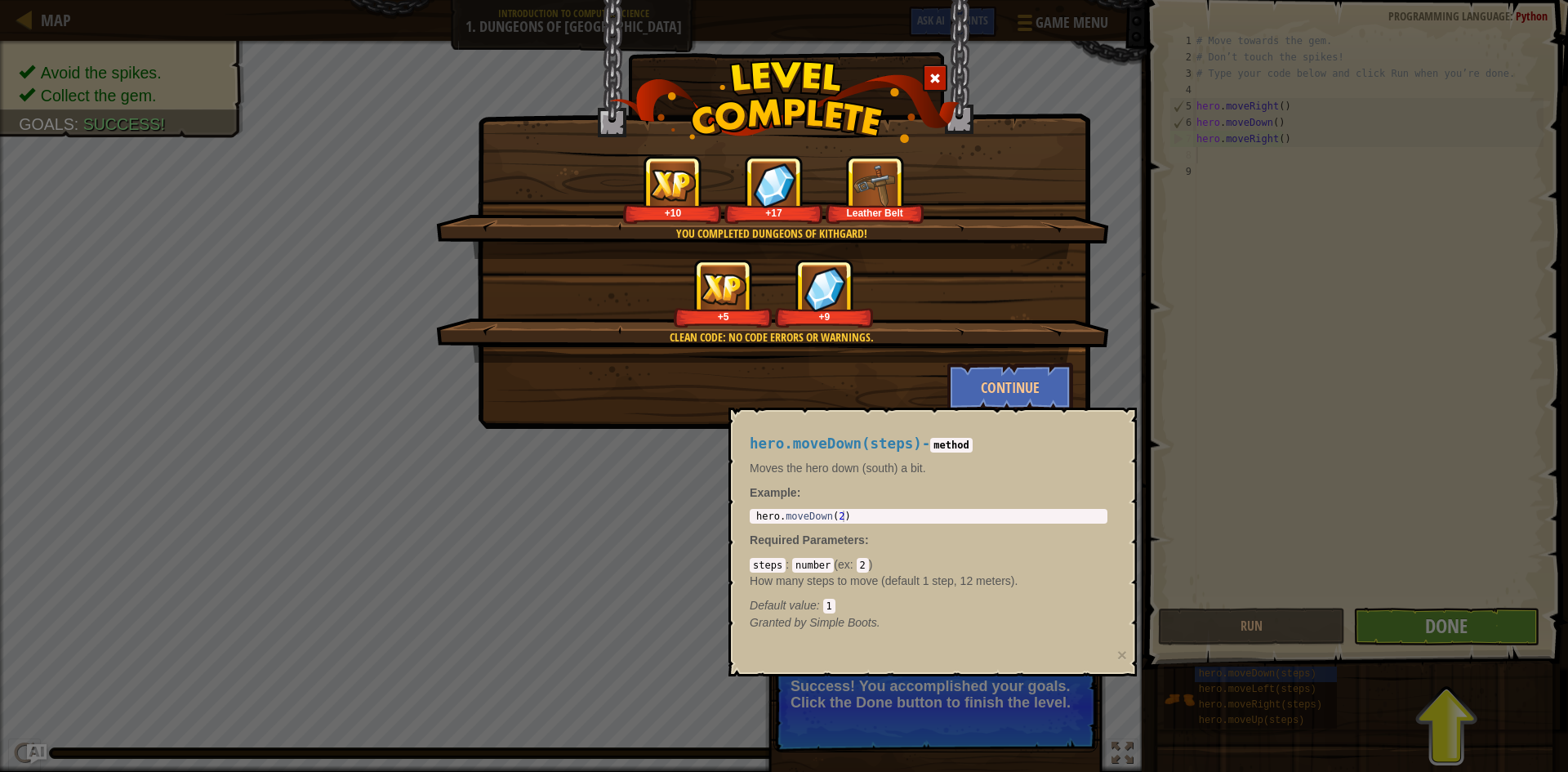
drag, startPoint x: 1409, startPoint y: 416, endPoint x: 1393, endPoint y: 420, distance: 16.5
click at [1399, 418] on div "You completed Dungeons of Kithgard! +10 +17 Leather Belt Clean code: no code er…" at bounding box center [784, 386] width 1568 height 772
click at [980, 383] on button "Continue" at bounding box center [1010, 387] width 127 height 49
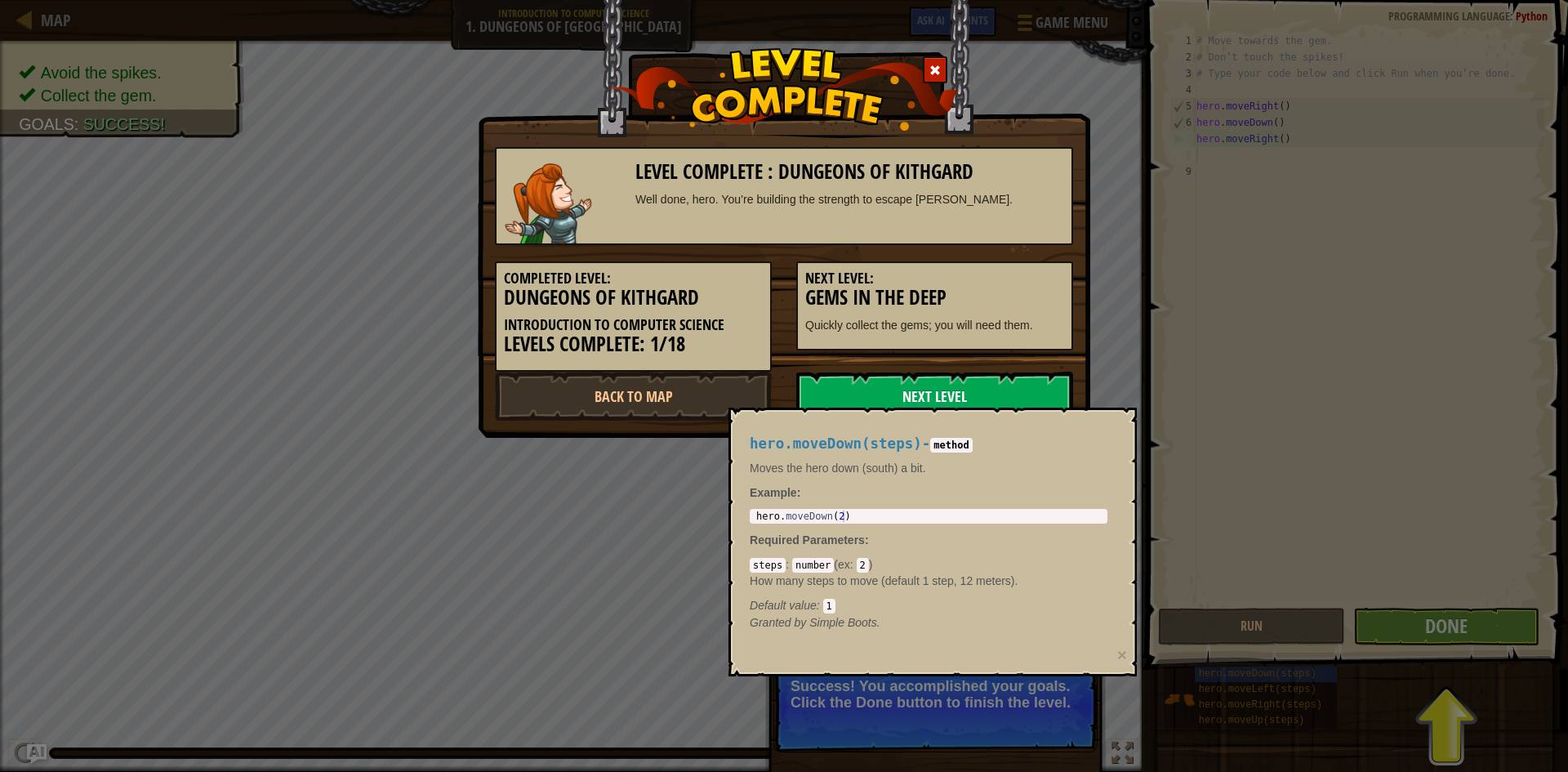
drag, startPoint x: 948, startPoint y: 372, endPoint x: 961, endPoint y: 403, distance: 33.6
click at [961, 402] on link "Next Level" at bounding box center [934, 395] width 277 height 49
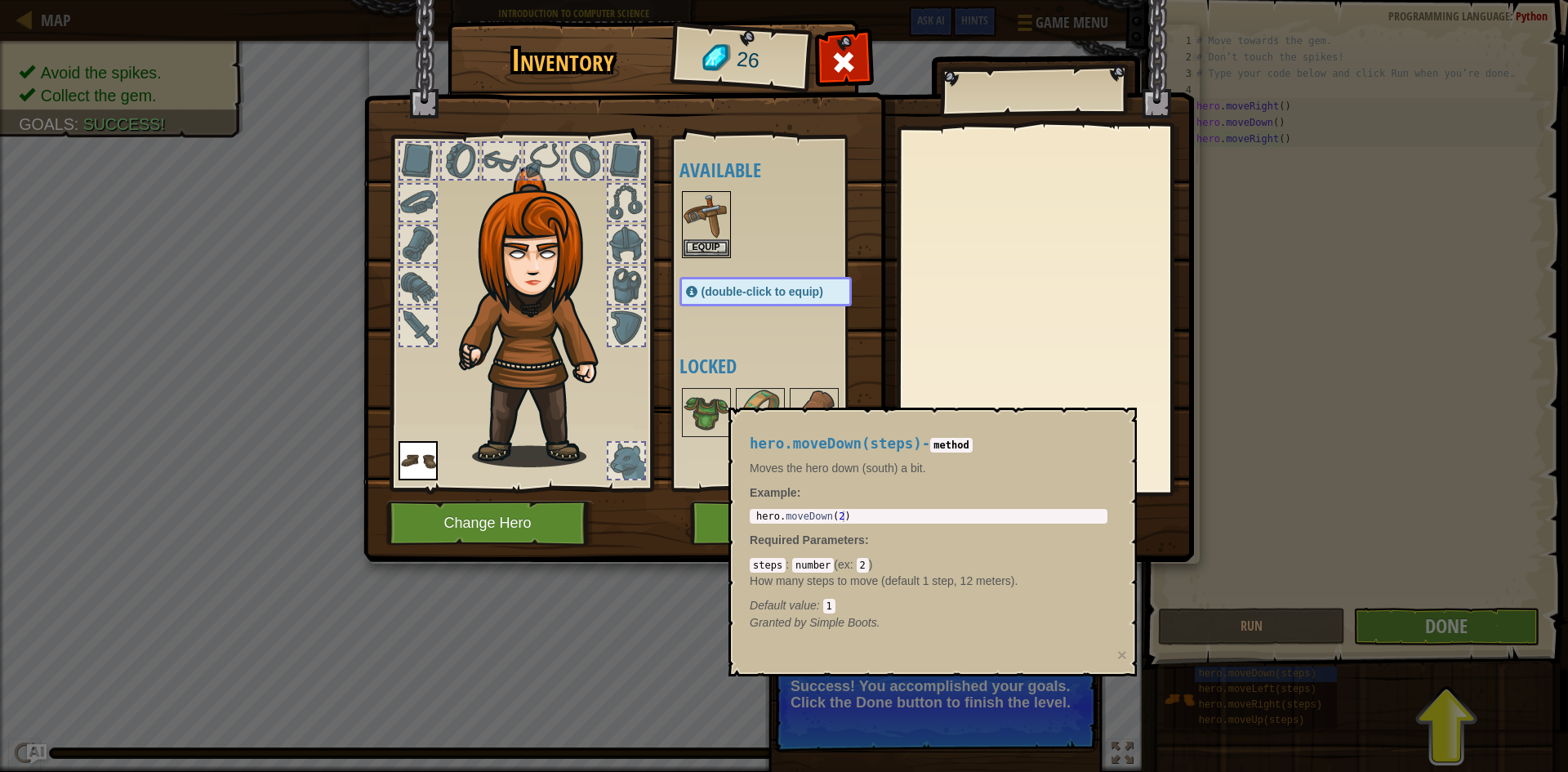
click at [1215, 451] on div "Inventory 26 Available Equip Equip (double-click to equip) Locked Equip Unequip…" at bounding box center [784, 386] width 1568 height 772
click at [1104, 2] on body "Map Introduction to Computer Science 1. Dungeons of Kithgard Game Menu Done Hin…" at bounding box center [784, 1] width 1568 height 2
drag, startPoint x: 1042, startPoint y: 451, endPoint x: 1030, endPoint y: 463, distance: 17.0
click at [1037, 452] on div "hero.moveDown(steps) - method Moves the hero down (south) a bit. Example : 1 he…" at bounding box center [929, 533] width 381 height 226
drag, startPoint x: 859, startPoint y: 619, endPoint x: 889, endPoint y: 609, distance: 31.6
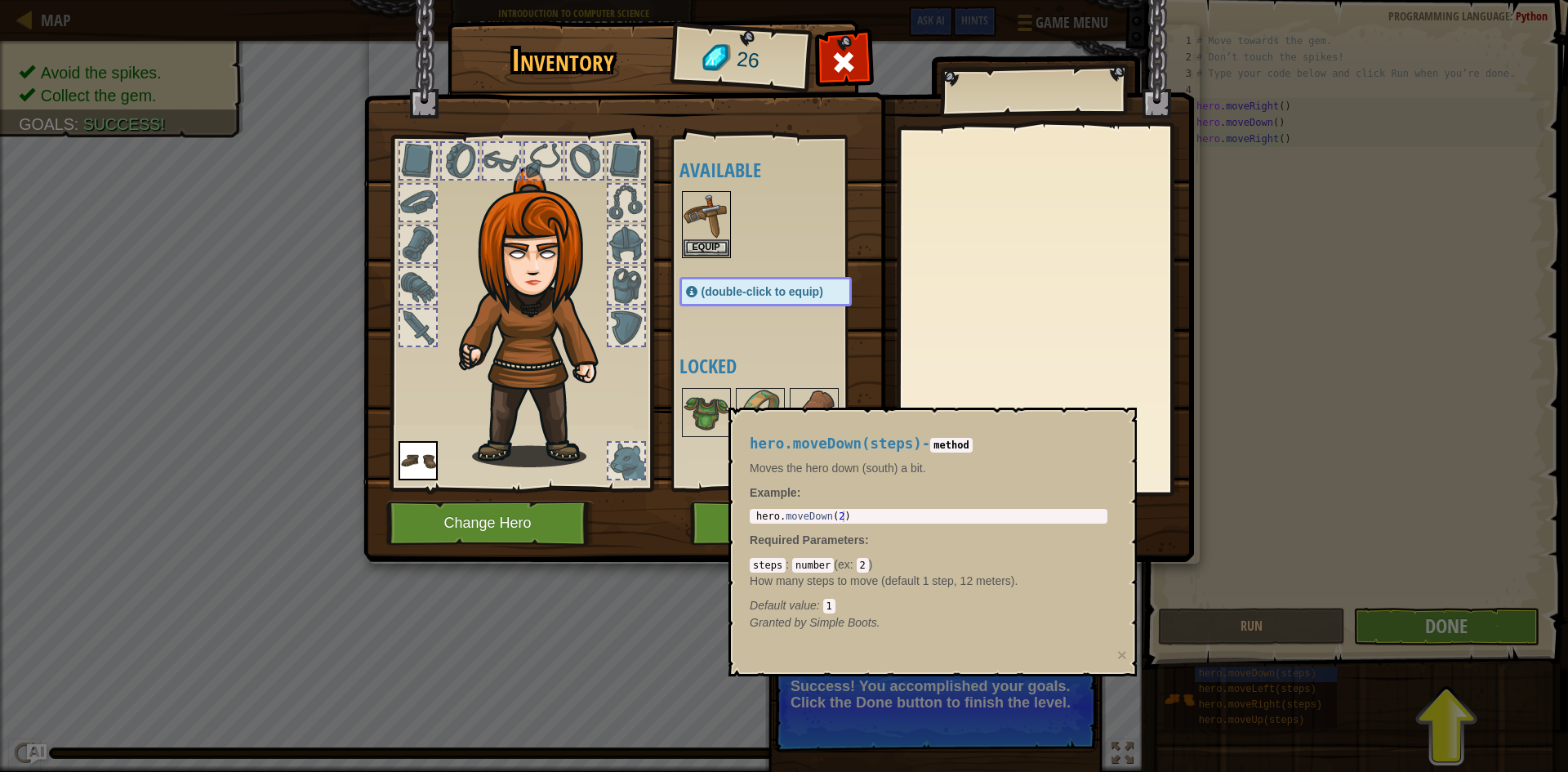
click at [889, 609] on div "Default value : 1" at bounding box center [928, 605] width 358 height 16
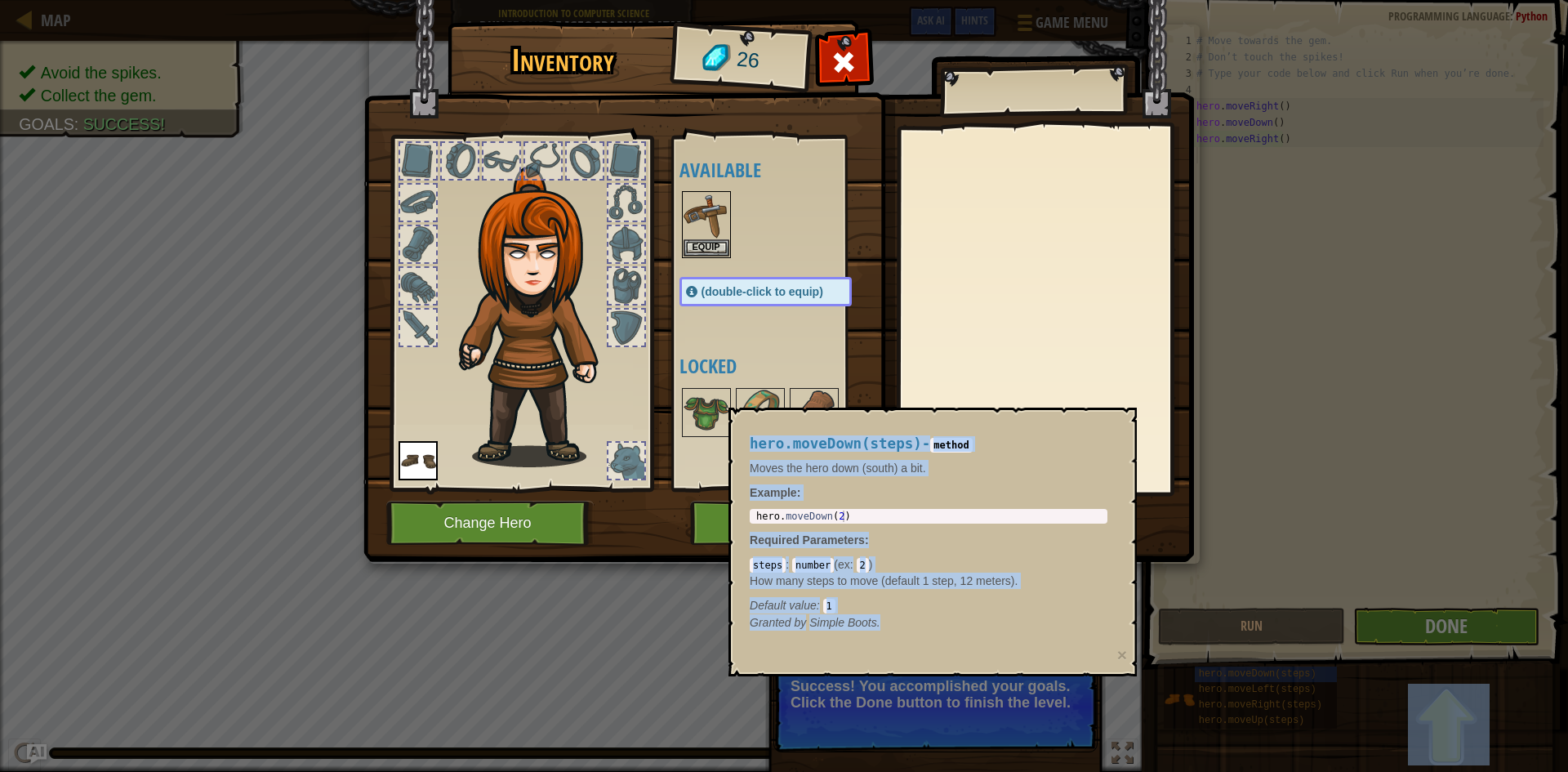
drag, startPoint x: 950, startPoint y: 632, endPoint x: 1205, endPoint y: 646, distance: 255.4
click at [1203, 2] on body "Map Introduction to Computer Science 1. Dungeons of Kithgard Game Menu Done Hin…" at bounding box center [784, 1] width 1568 height 2
click at [1431, 621] on div "Inventory 26 Available Equip Equip (double-click to equip) Locked Equip Unequip…" at bounding box center [784, 386] width 1568 height 772
click at [1417, 619] on div "Inventory 26 Available Equip Equip (double-click to equip) Locked Equip Unequip…" at bounding box center [784, 386] width 1568 height 772
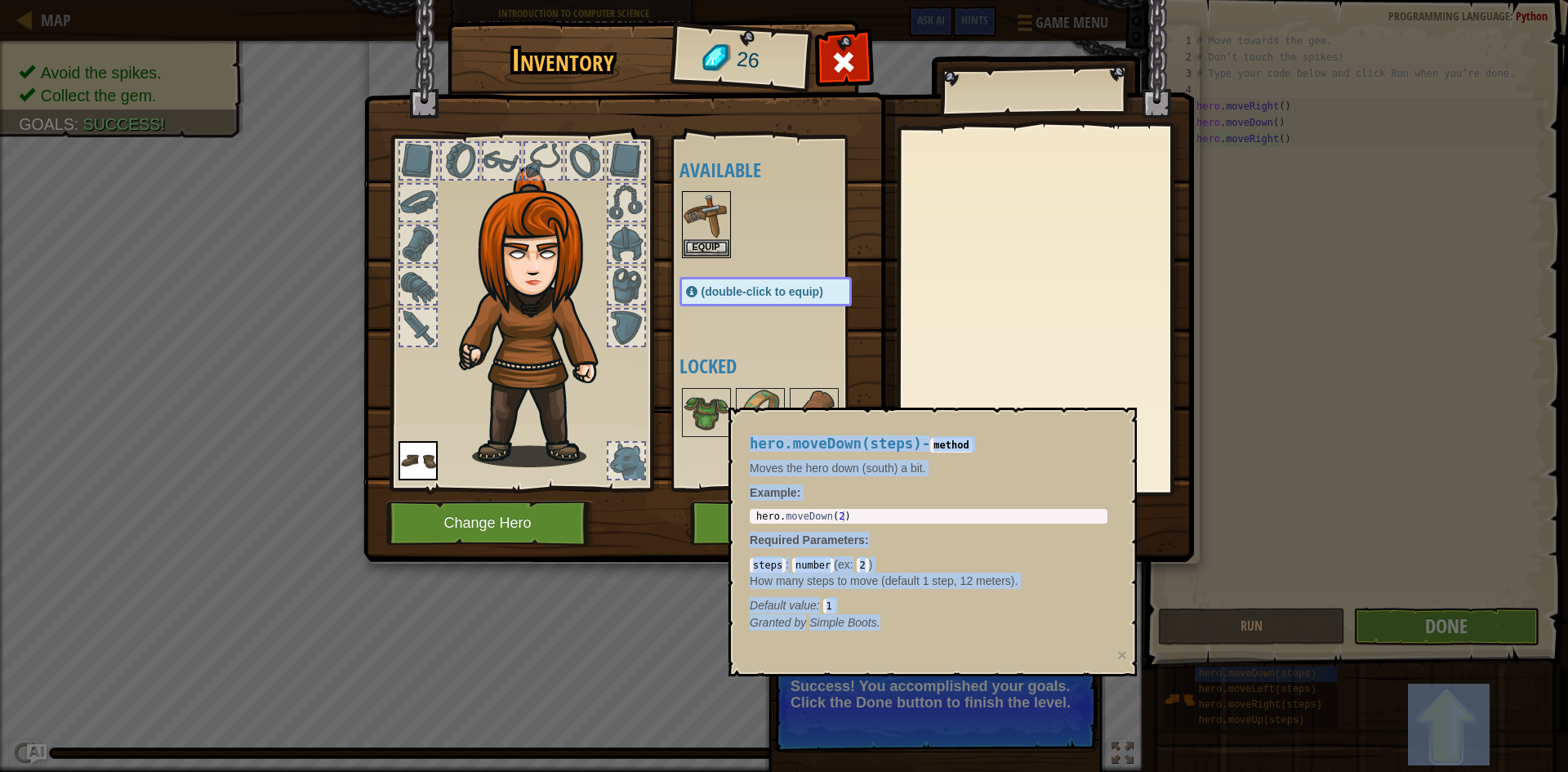
click at [1333, 570] on div "Inventory 26 Available Equip Equip (double-click to equip) Locked Equip Unequip…" at bounding box center [784, 386] width 1568 height 772
drag, startPoint x: 1320, startPoint y: 559, endPoint x: 1316, endPoint y: 549, distance: 10.8
click at [1316, 549] on div "Inventory 26 Available Equip Equip (double-click to equip) Locked Equip Unequip…" at bounding box center [784, 386] width 1568 height 772
drag, startPoint x: 1240, startPoint y: 516, endPoint x: 1138, endPoint y: 492, distance: 104.8
click at [1226, 507] on div "Inventory 26 Available Equip Equip (double-click to equip) Locked Equip Unequip…" at bounding box center [784, 386] width 1568 height 772
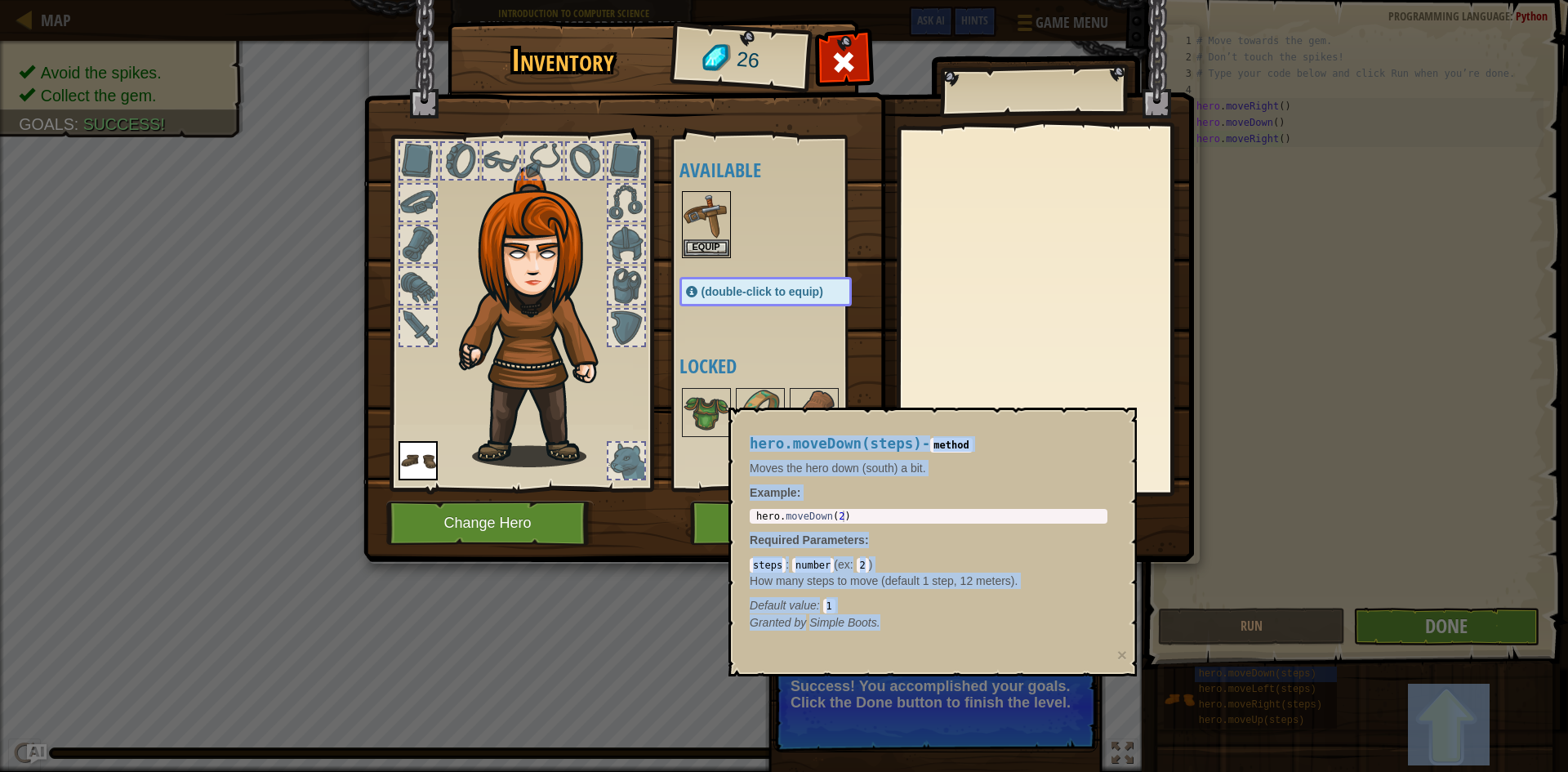
drag, startPoint x: 1138, startPoint y: 492, endPoint x: 1076, endPoint y: 499, distance: 62.4
click at [1080, 2] on body "Map Introduction to Computer Science 1. Dungeons of Kithgard Game Menu Done Hin…" at bounding box center [784, 1] width 1568 height 2
click at [1075, 499] on p "Example :" at bounding box center [928, 492] width 358 height 16
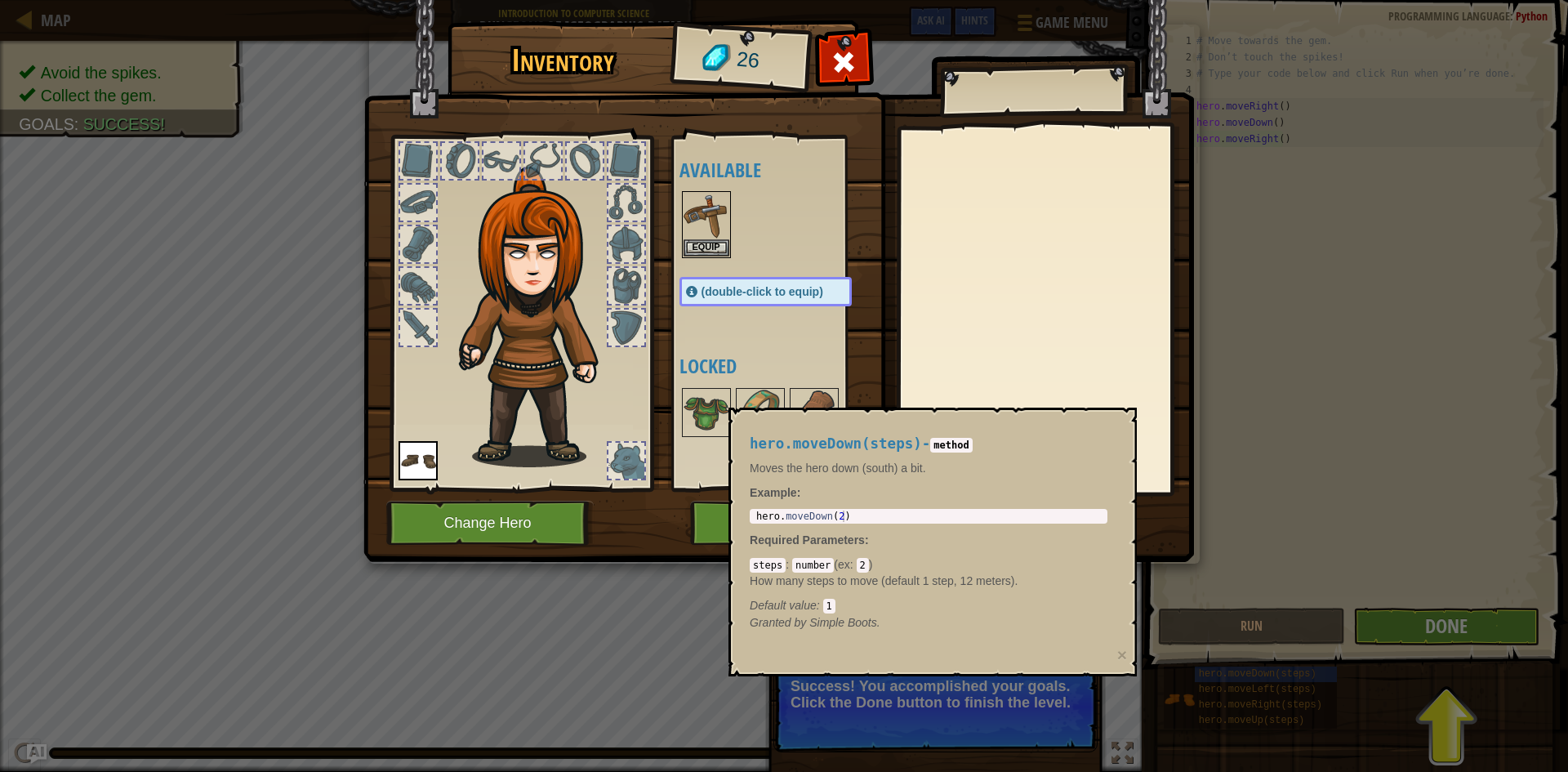
click at [1073, 495] on p "Example :" at bounding box center [928, 492] width 358 height 16
click at [1444, 254] on div "Inventory 26 Available Equip Equip (double-click to equip) Locked Equip Unequip…" at bounding box center [784, 386] width 1568 height 772
drag, startPoint x: 1405, startPoint y: 265, endPoint x: 1260, endPoint y: 360, distance: 173.3
click at [1266, 352] on div "Inventory 26 Available Equip Equip (double-click to equip) Locked Equip Unequip…" at bounding box center [784, 386] width 1568 height 772
click at [1118, 2] on body "Map Introduction to Computer Science 1. Dungeons of Kithgard Game Menu Done Hin…" at bounding box center [784, 1] width 1568 height 2
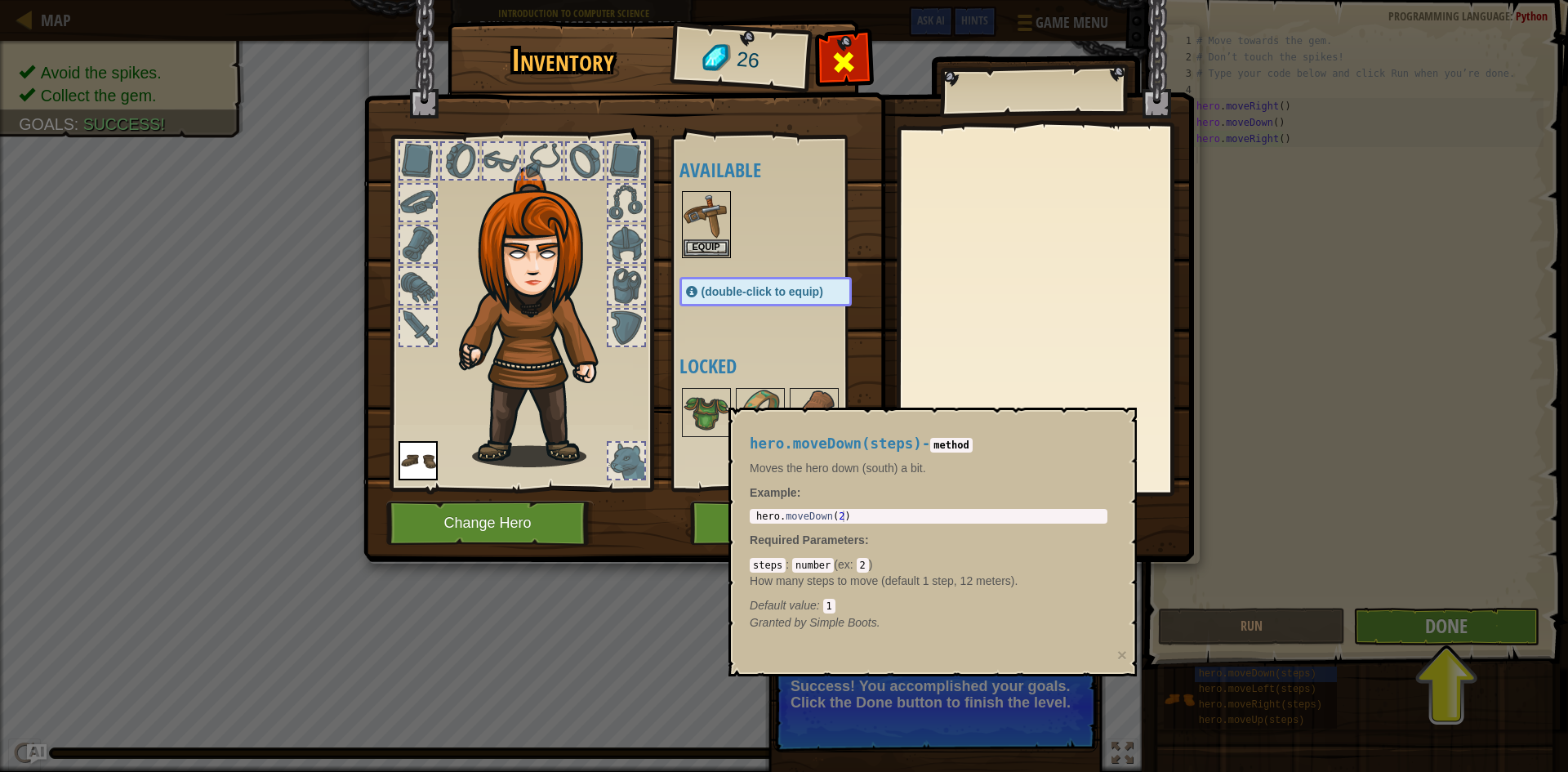
click at [823, 50] on div at bounding box center [844, 66] width 52 height 52
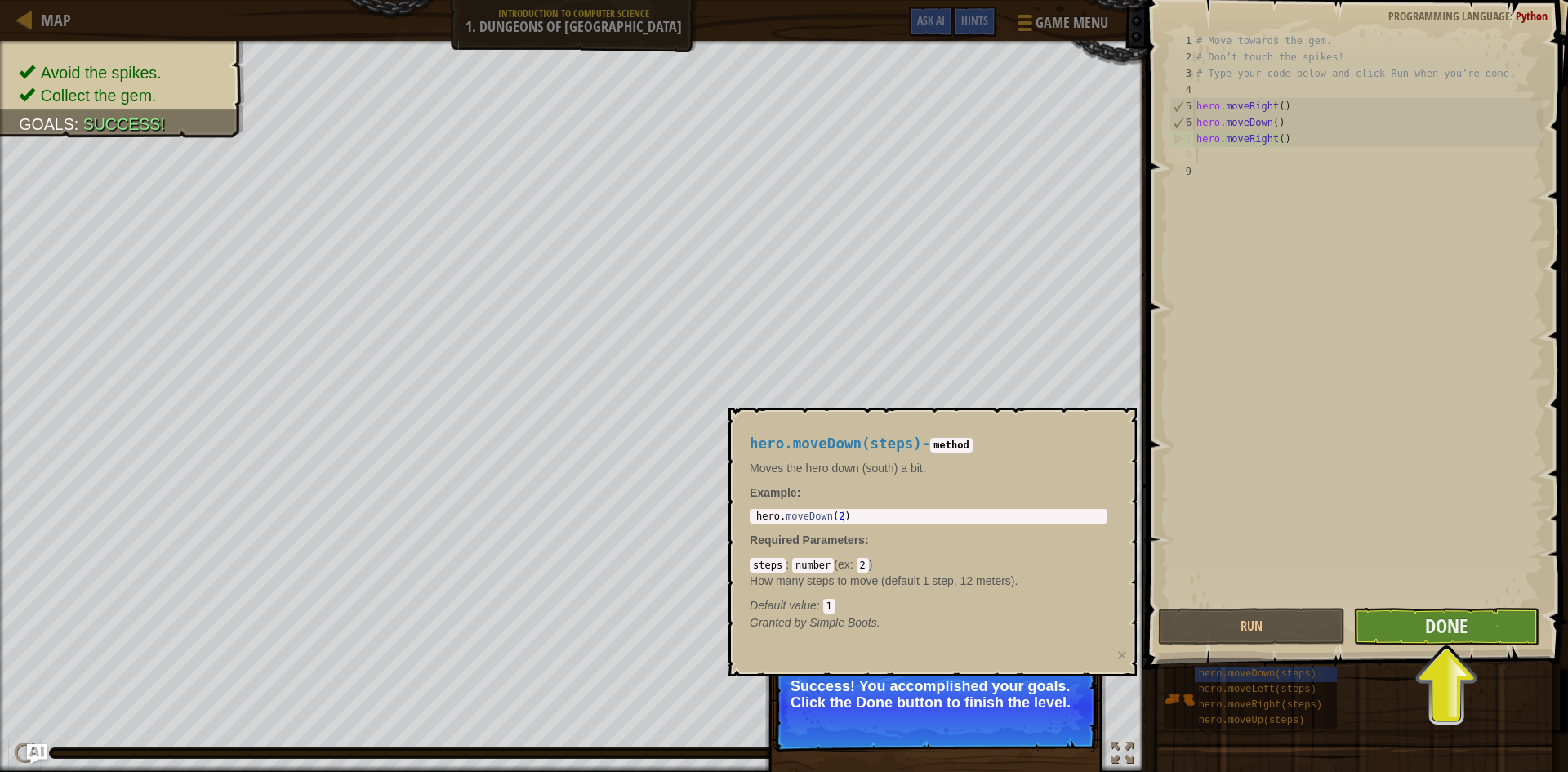
click at [1395, 607] on div "1 2 3 4 5 6 7 8 9 # Move towards the gem. # Don’t touch the spikes! # Type your…" at bounding box center [1354, 366] width 426 height 717
click at [1385, 634] on button "Done" at bounding box center [1446, 626] width 187 height 38
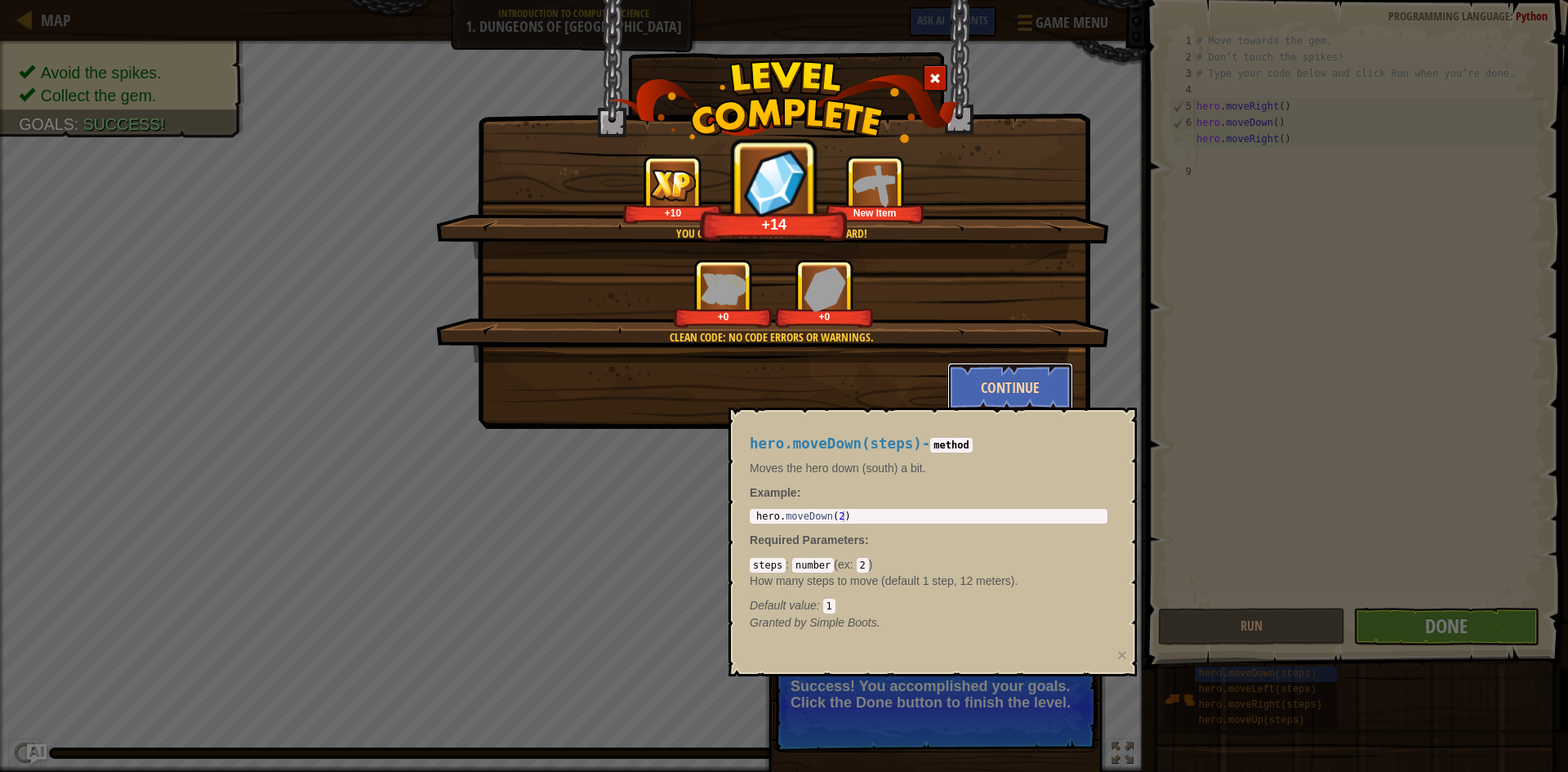
click at [1039, 395] on button "Continue" at bounding box center [1010, 387] width 127 height 49
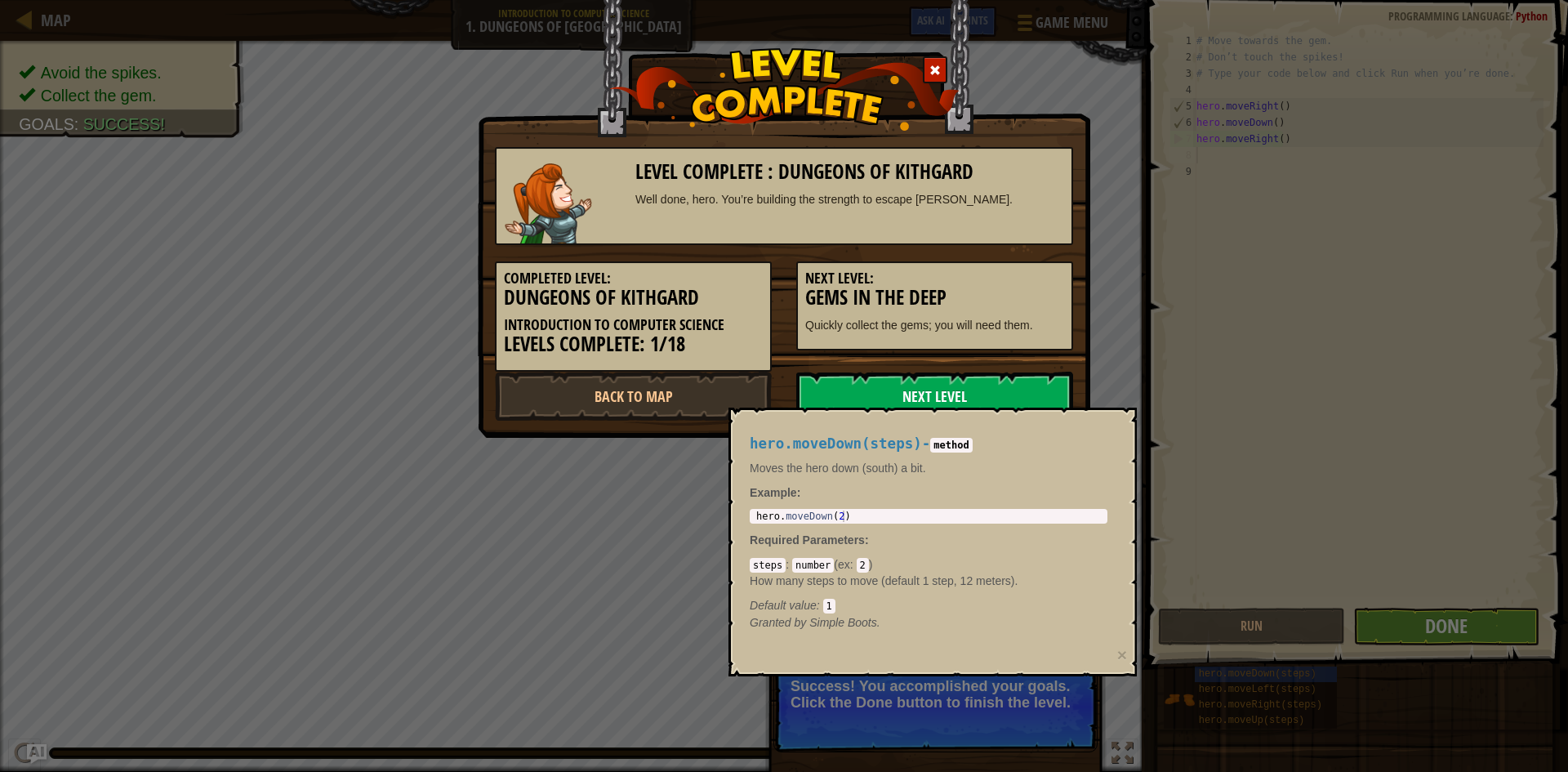
click at [1033, 386] on link "Next Level" at bounding box center [934, 395] width 277 height 49
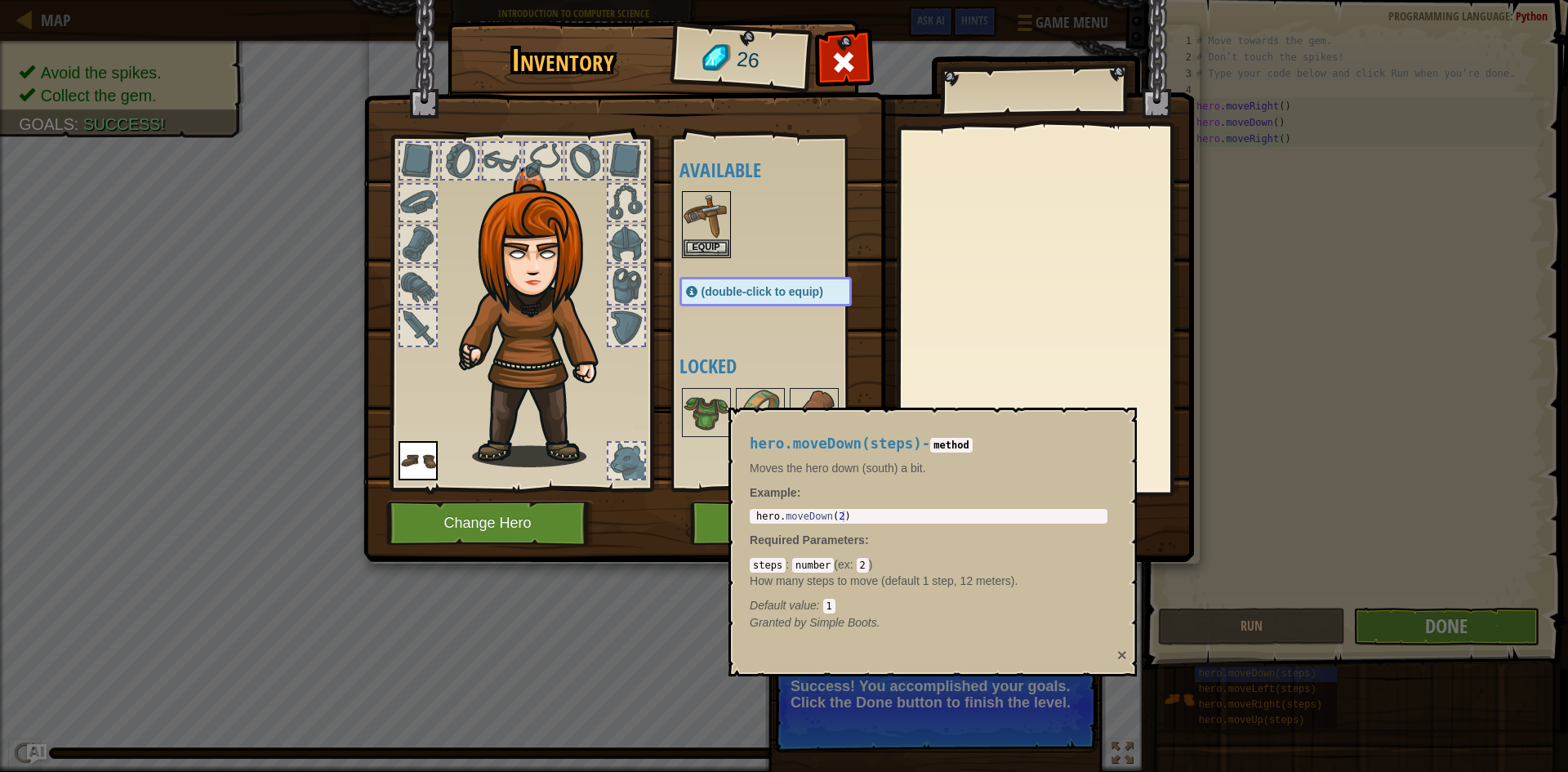
click at [1127, 654] on button "×" at bounding box center [1121, 655] width 9 height 17
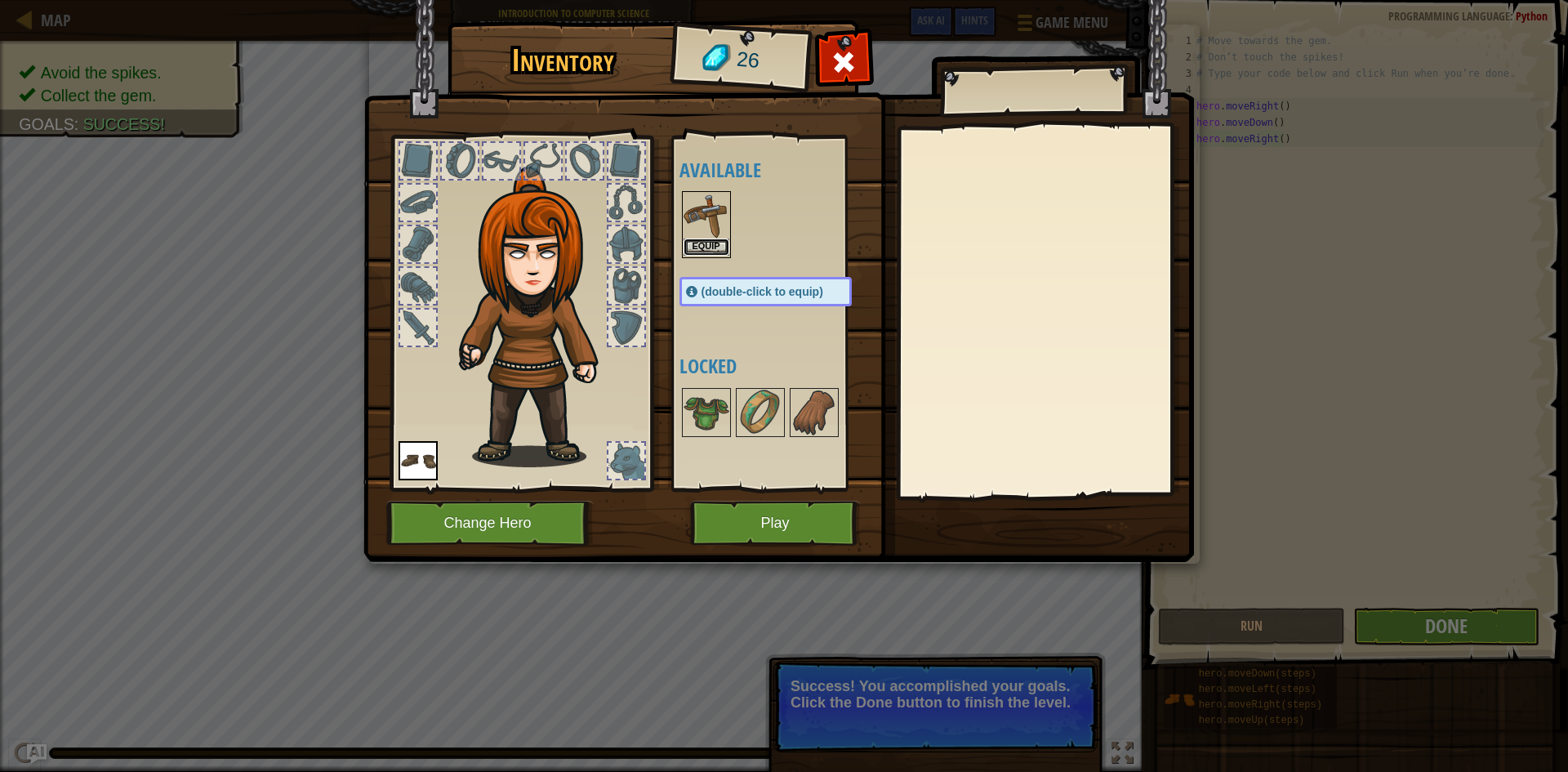
click at [706, 247] on button "Equip" at bounding box center [706, 247] width 46 height 17
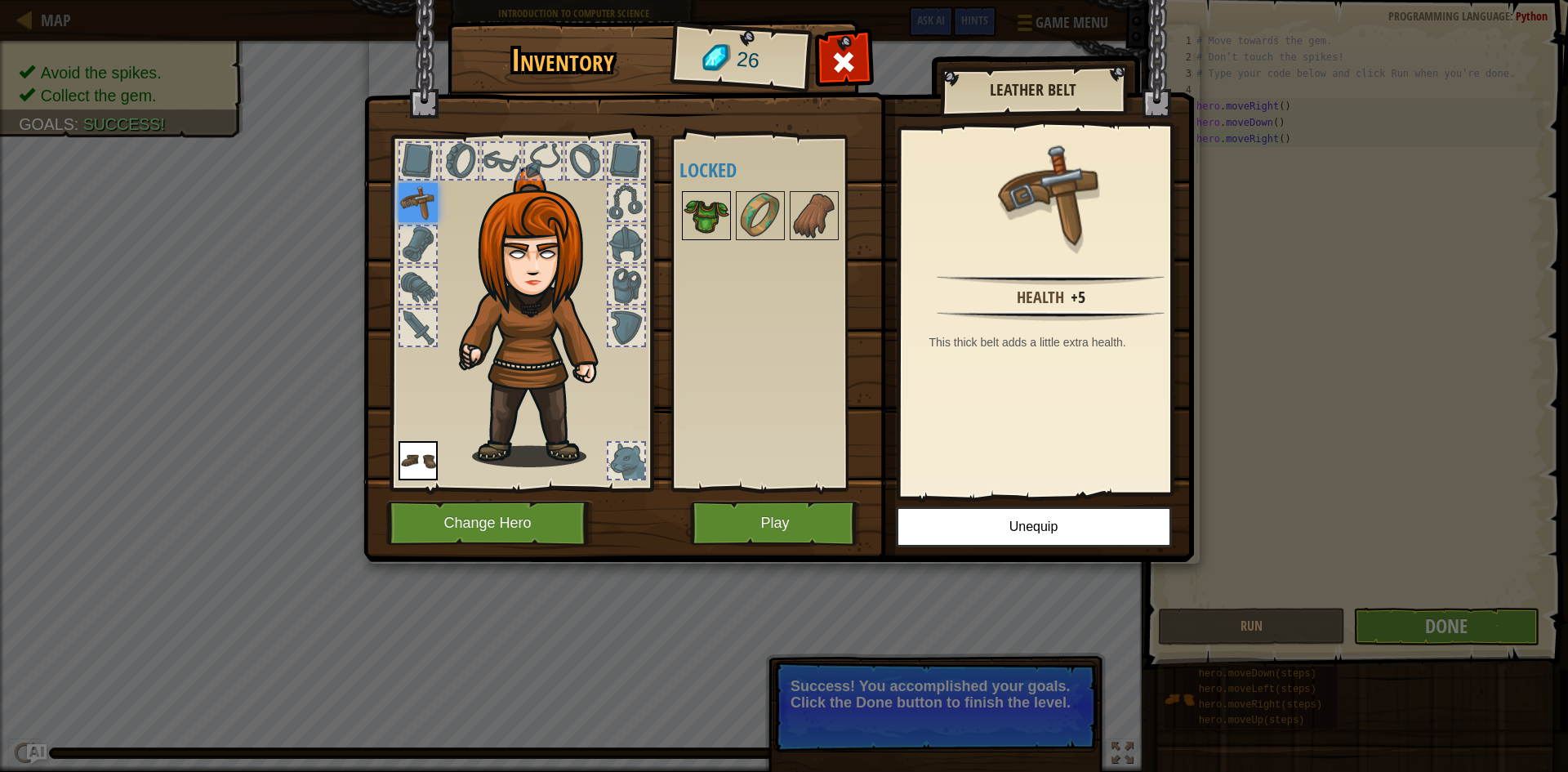
click at [712, 223] on img at bounding box center [706, 215] width 46 height 46
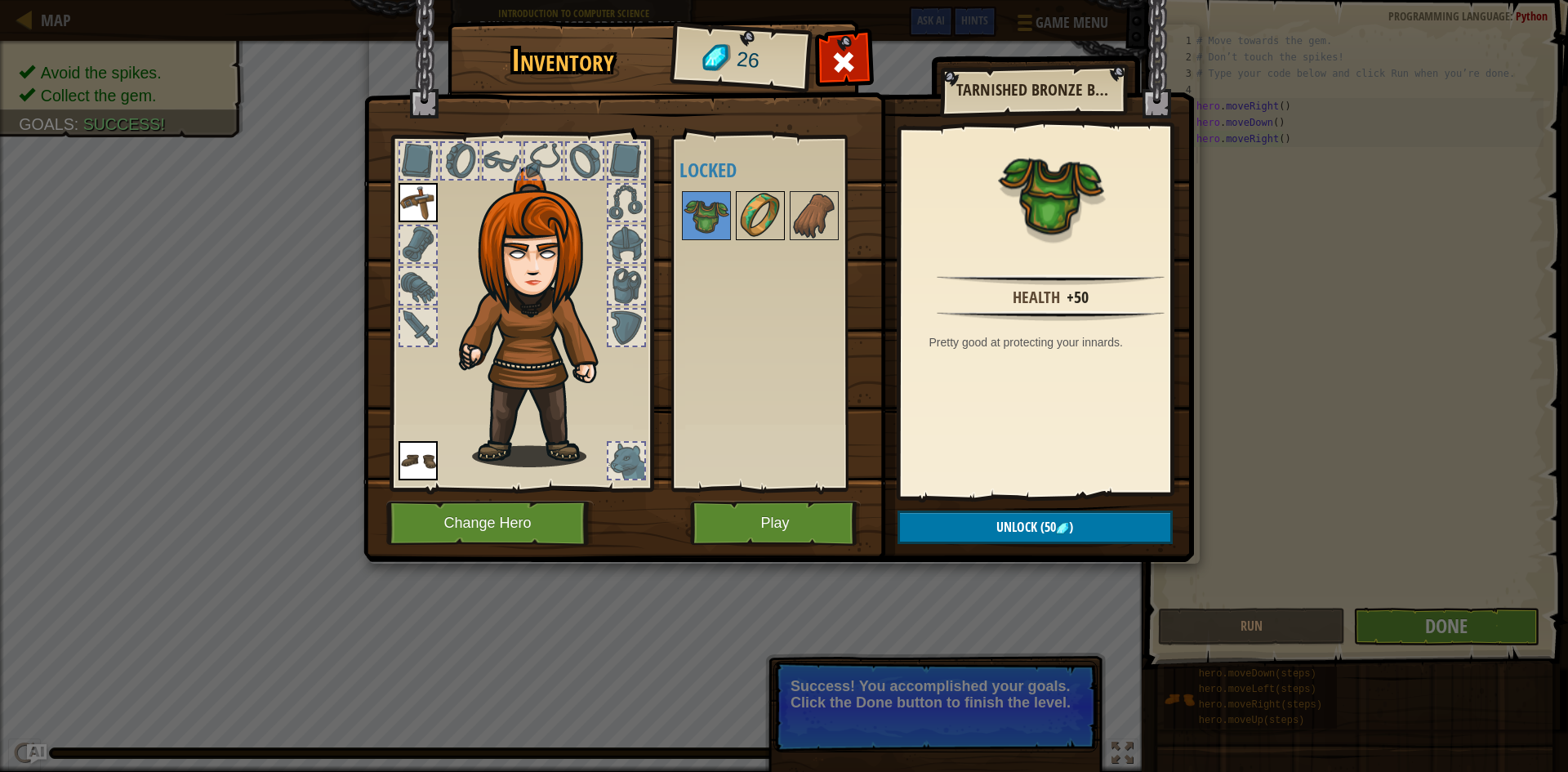
click at [753, 221] on img at bounding box center [760, 215] width 46 height 46
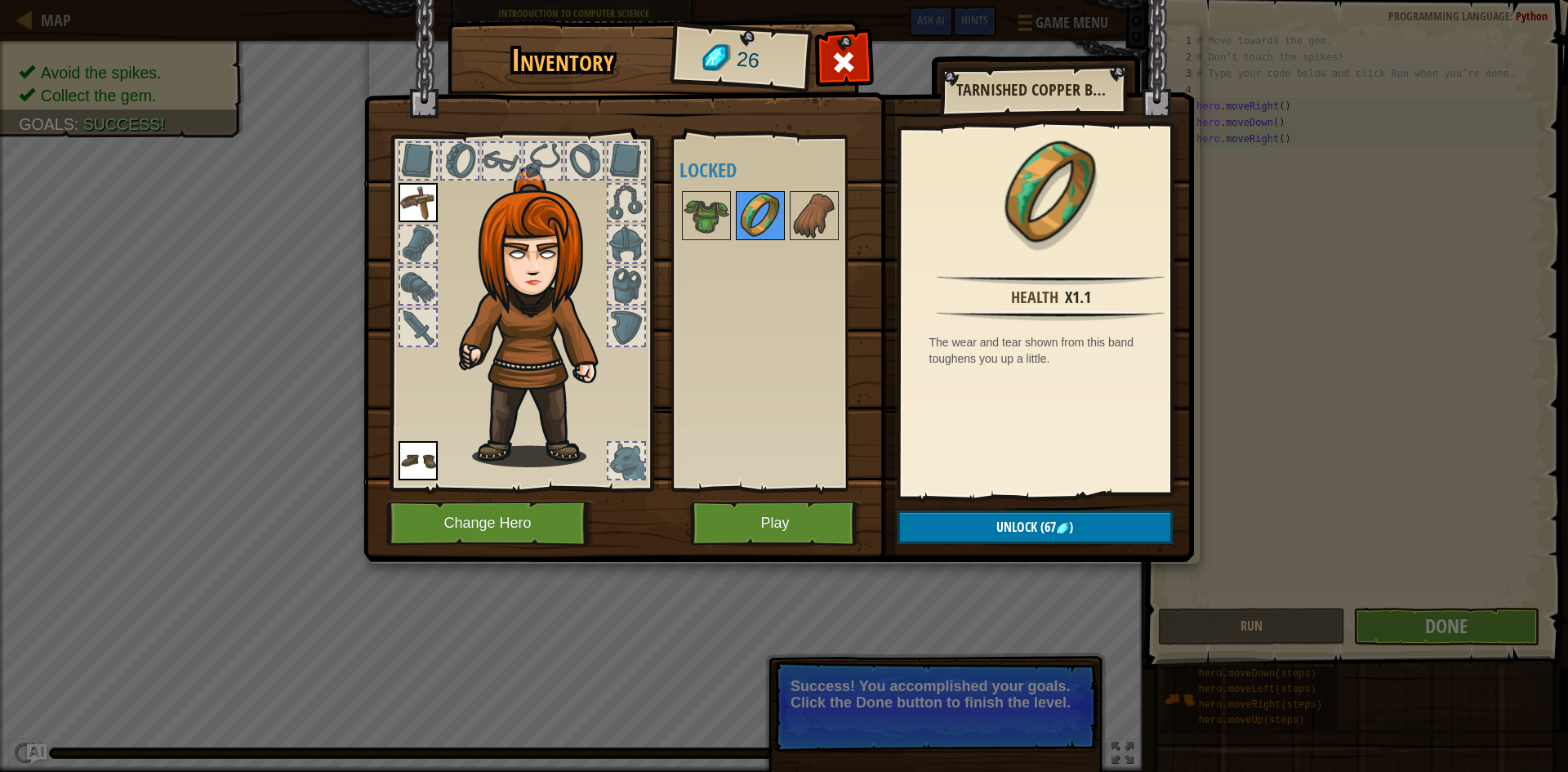
click at [764, 218] on img at bounding box center [760, 215] width 46 height 46
click at [848, 233] on div at bounding box center [781, 215] width 205 height 54
click at [825, 221] on img at bounding box center [813, 215] width 46 height 46
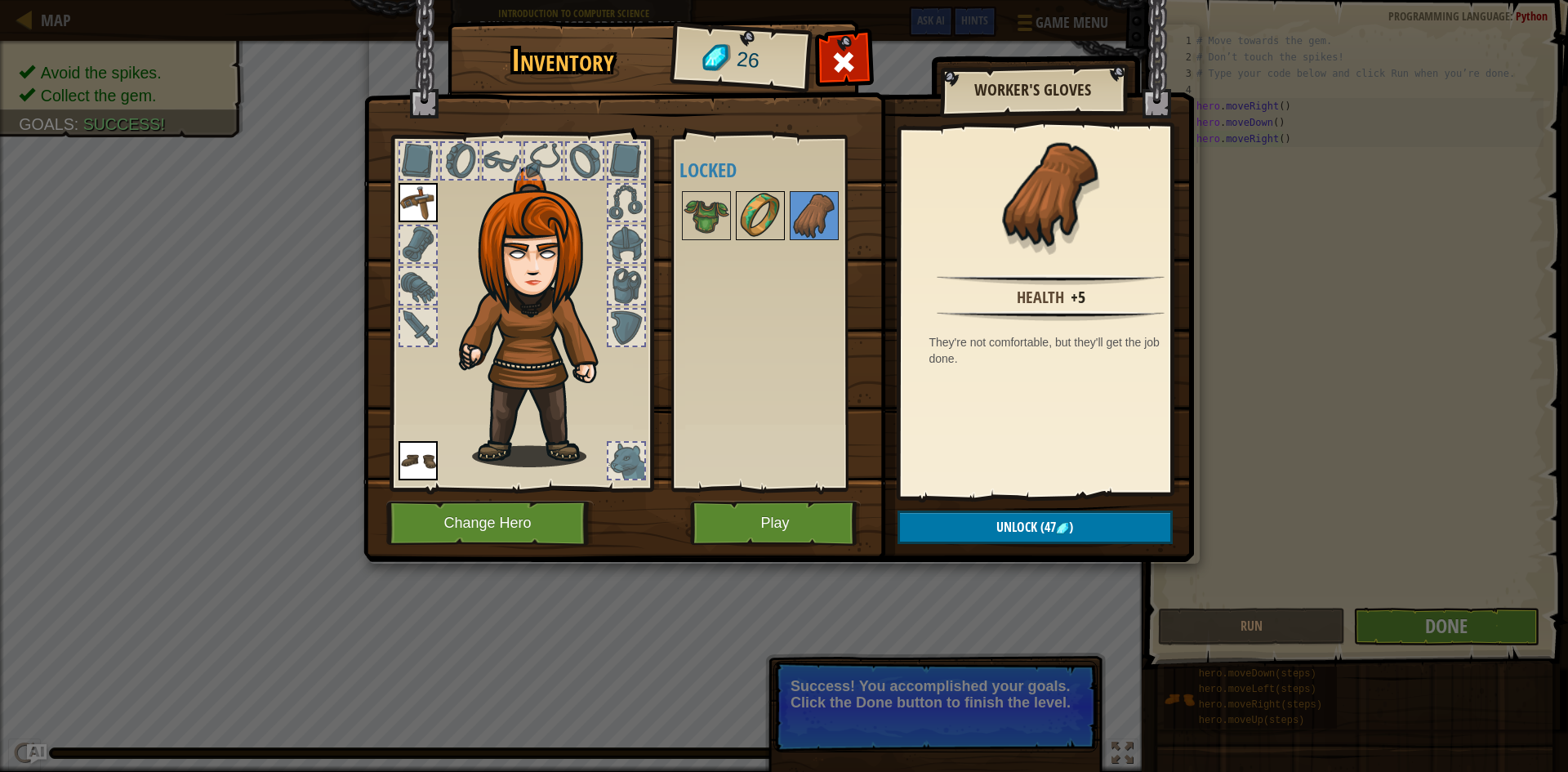
click at [742, 224] on img at bounding box center [760, 215] width 46 height 46
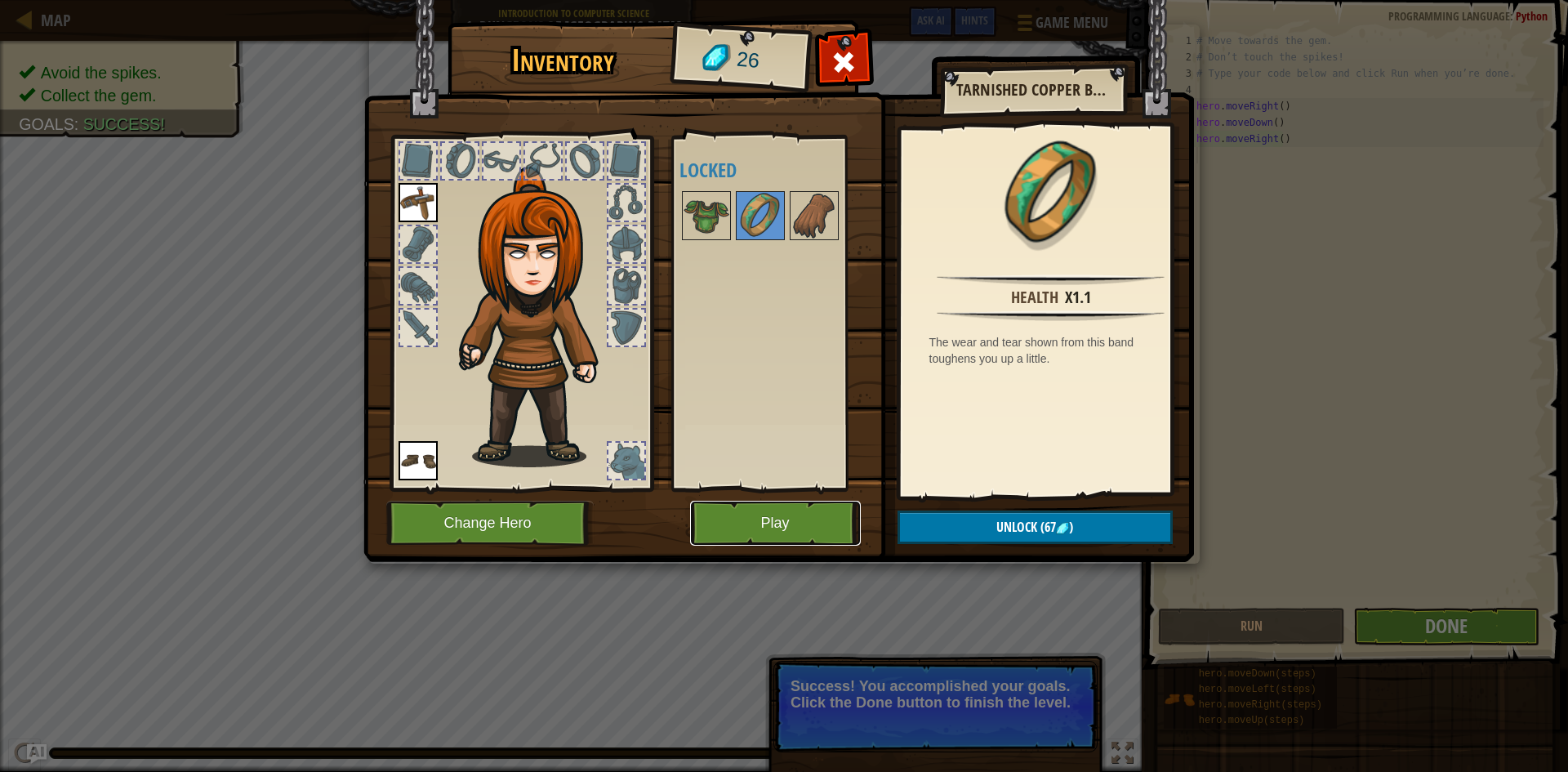
click at [795, 511] on button "Play" at bounding box center [775, 523] width 171 height 45
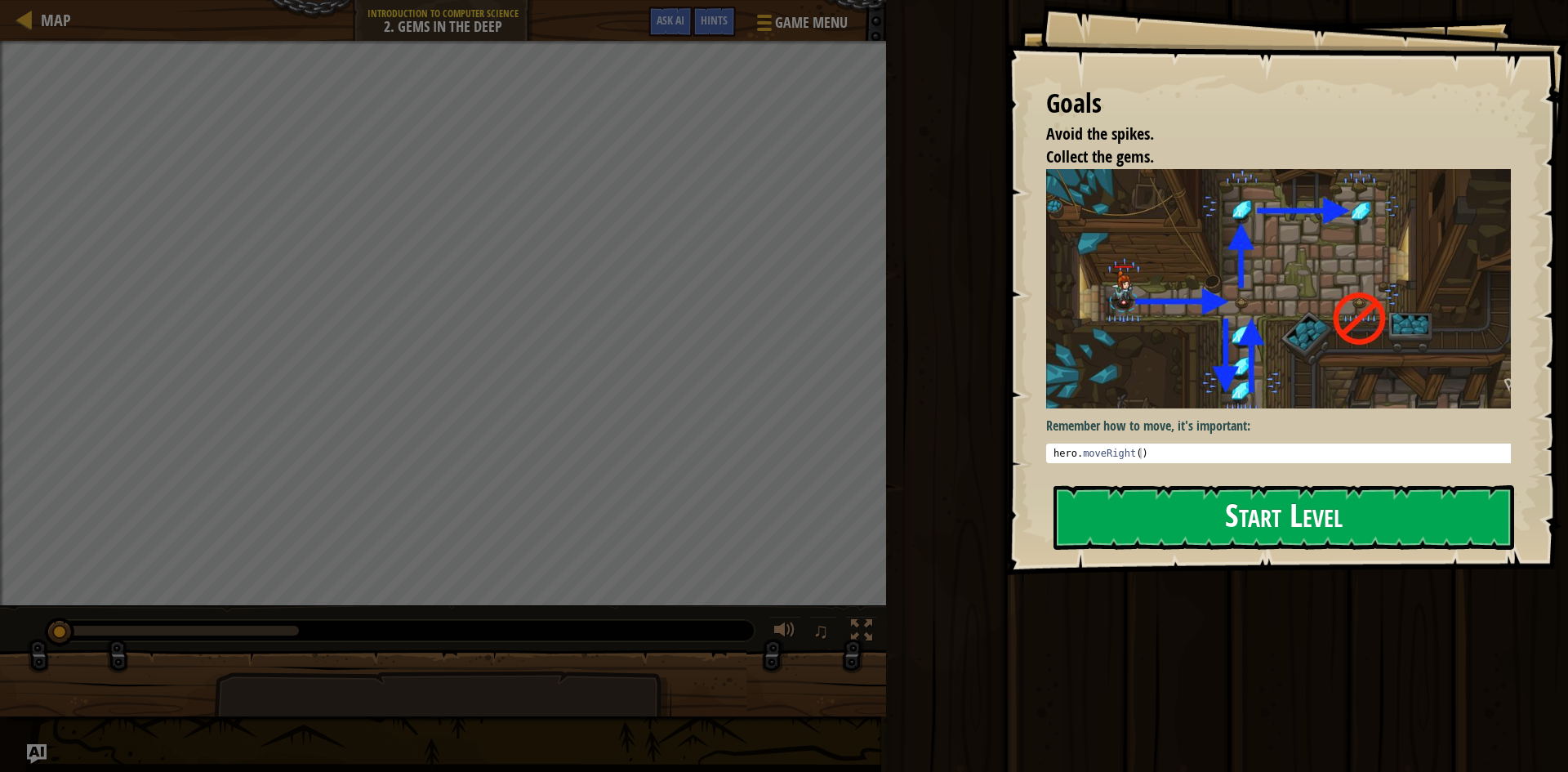
click at [1409, 459] on div "Goals Avoid the spikes. Collect the gems. Remember how to move, it's important:…" at bounding box center [1286, 287] width 563 height 575
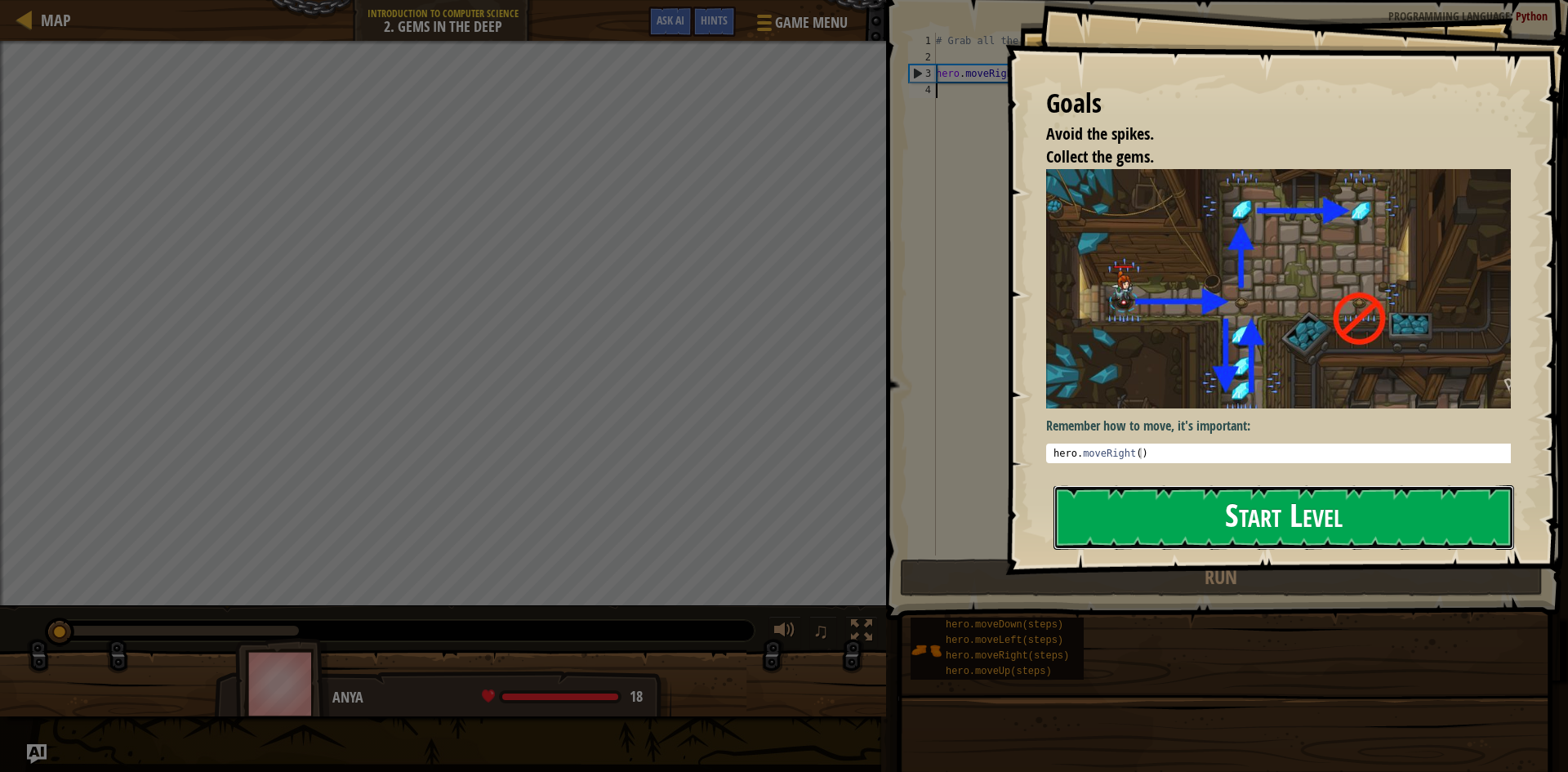
click at [1385, 517] on button "Start Level" at bounding box center [1284, 517] width 461 height 65
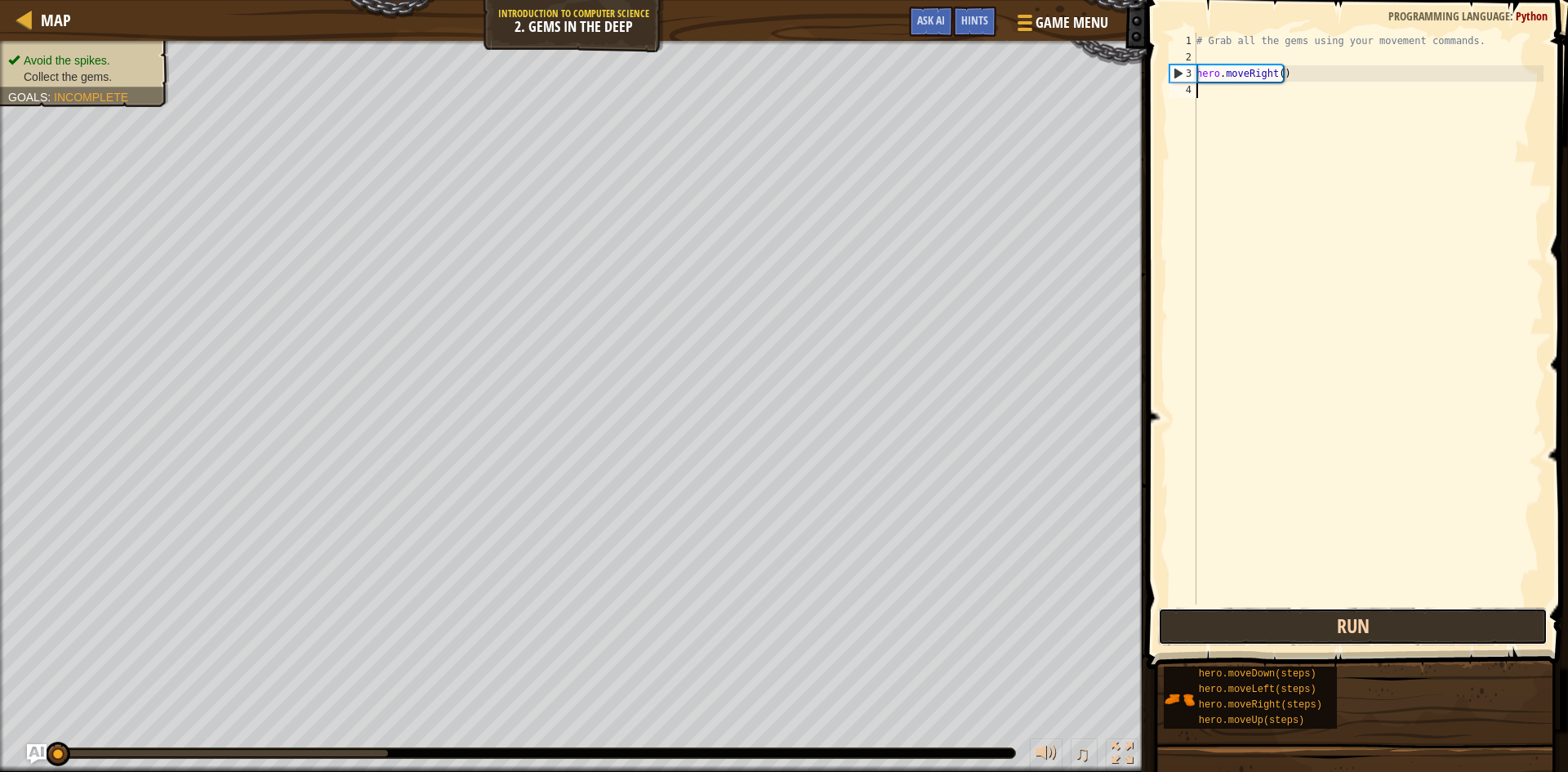
click at [1301, 607] on button "Run" at bounding box center [1353, 626] width 389 height 38
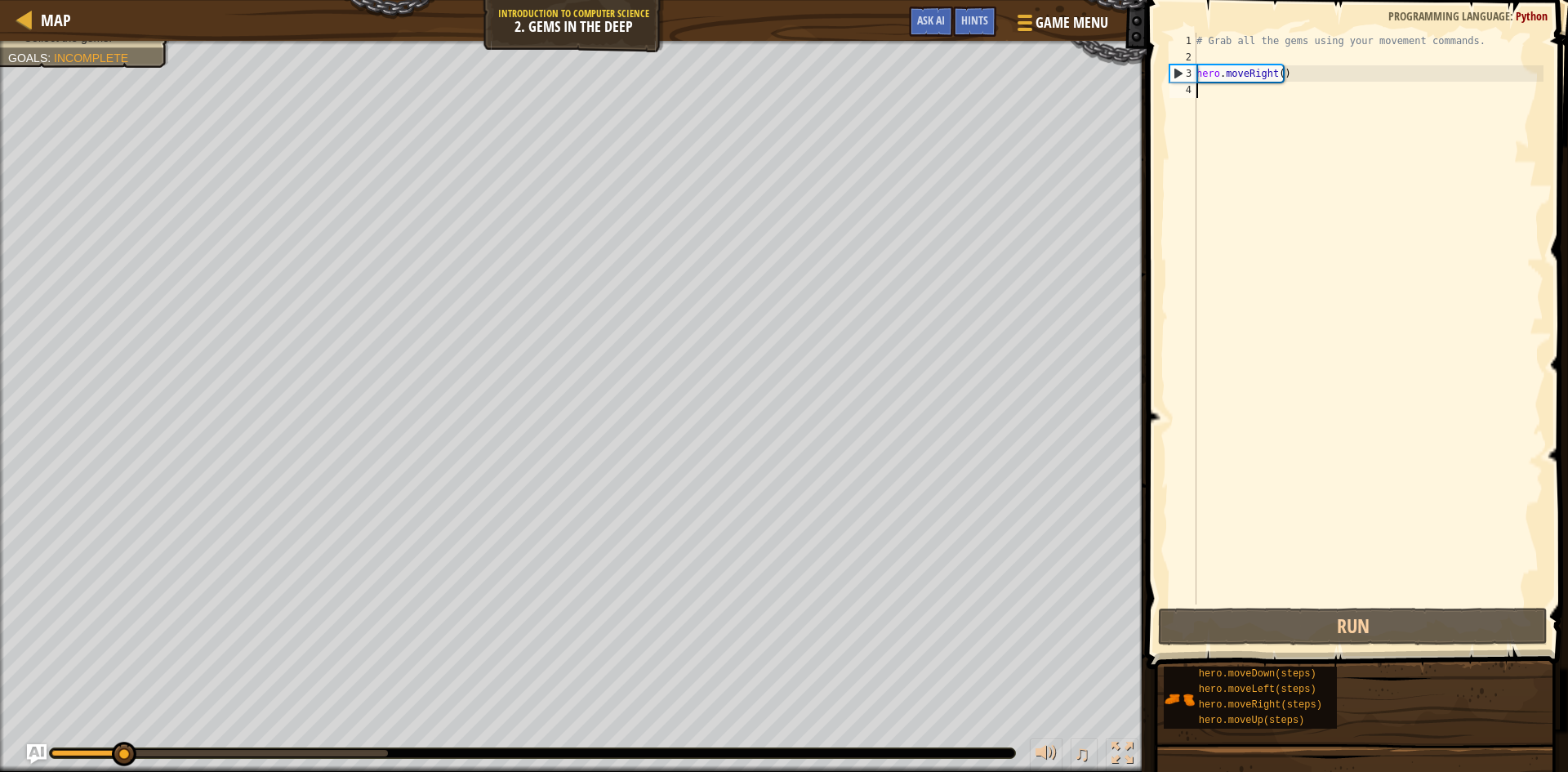
drag, startPoint x: 1286, startPoint y: 460, endPoint x: 1269, endPoint y: 369, distance: 92.6
click at [1284, 452] on div "# Grab all the gems using your movement commands. hero . moveRight ( )" at bounding box center [1368, 334] width 351 height 604
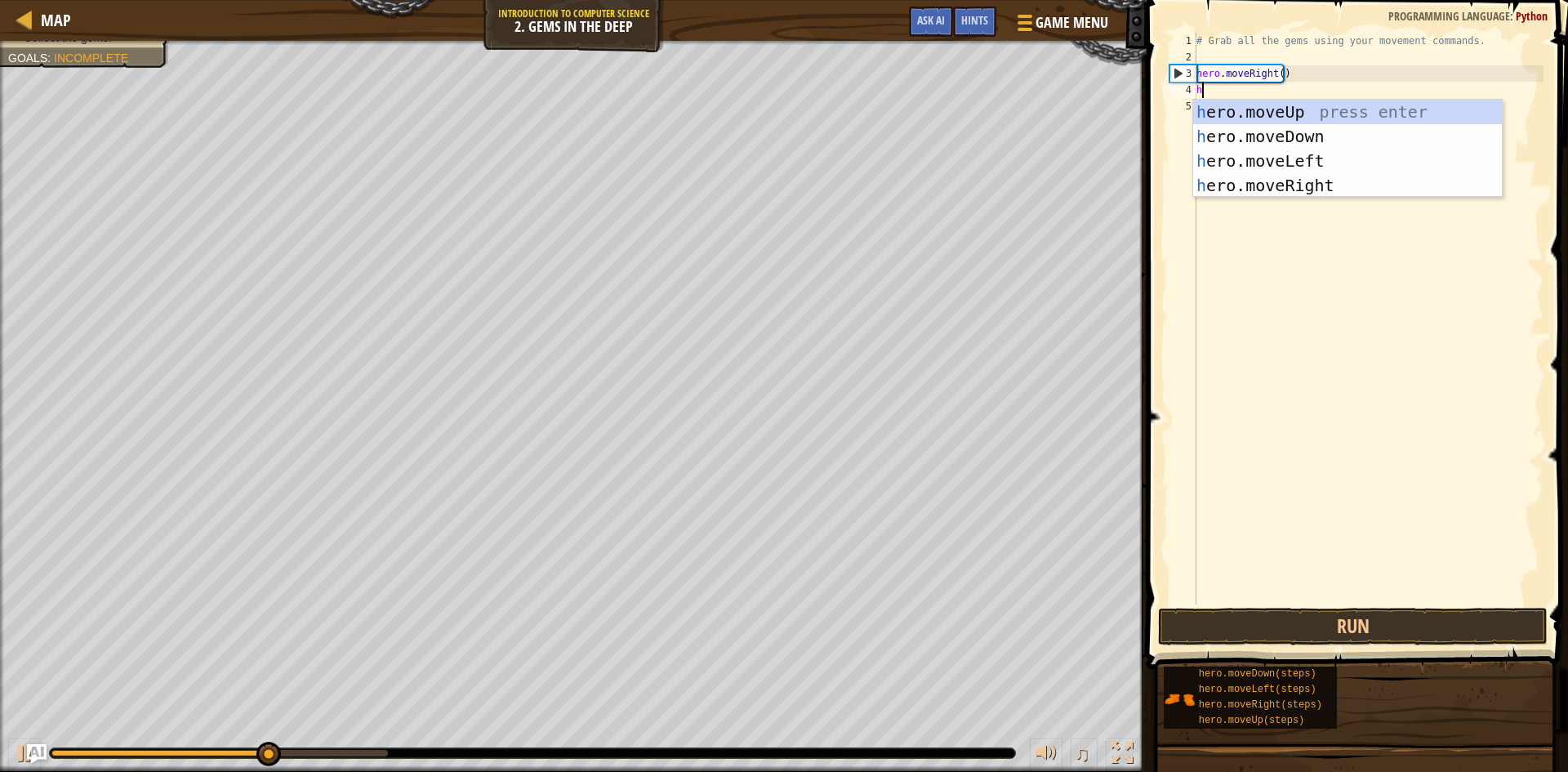
scroll to position [8, 0]
type textarea "her"
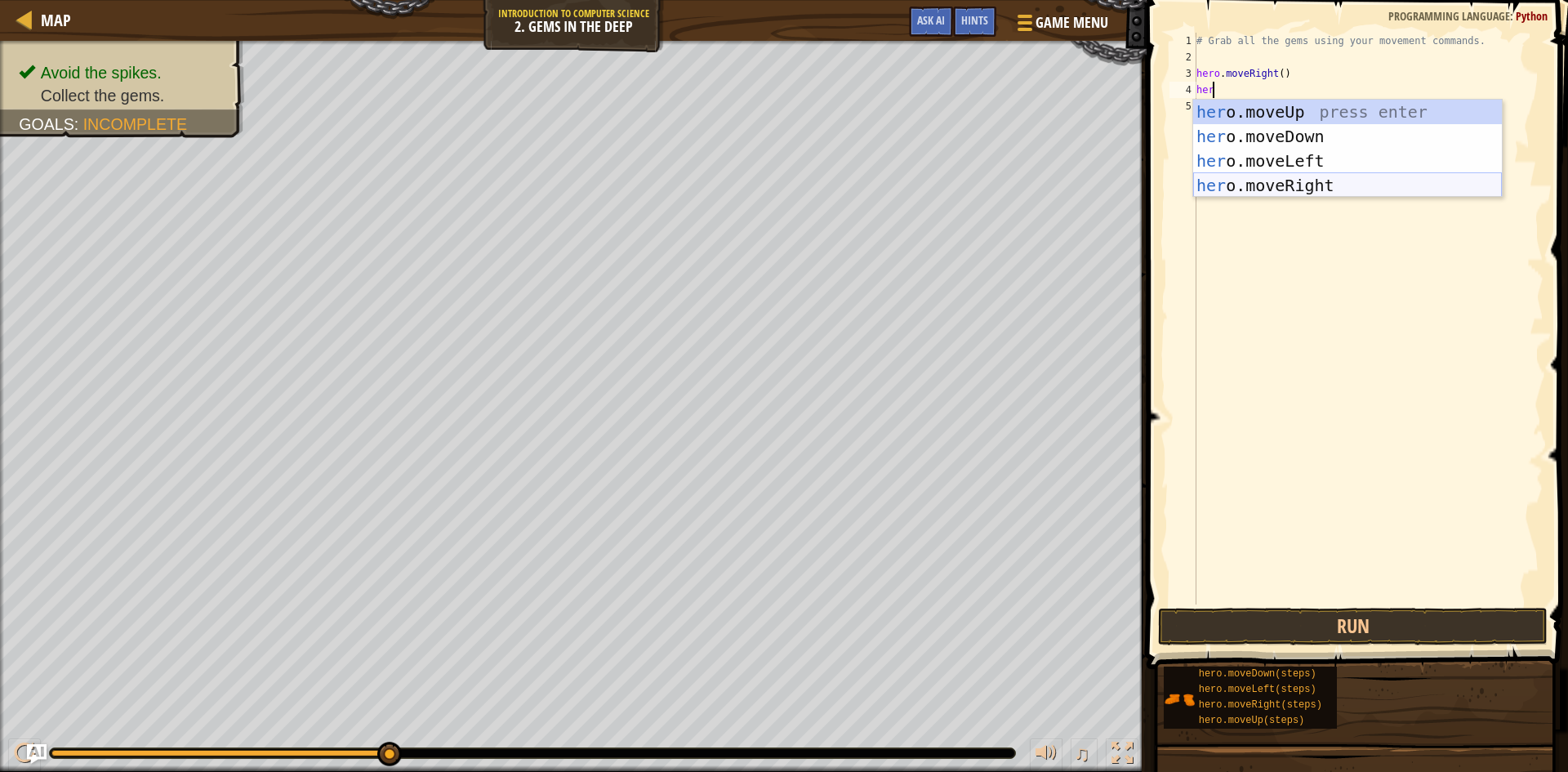
click at [1304, 188] on div "her o.moveUp press enter her o.moveDown press enter her o.moveLeft press enter …" at bounding box center [1347, 173] width 308 height 147
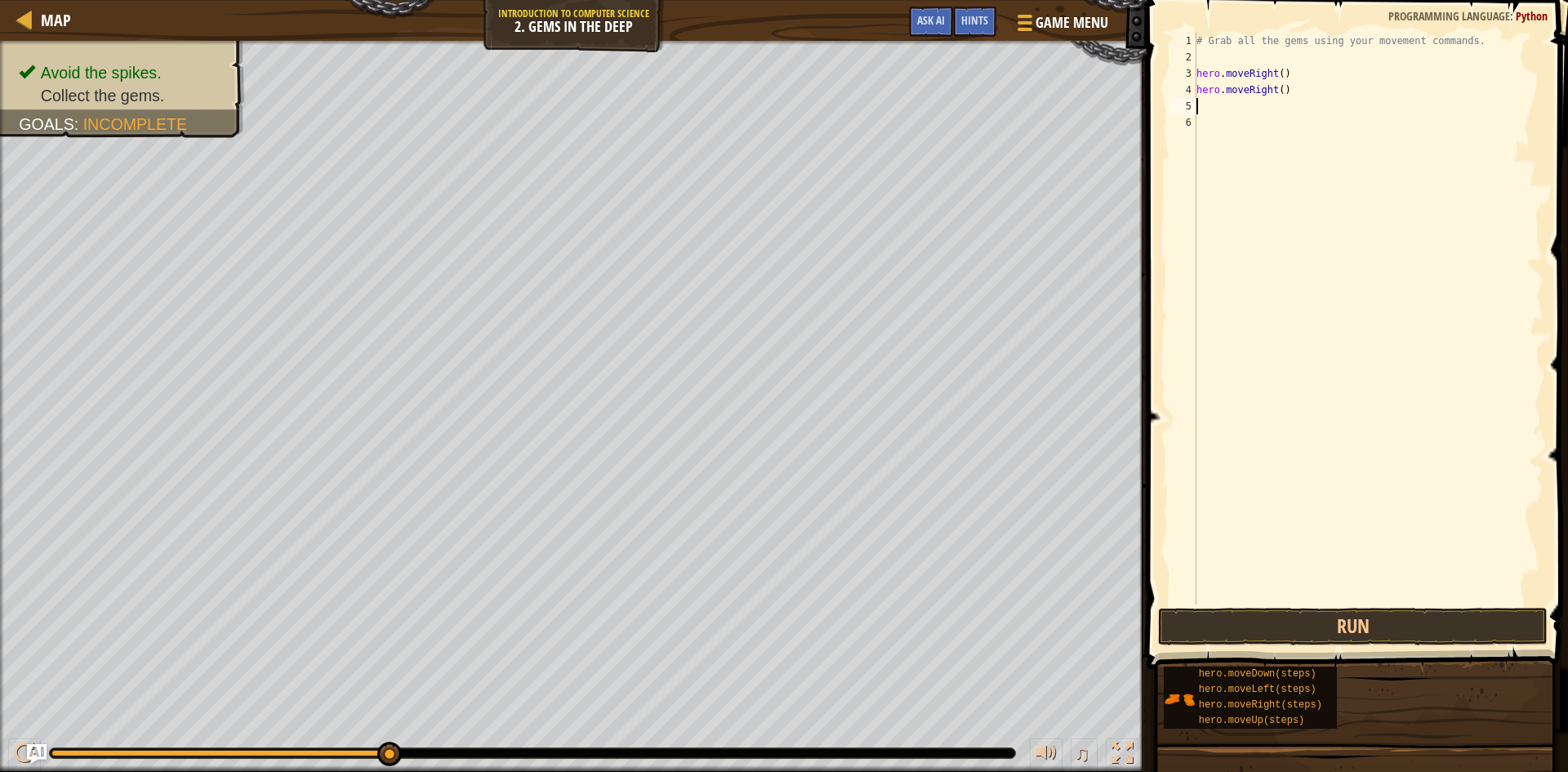
scroll to position [8, 0]
click at [1328, 619] on button "Run" at bounding box center [1353, 626] width 389 height 38
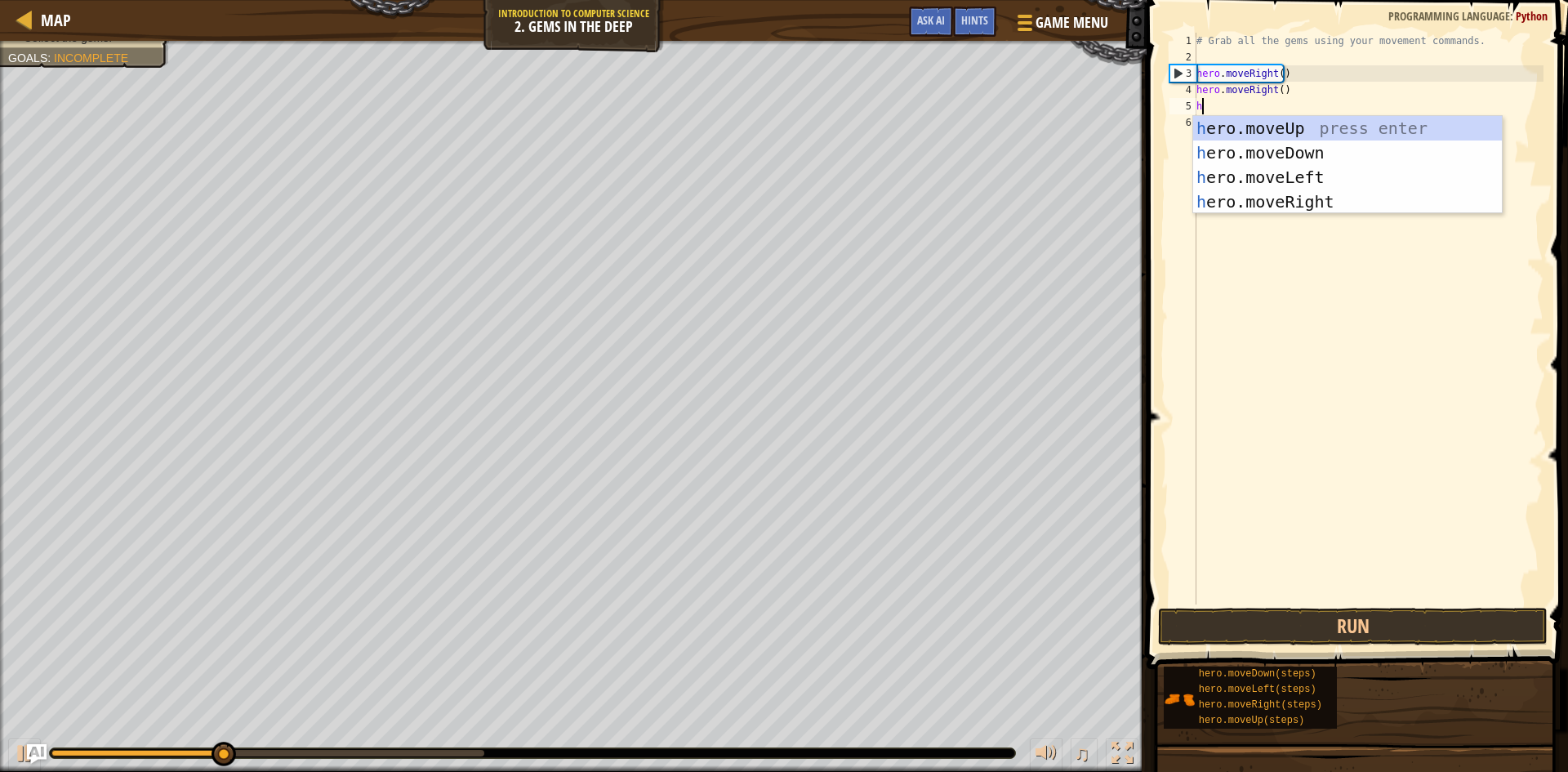
type textarea "her"
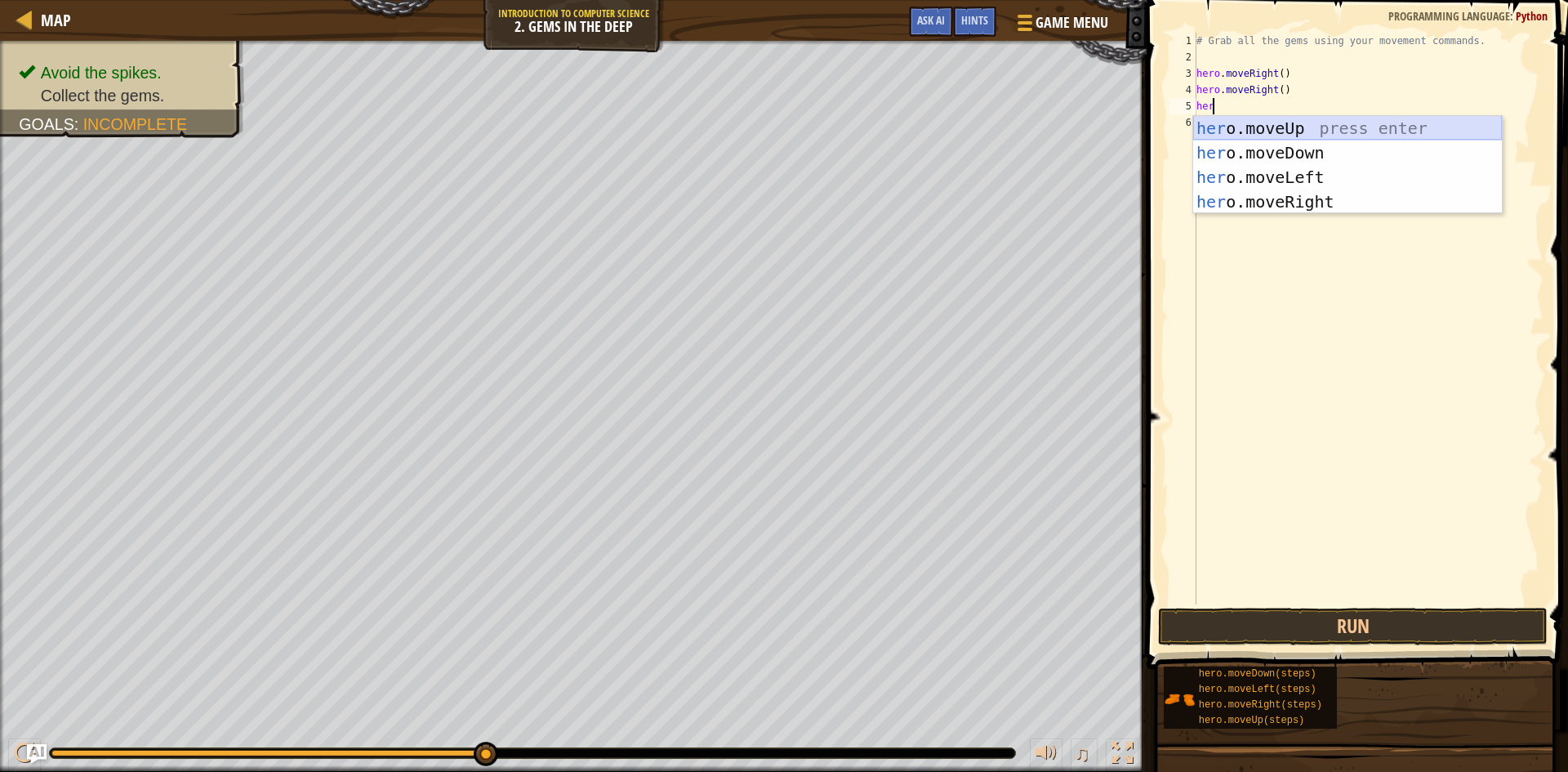
click at [1260, 126] on div "her o.moveUp press enter her o.moveDown press enter her o.moveLeft press enter …" at bounding box center [1347, 190] width 308 height 147
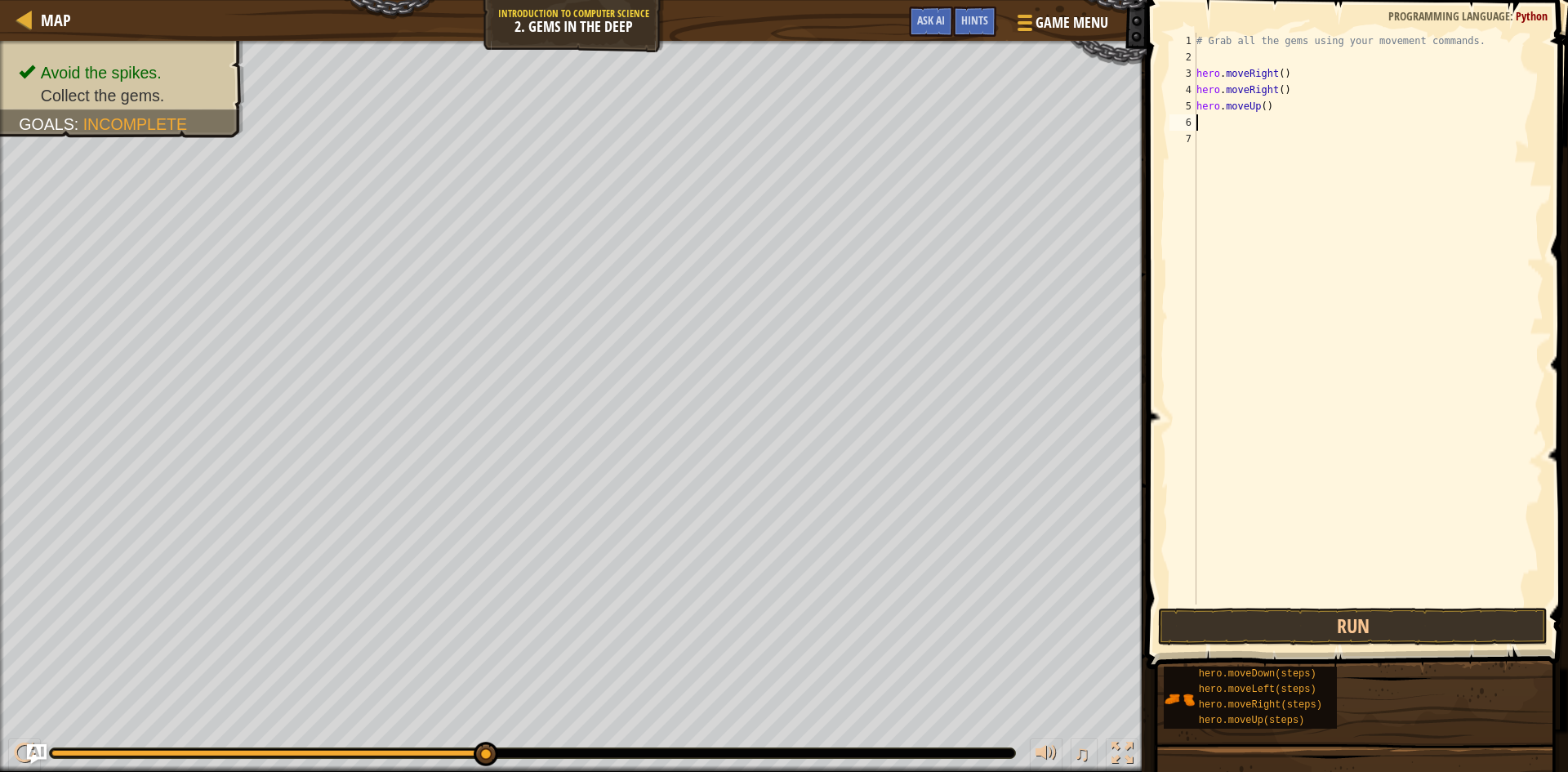
scroll to position [8, 0]
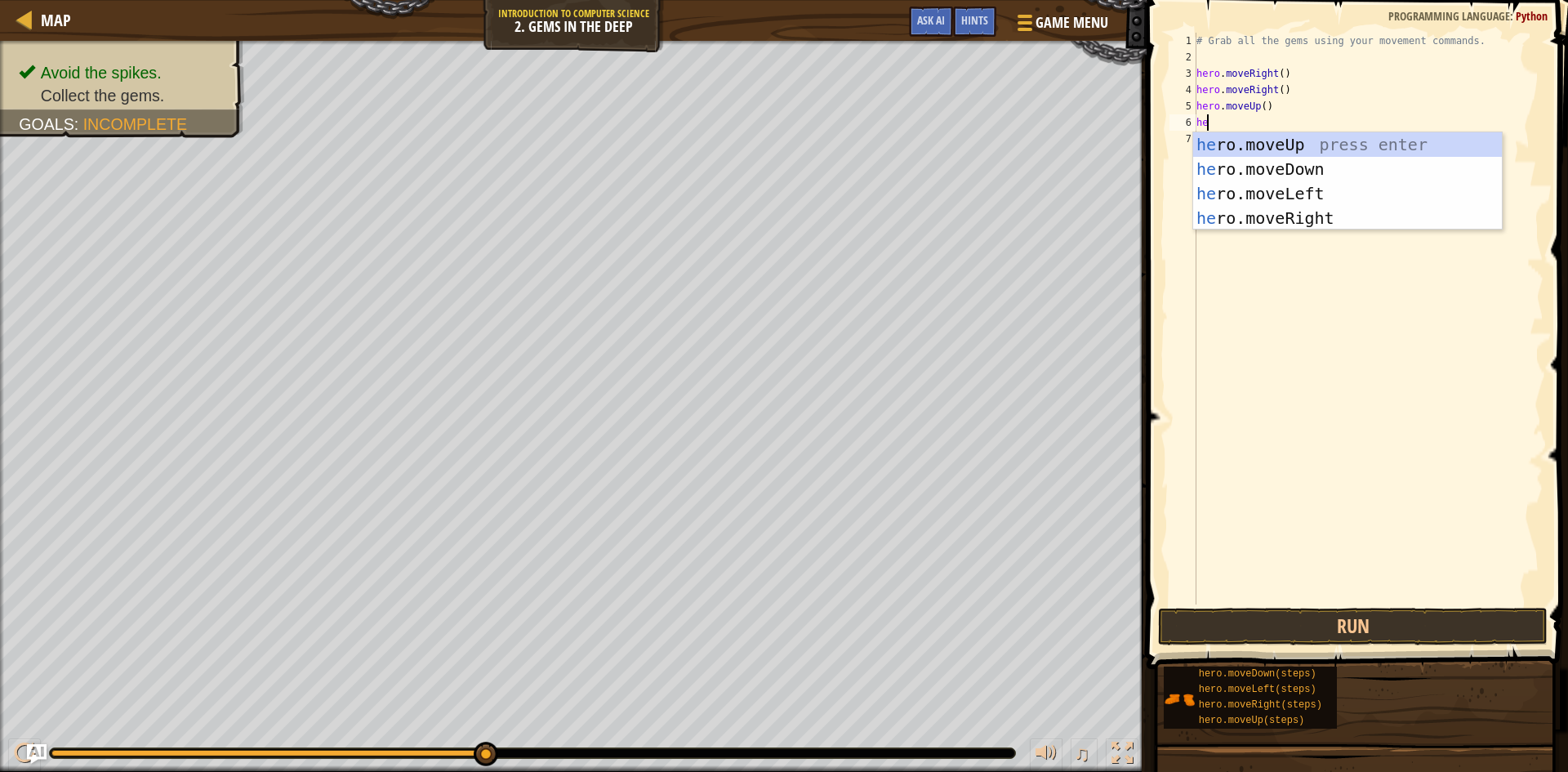
type textarea "her"
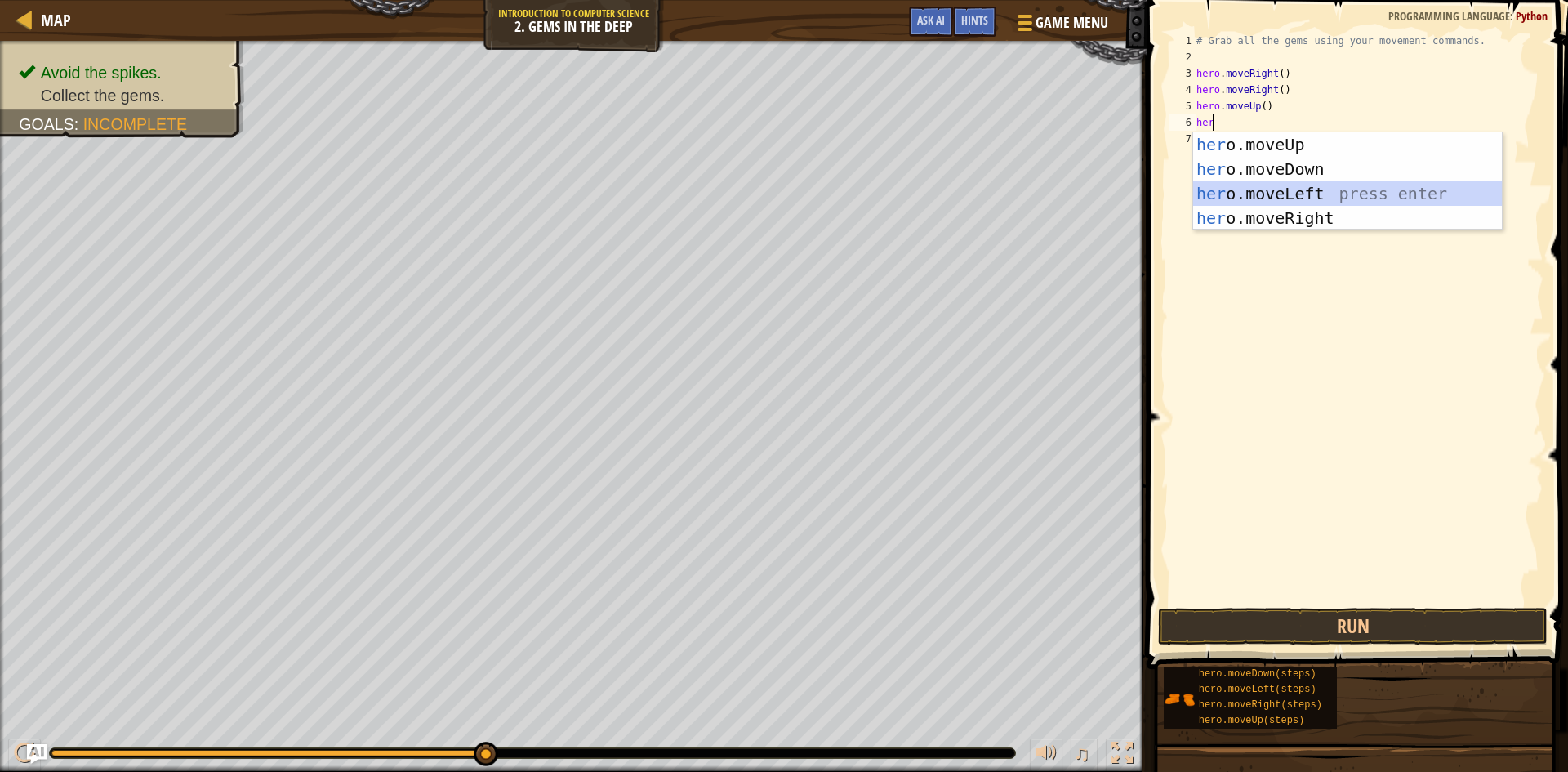
click at [1283, 188] on div "her o.moveUp press enter her o.moveDown press enter her o.moveLeft press enter …" at bounding box center [1347, 206] width 308 height 147
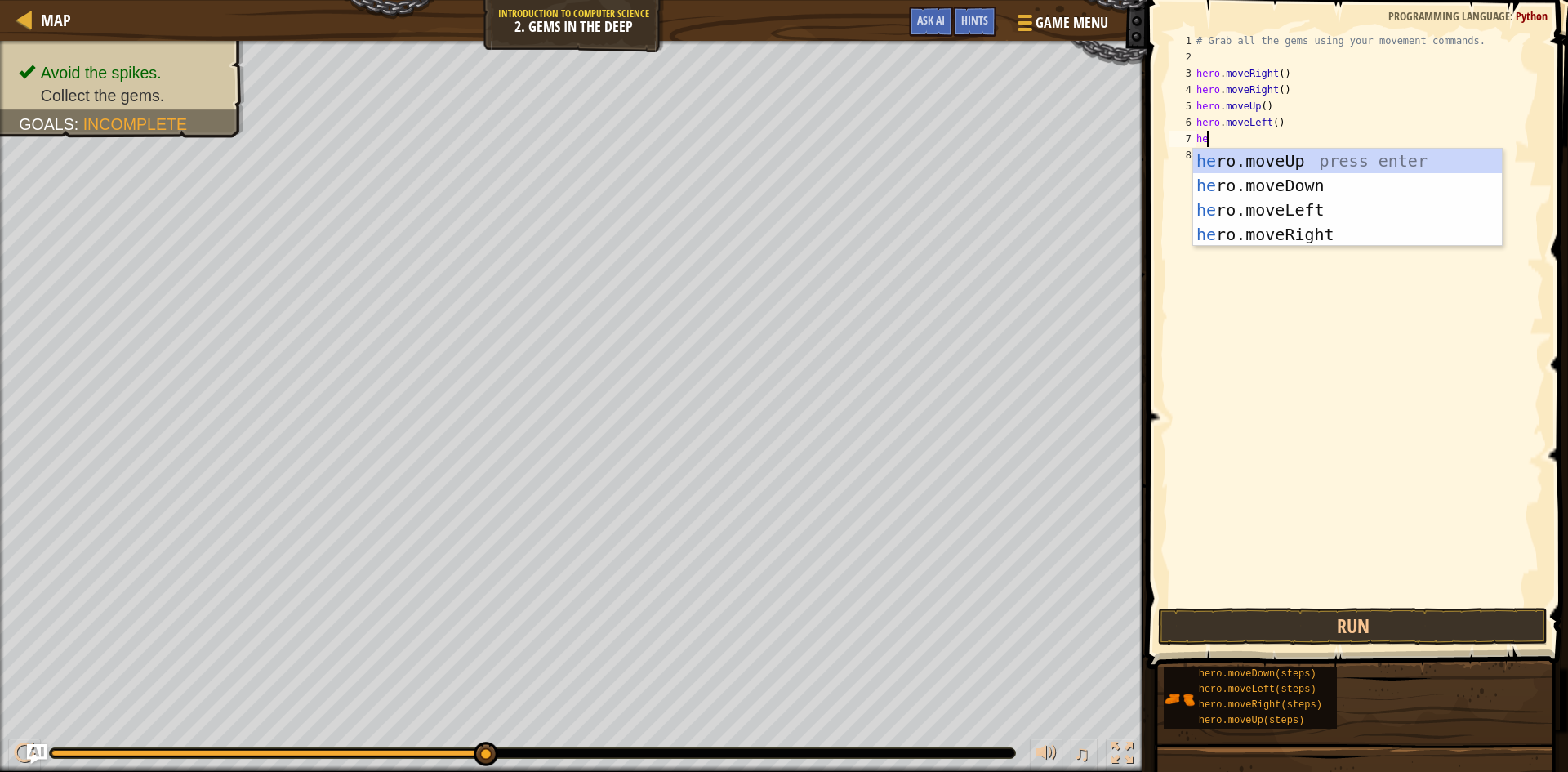
type textarea "her"
click at [1284, 184] on div "her o.moveUp press enter her o.moveDown press enter her o.moveLeft press enter …" at bounding box center [1347, 221] width 308 height 147
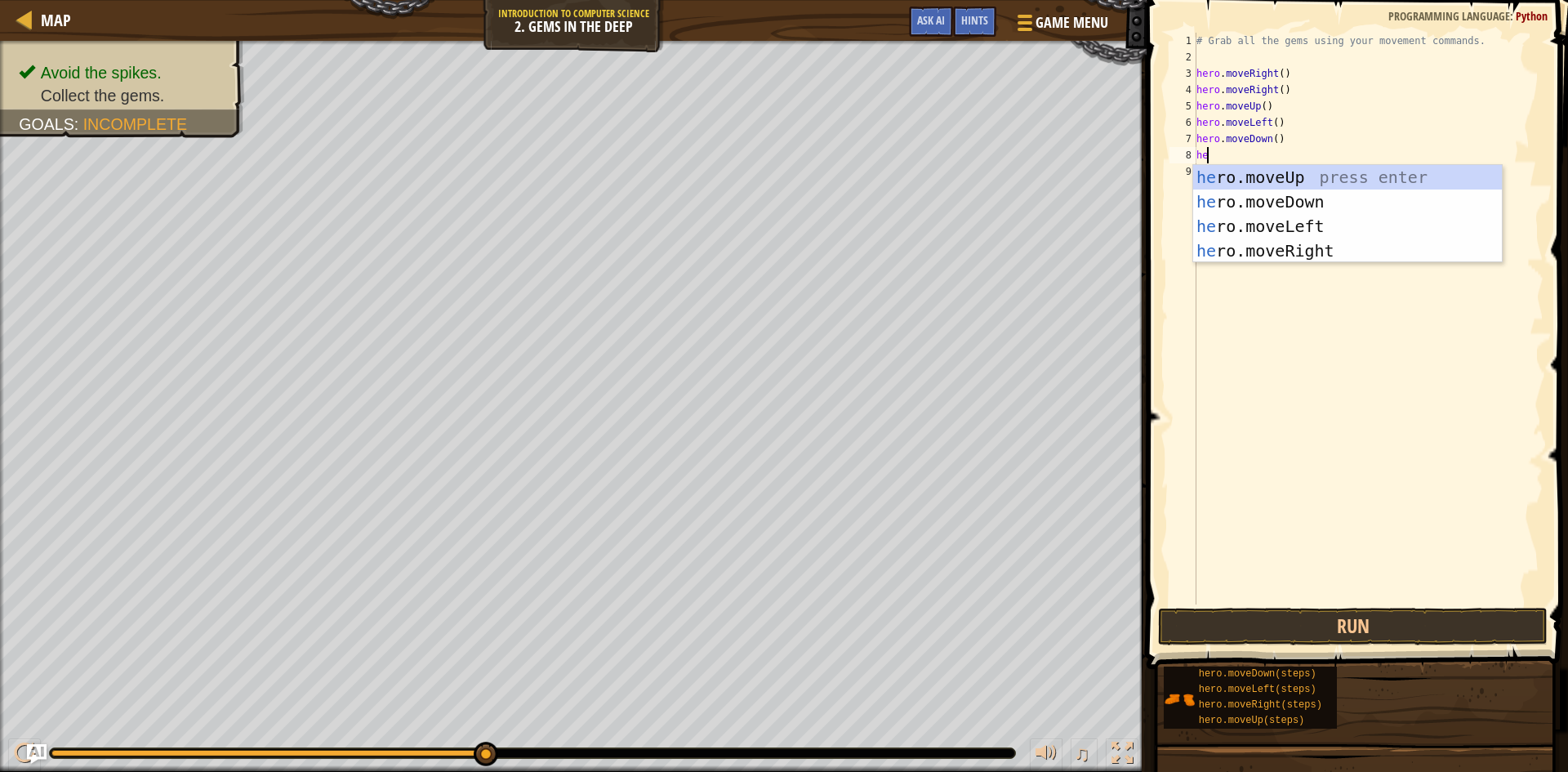
type textarea "her"
click at [1284, 191] on div "her o.moveUp press enter her o.moveDown press enter her o.moveLeft press enter …" at bounding box center [1347, 238] width 308 height 147
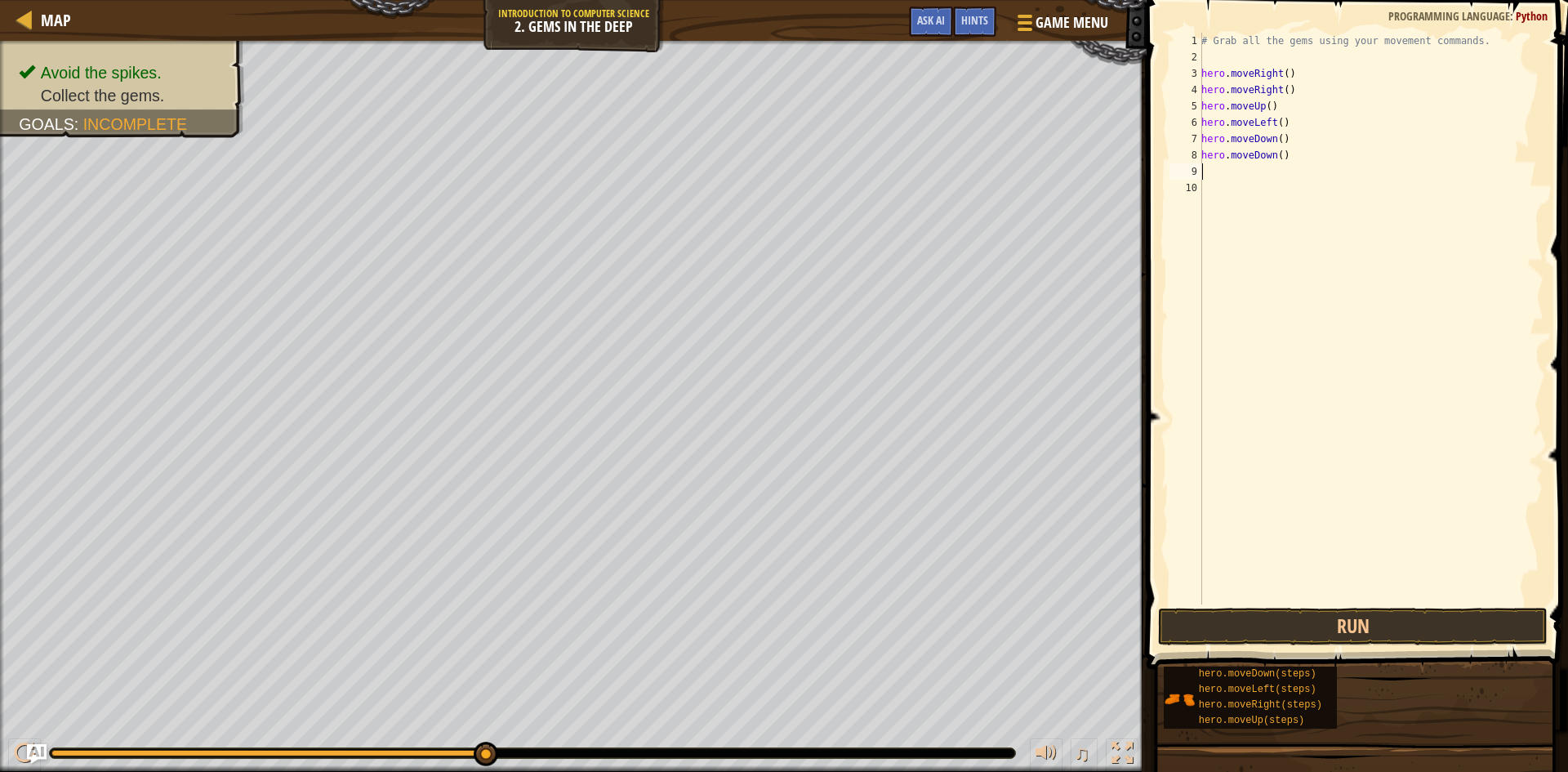
scroll to position [8, 0]
click at [1418, 614] on button "Run" at bounding box center [1353, 626] width 389 height 38
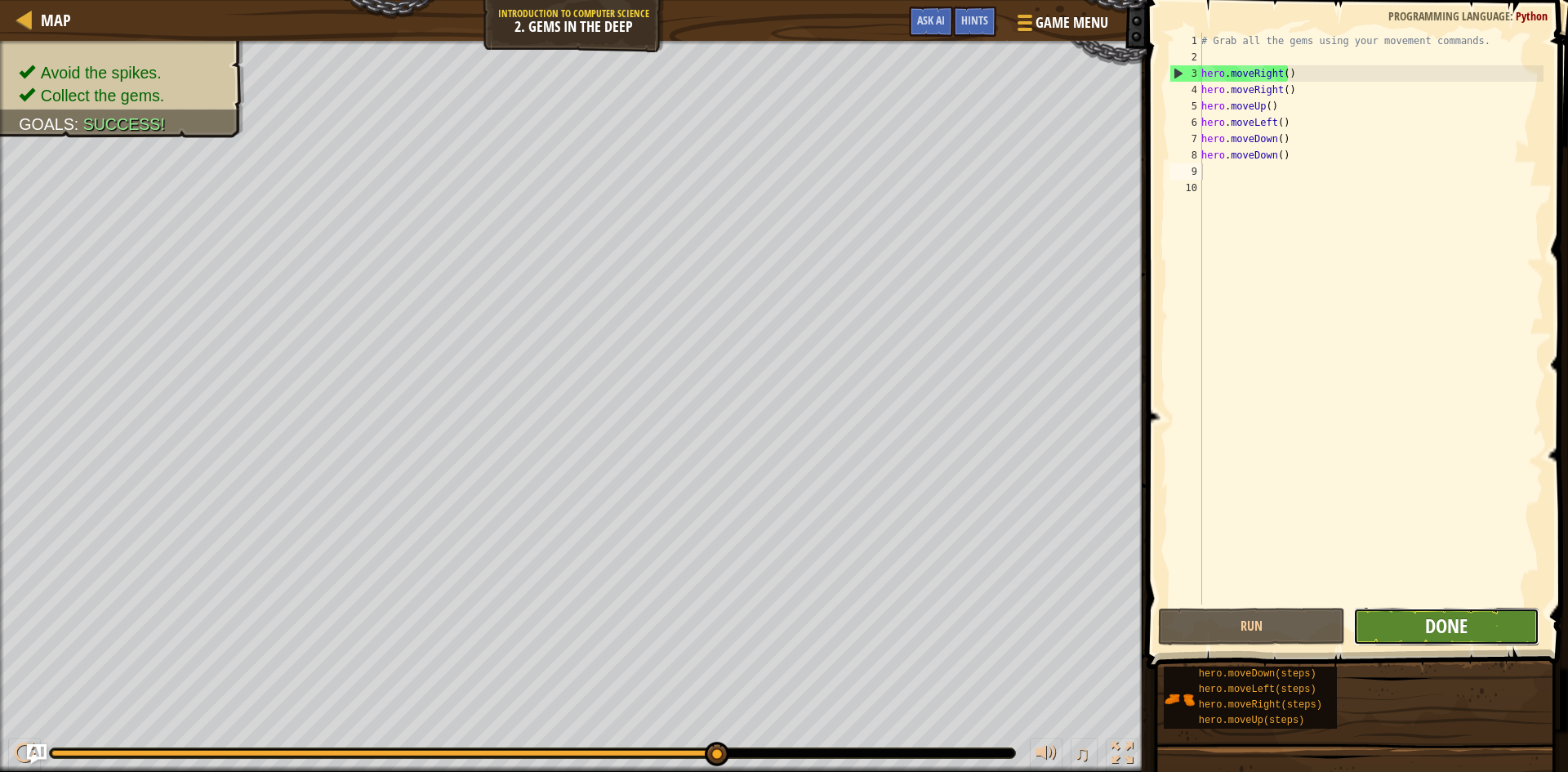
click at [1457, 617] on span "Done" at bounding box center [1446, 626] width 42 height 26
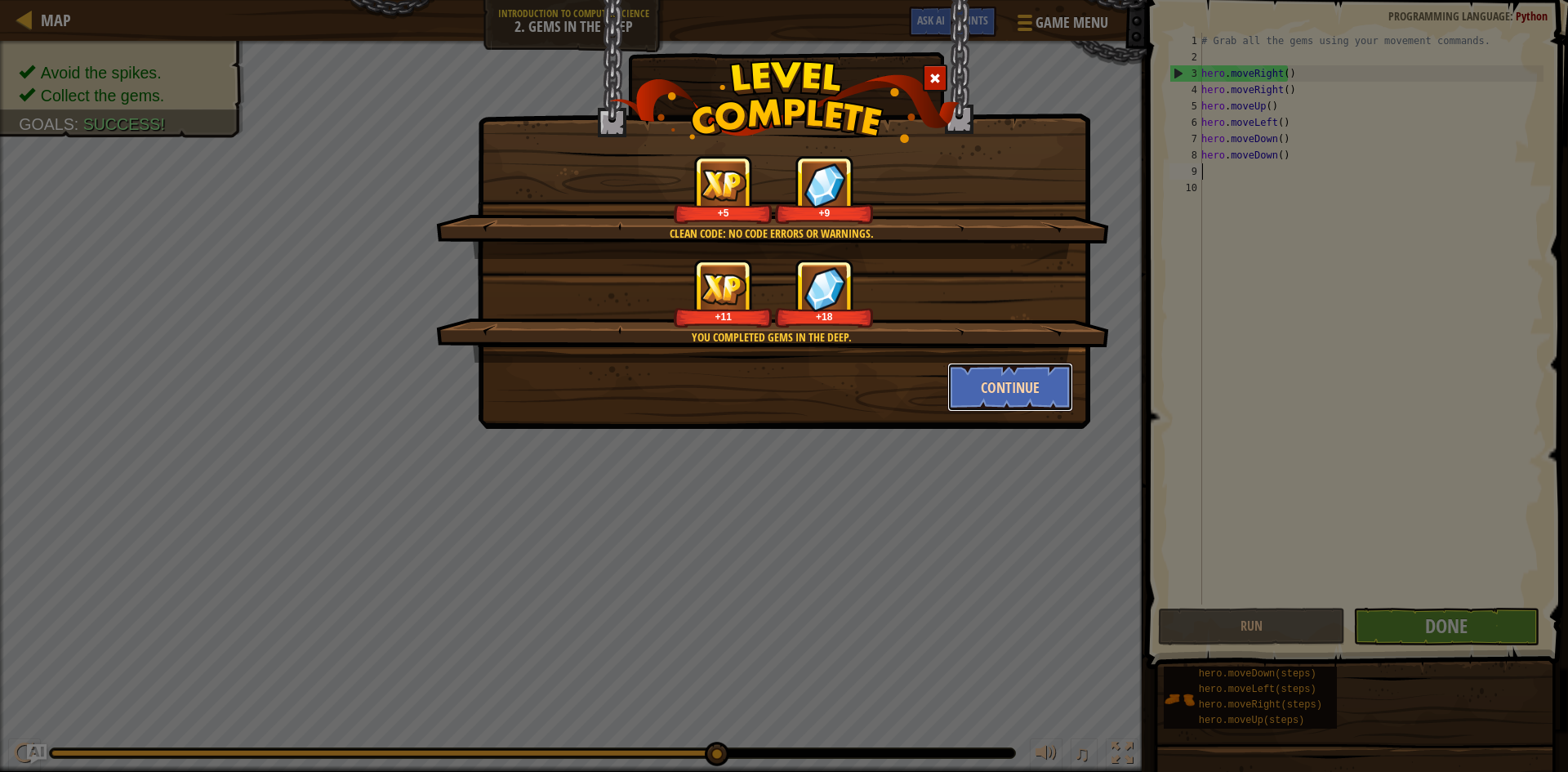
click at [1007, 389] on button "Continue" at bounding box center [1010, 387] width 127 height 49
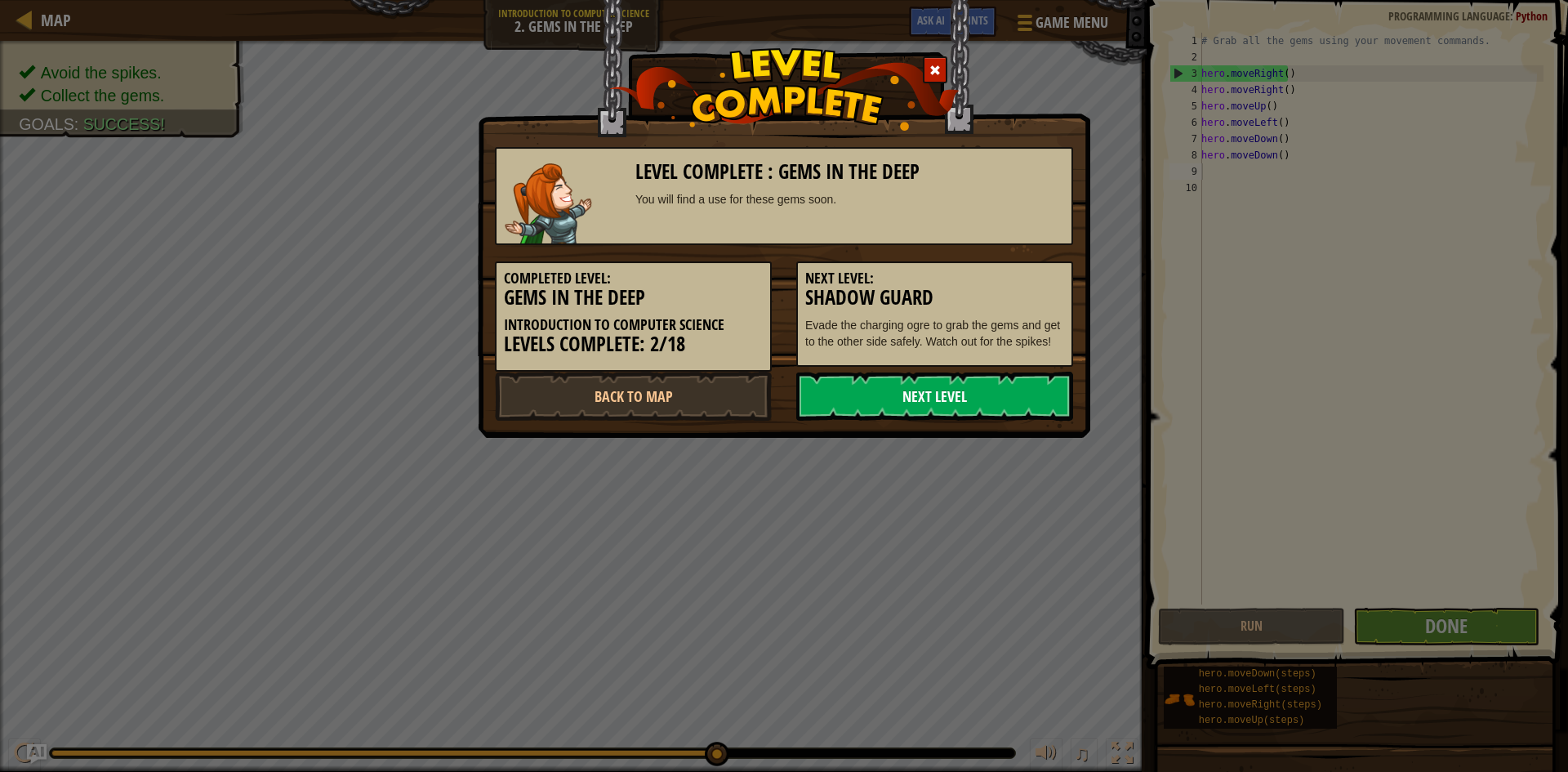
click at [921, 394] on link "Next Level" at bounding box center [934, 395] width 277 height 49
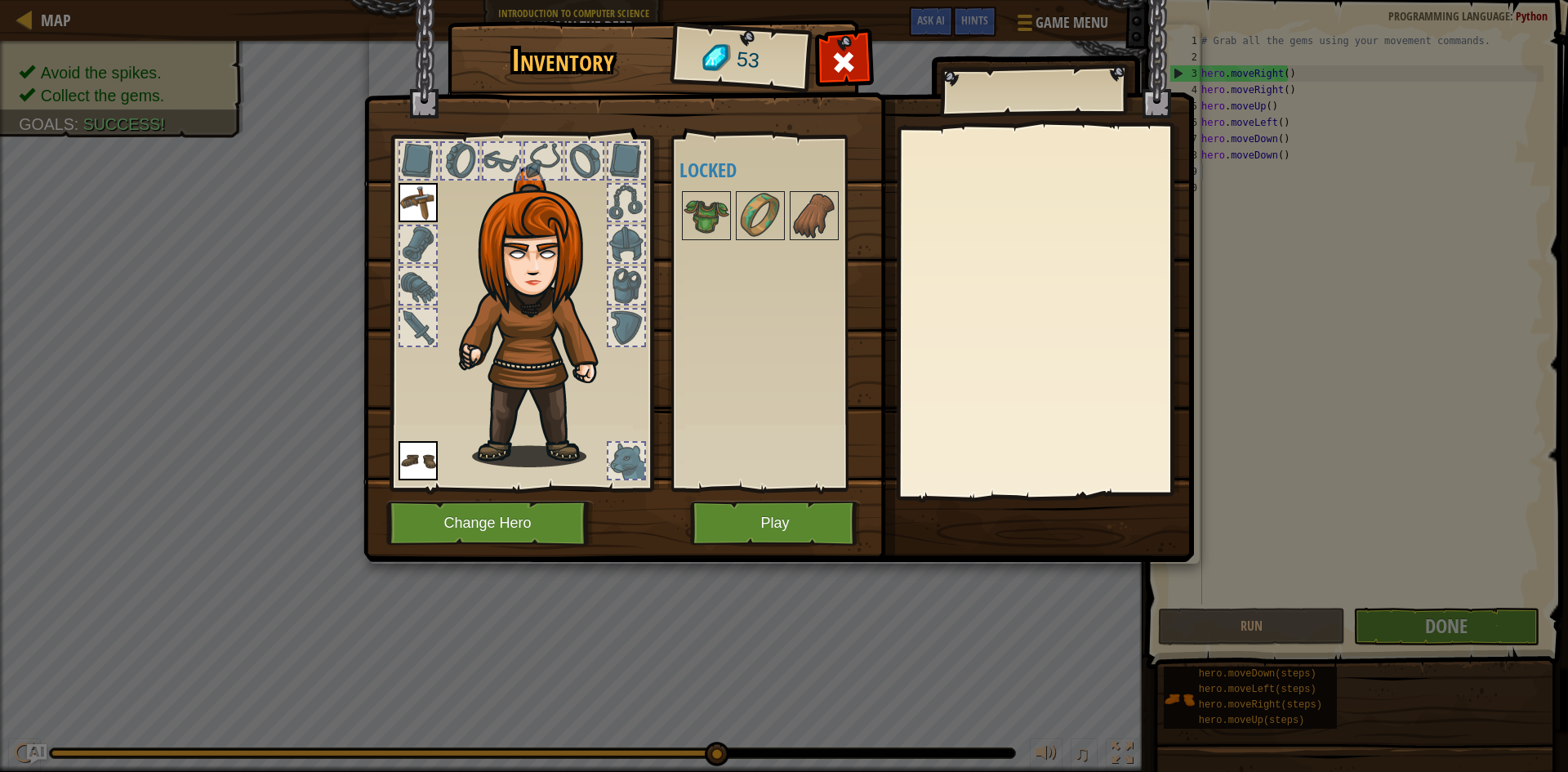
click at [694, 246] on div "Available Equip Equip (double-click to equip) Locked" at bounding box center [781, 313] width 205 height 340
click at [699, 232] on img at bounding box center [706, 215] width 46 height 46
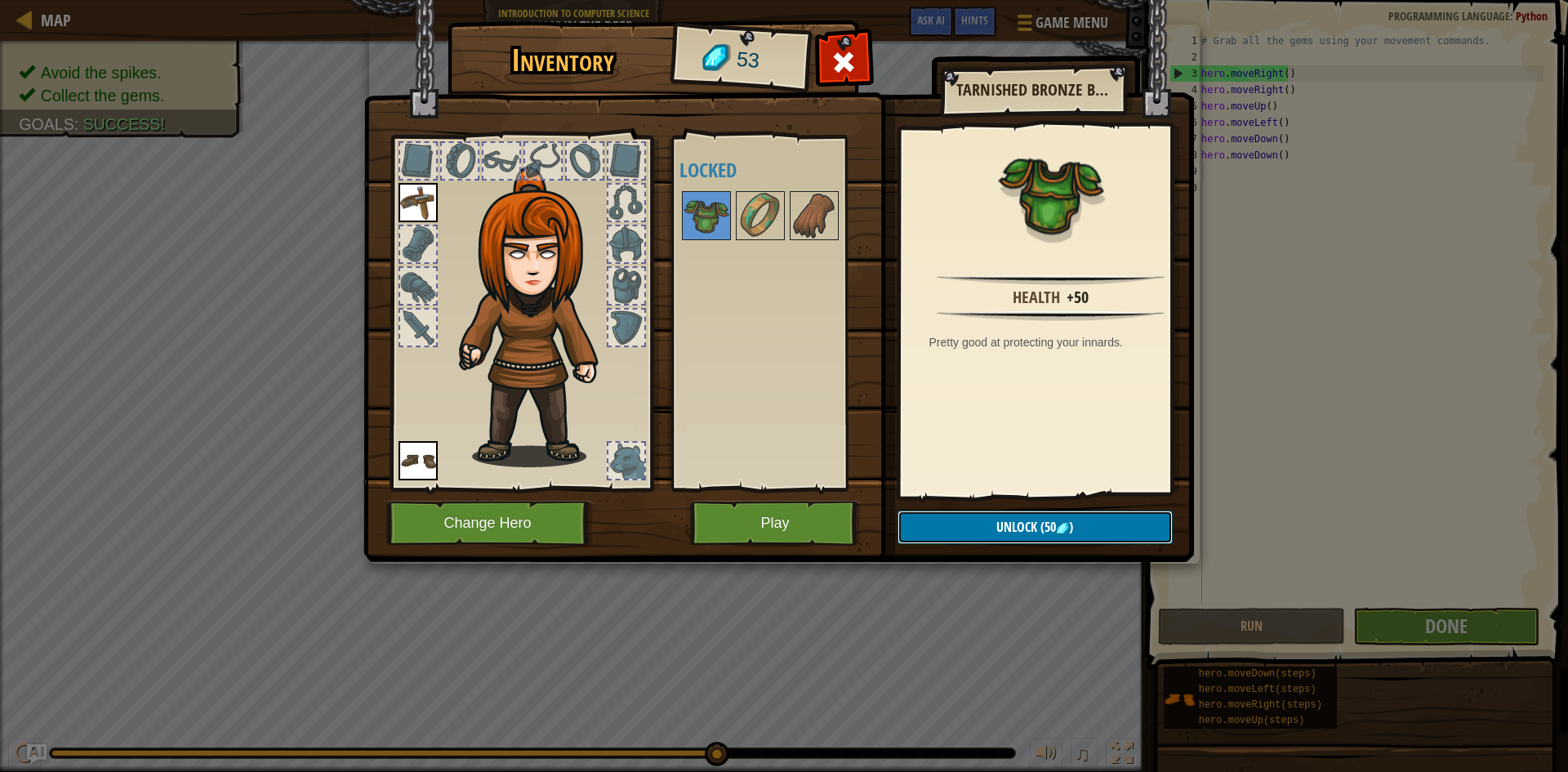
click at [1103, 539] on button "Unlock (50 )" at bounding box center [1035, 526] width 275 height 34
drag, startPoint x: 1103, startPoint y: 539, endPoint x: 1061, endPoint y: 522, distance: 45.3
click at [1061, 522] on button "Confirm" at bounding box center [1035, 526] width 275 height 34
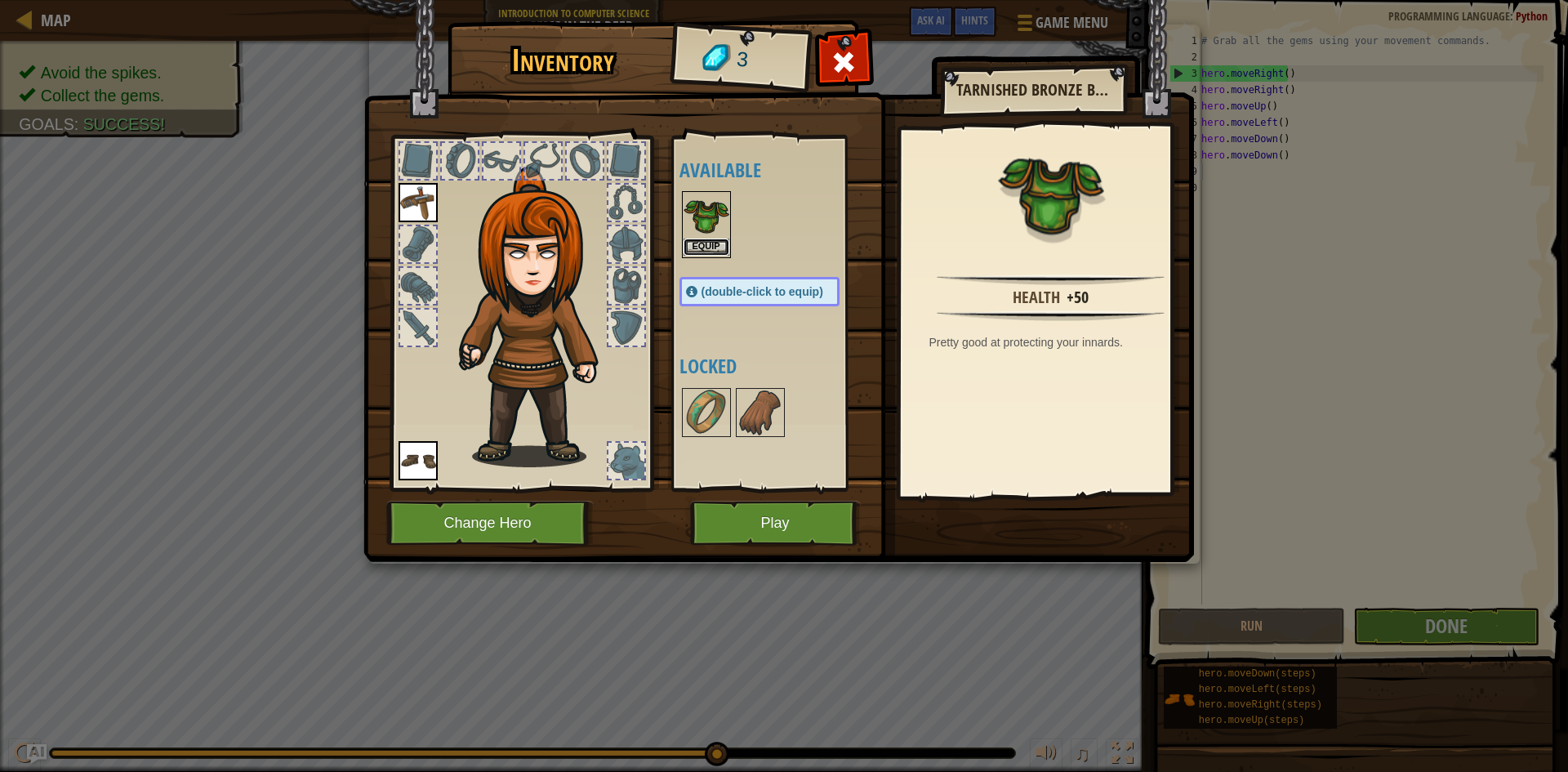
click at [711, 249] on button "Equip" at bounding box center [706, 247] width 46 height 17
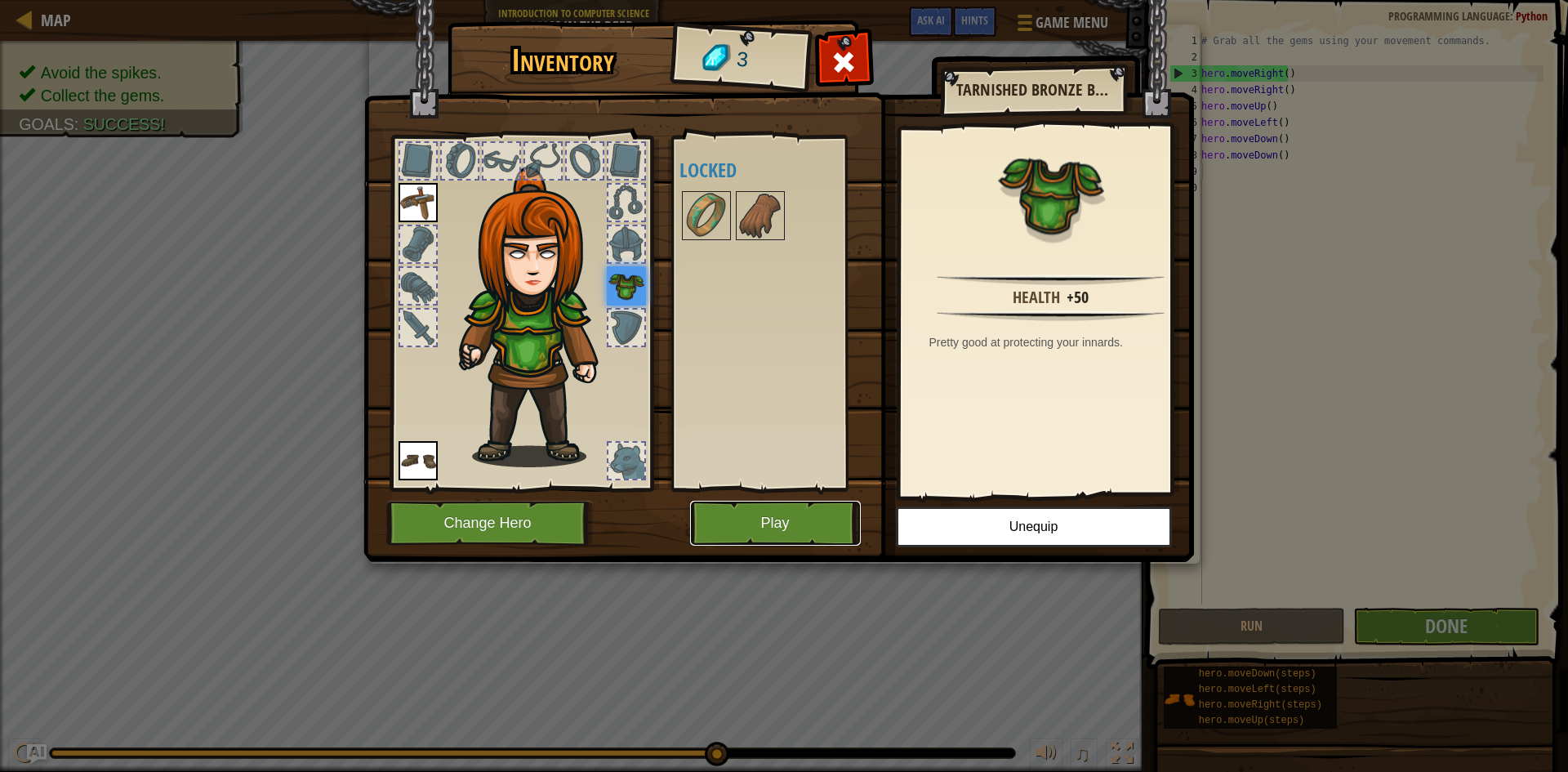
click at [733, 520] on button "Play" at bounding box center [775, 523] width 171 height 45
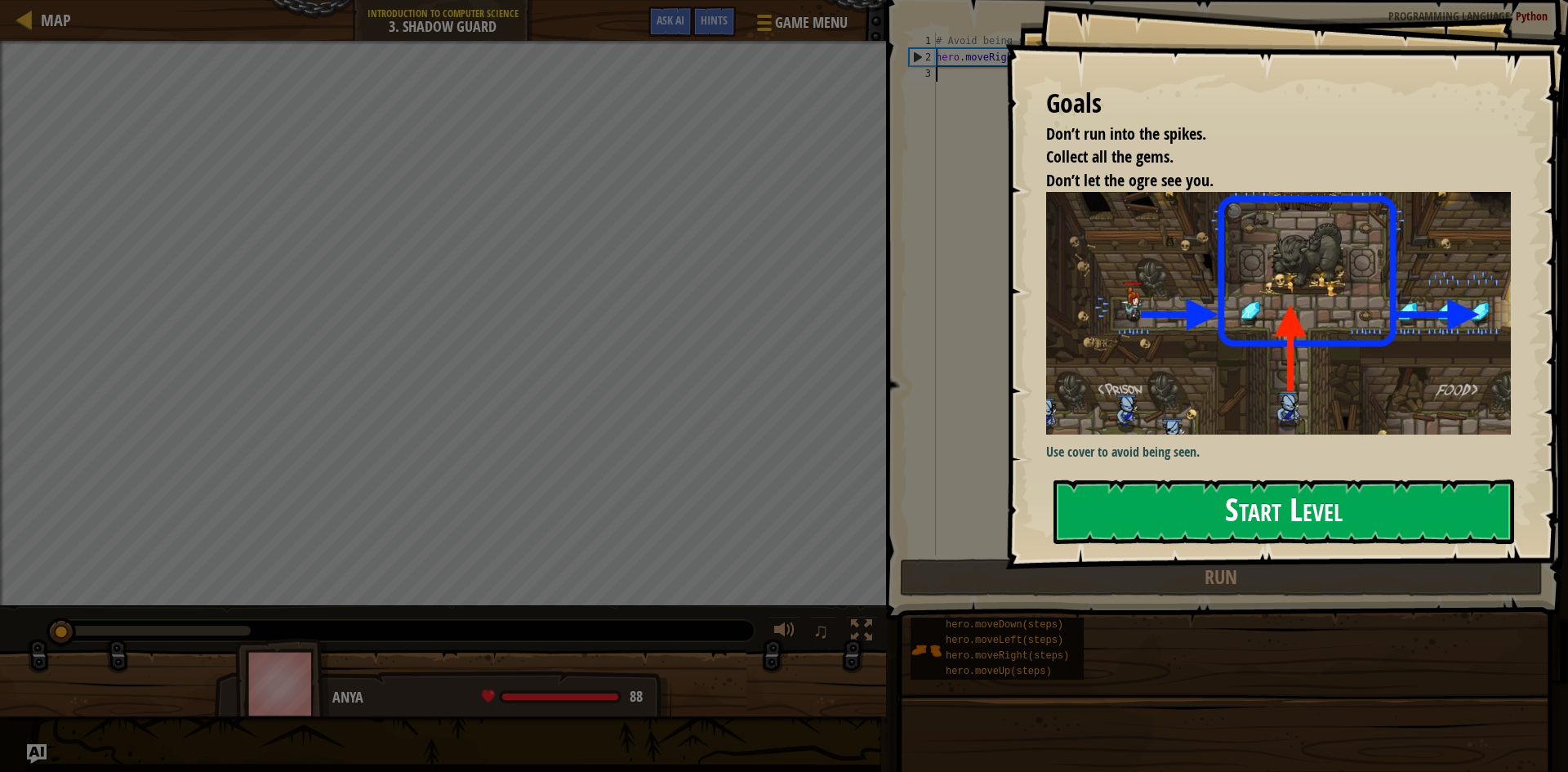
click at [1256, 511] on button "Start Level" at bounding box center [1284, 511] width 461 height 65
